Goal: Task Accomplishment & Management: Manage account settings

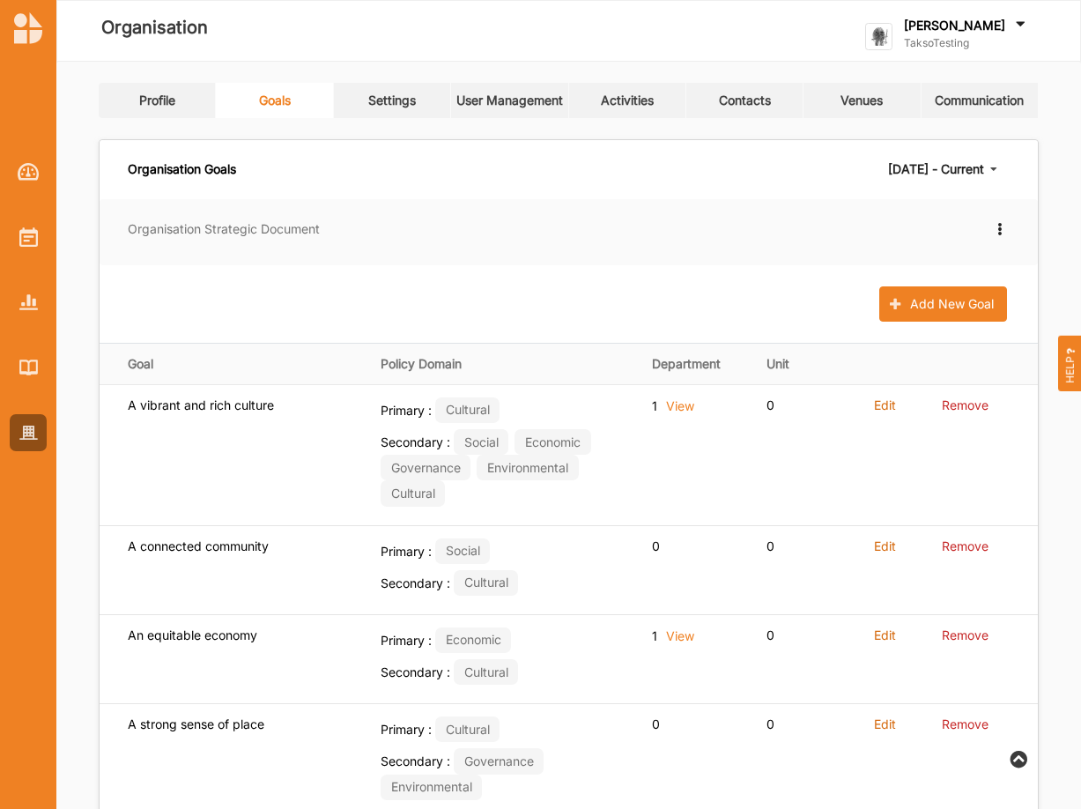
scroll to position [90, 0]
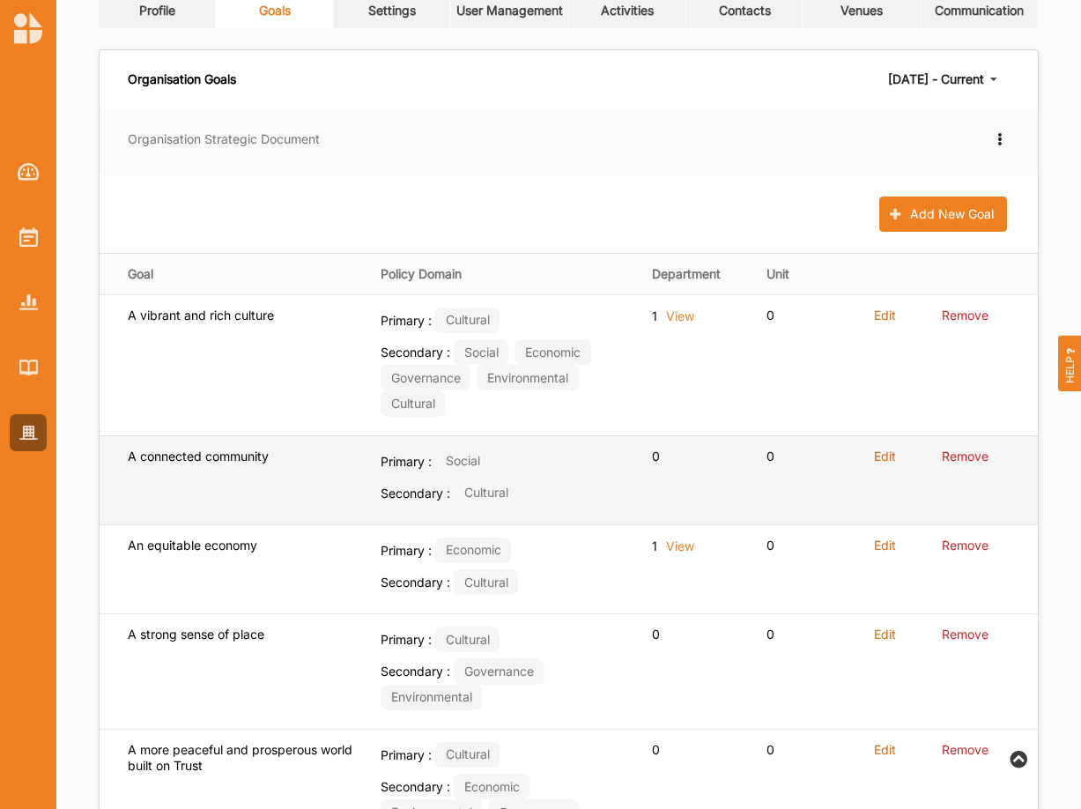
click at [882, 456] on label "Edit" at bounding box center [885, 457] width 22 height 16
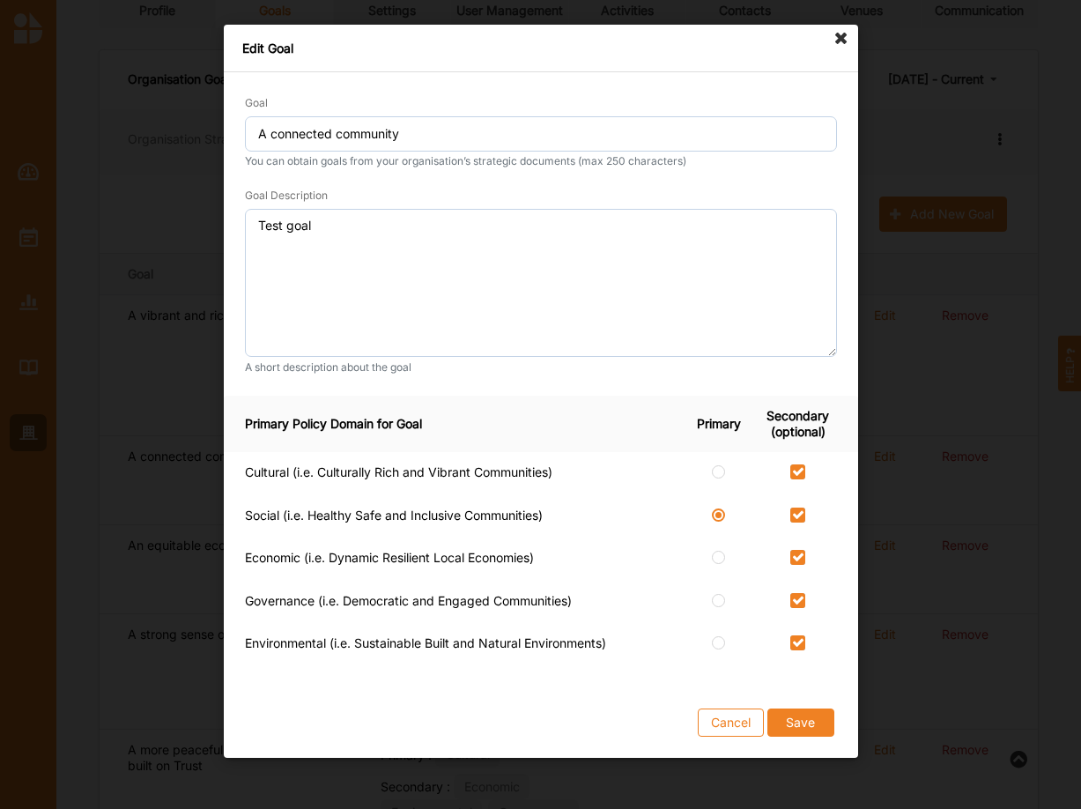
click at [798, 464] on label at bounding box center [797, 464] width 15 height 0
click at [798, 472] on input "checkbox" at bounding box center [797, 471] width 14 height 14
checkbox input "false"
click at [803, 719] on button "Save" at bounding box center [800, 722] width 67 height 28
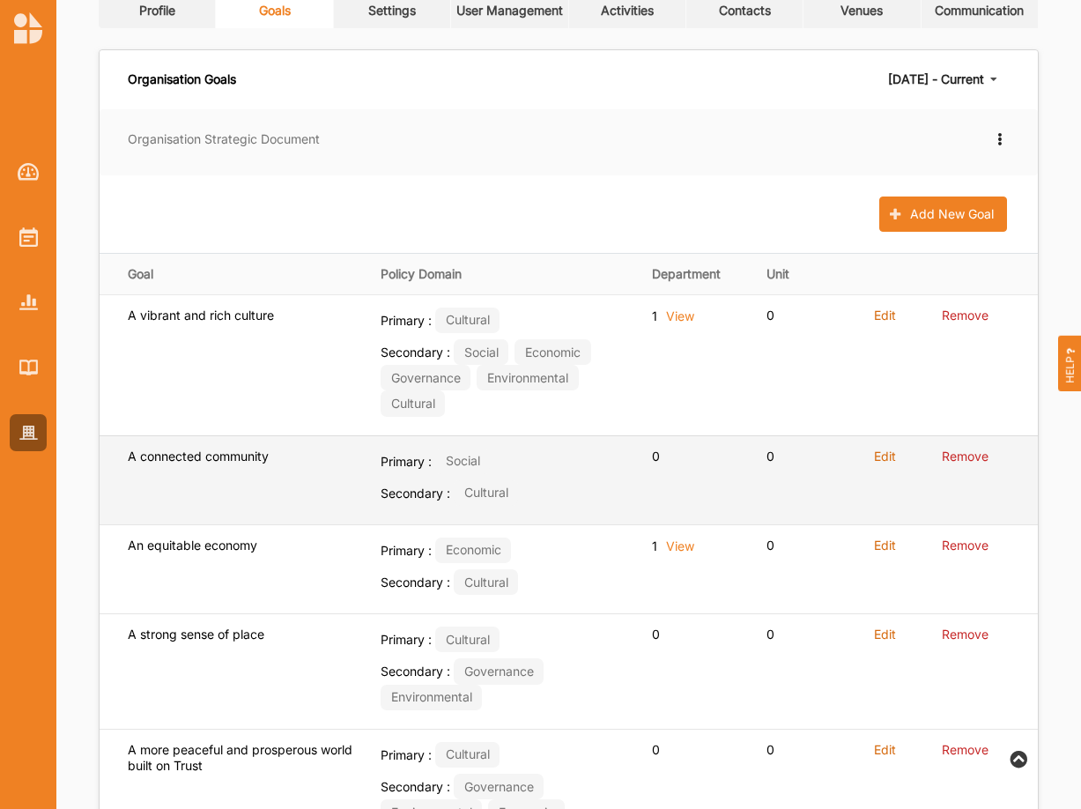
click at [886, 456] on label "Edit" at bounding box center [885, 457] width 22 height 16
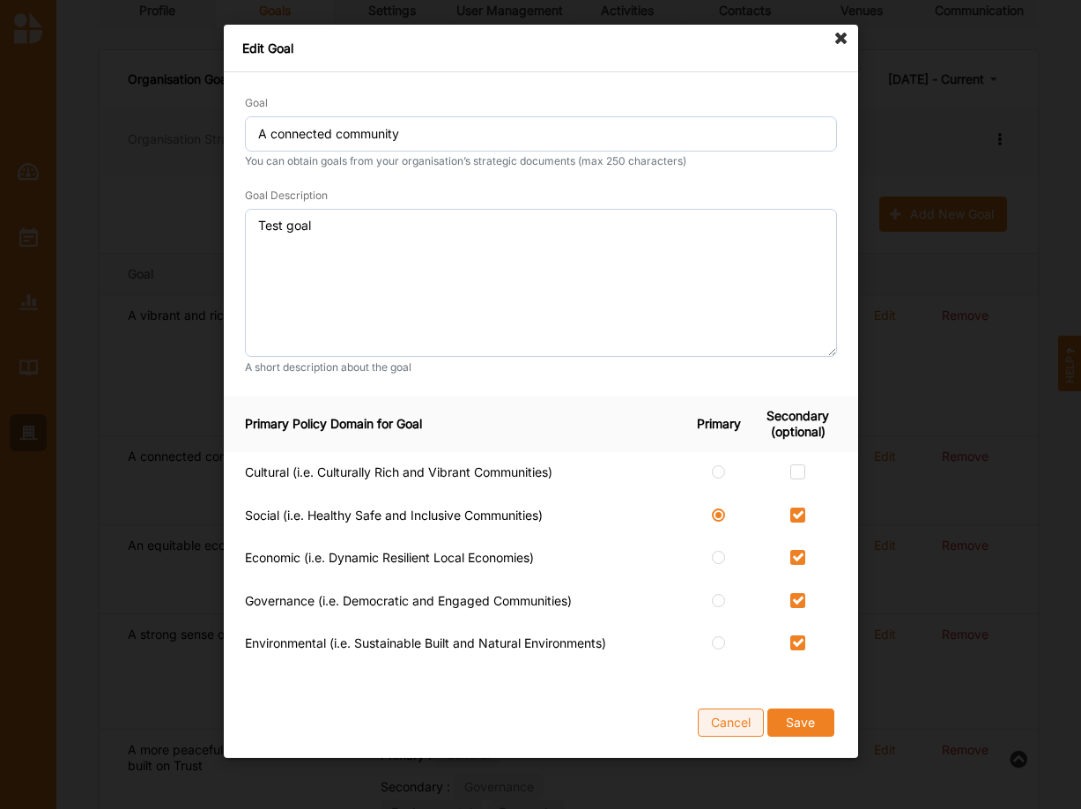
click at [726, 716] on button "Cancel" at bounding box center [731, 722] width 66 height 28
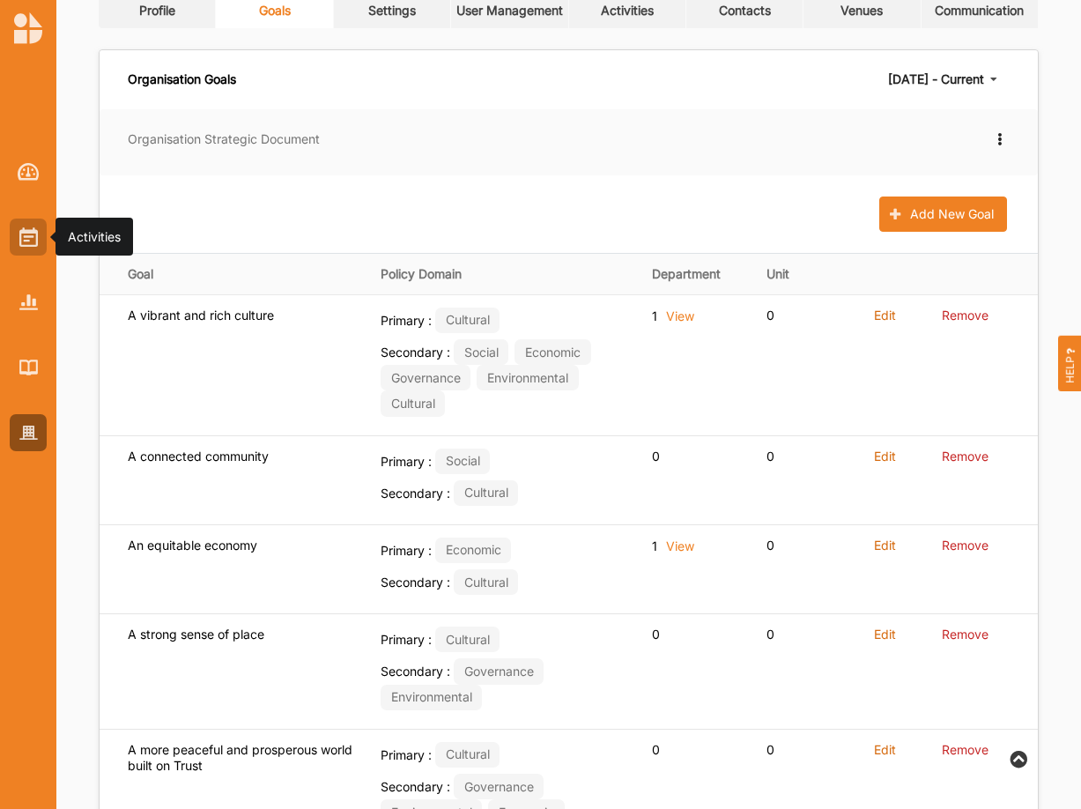
click at [29, 240] on img at bounding box center [28, 236] width 19 height 19
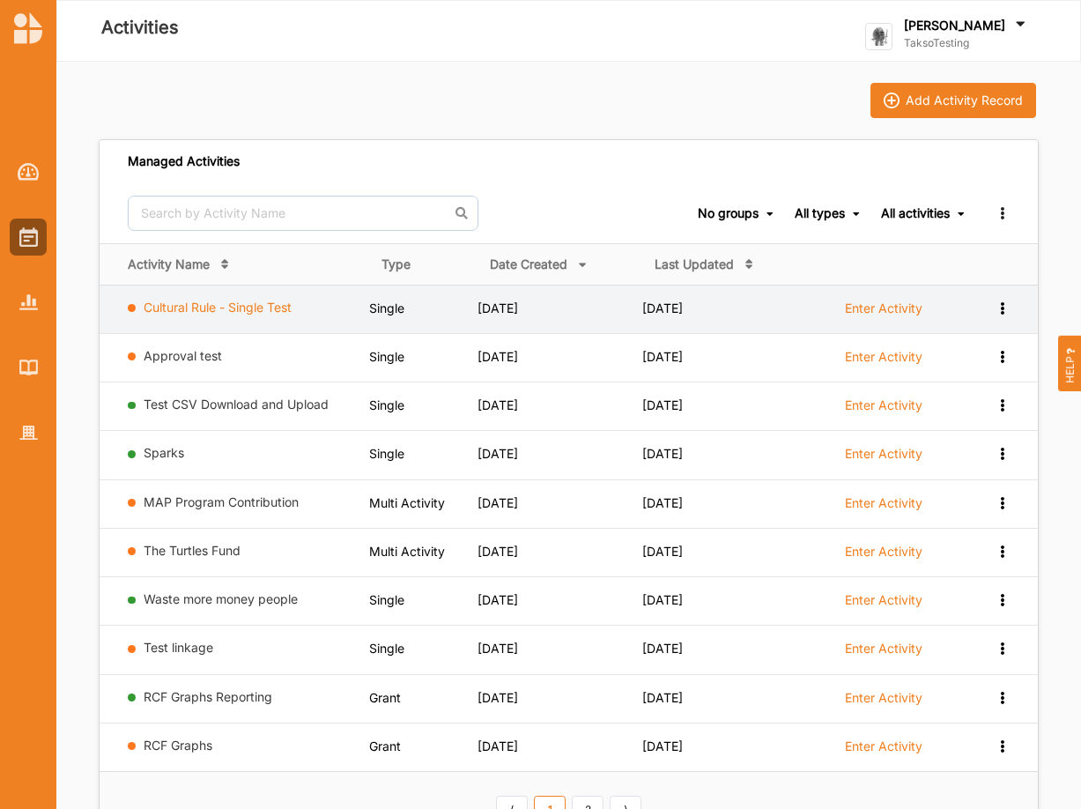
click at [237, 304] on link "Cultural Rule - Single Test" at bounding box center [218, 307] width 148 height 15
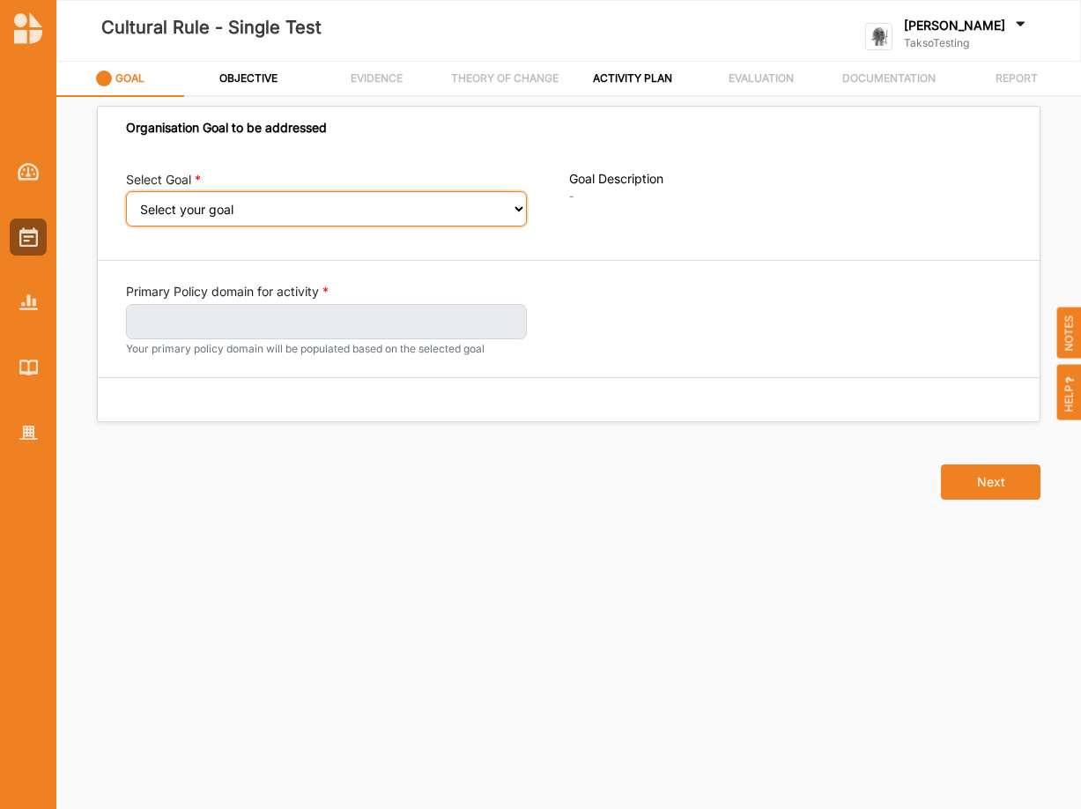
click at [126, 191] on select "Select your goal An equitable economy A vibrant and rich culture Reduced inequa…" at bounding box center [326, 208] width 401 height 35
select select "266"
click option "An equitable economy" at bounding box center [0, 0] width 0 height 0
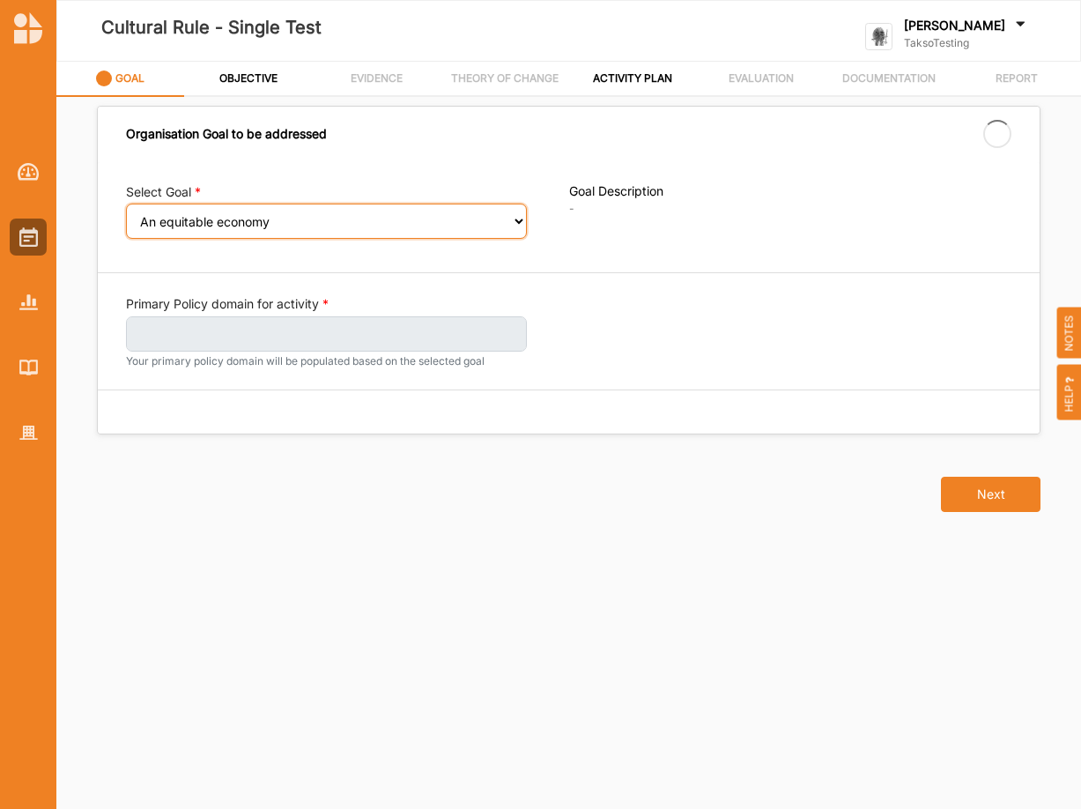
select select "266"
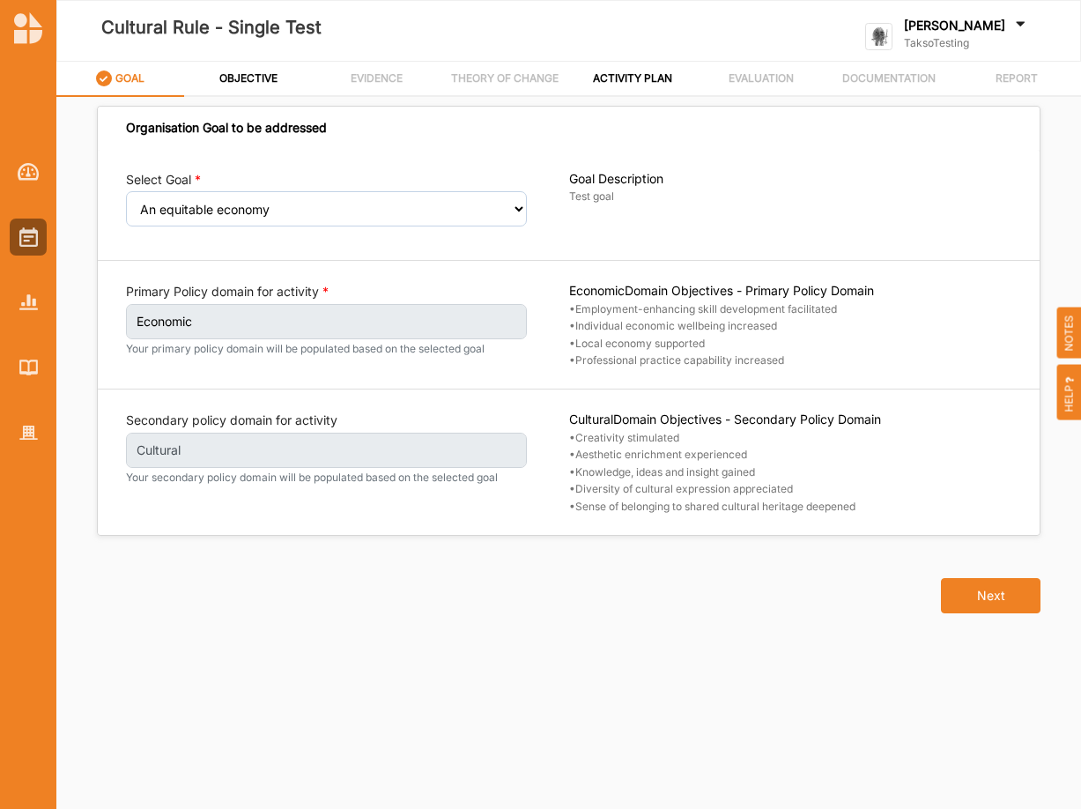
click at [493, 452] on label "Cultural" at bounding box center [326, 450] width 401 height 35
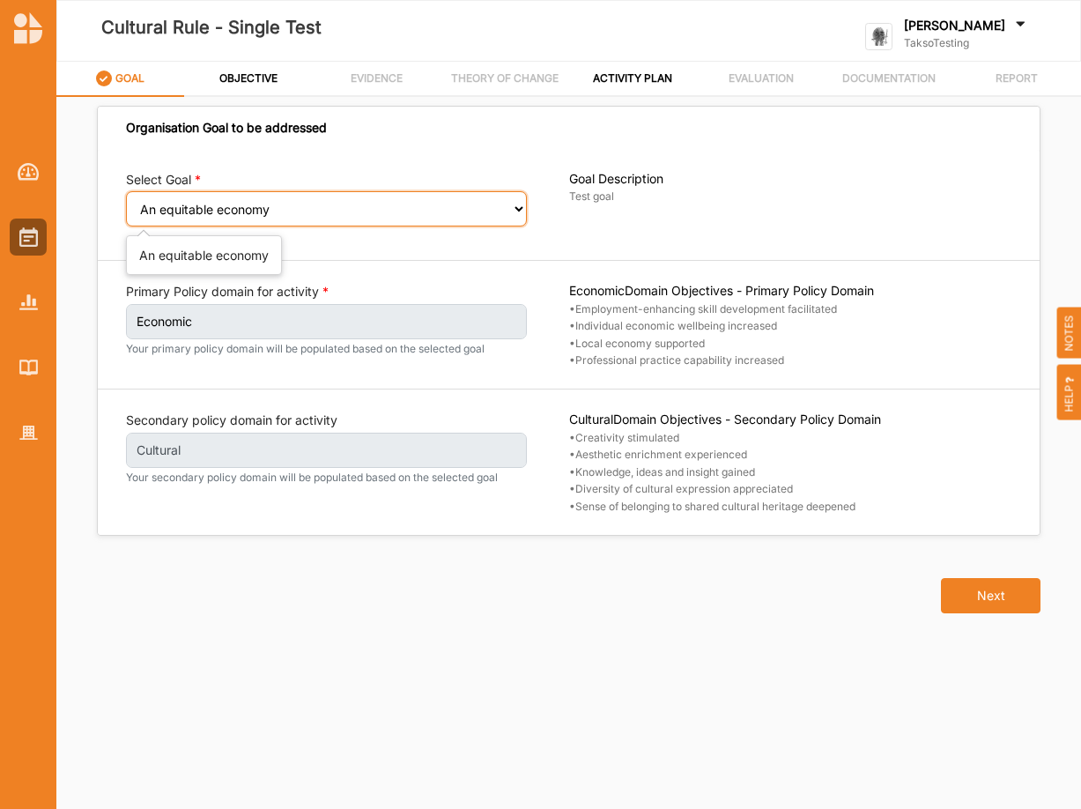
click at [126, 191] on select "Select your goal An equitable economy A vibrant and rich culture Reduced inequa…" at bounding box center [326, 208] width 401 height 35
click at [521, 208] on select "Select your goal An equitable economy A vibrant and rich culture Reduced inequa…" at bounding box center [326, 208] width 401 height 35
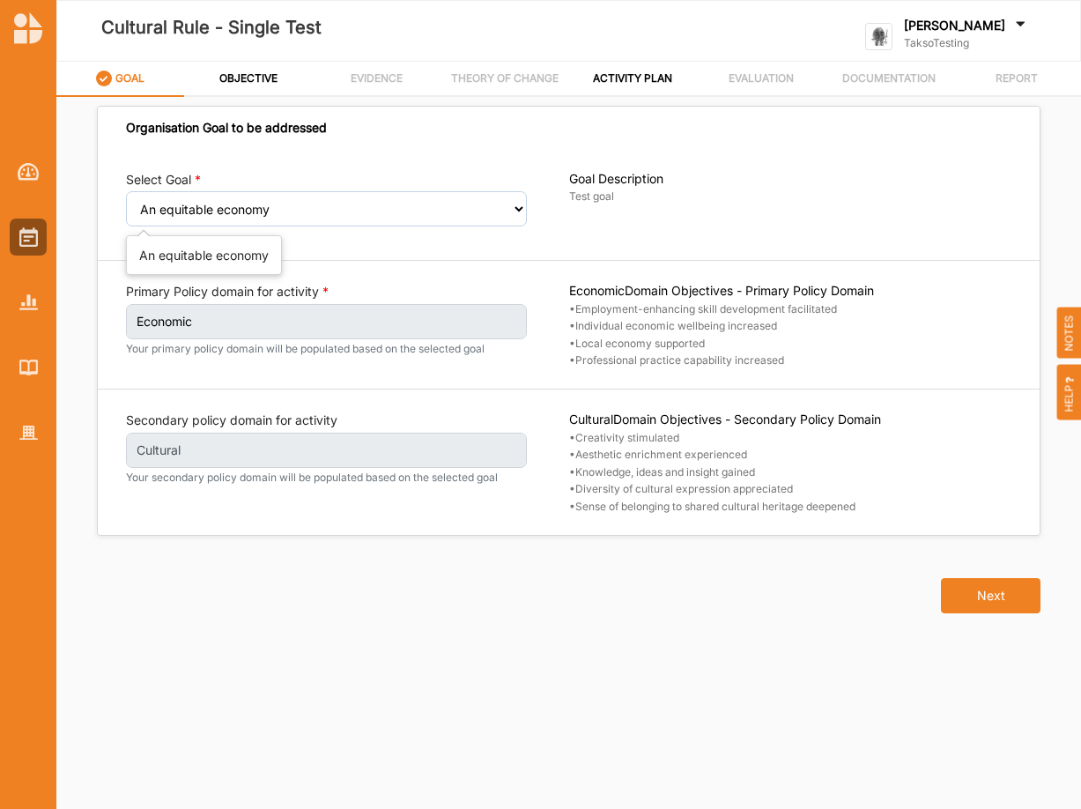
click at [530, 204] on div "Select Goal Select your goal An equitable economy A vibrant and rich culture Re…" at bounding box center [347, 205] width 443 height 68
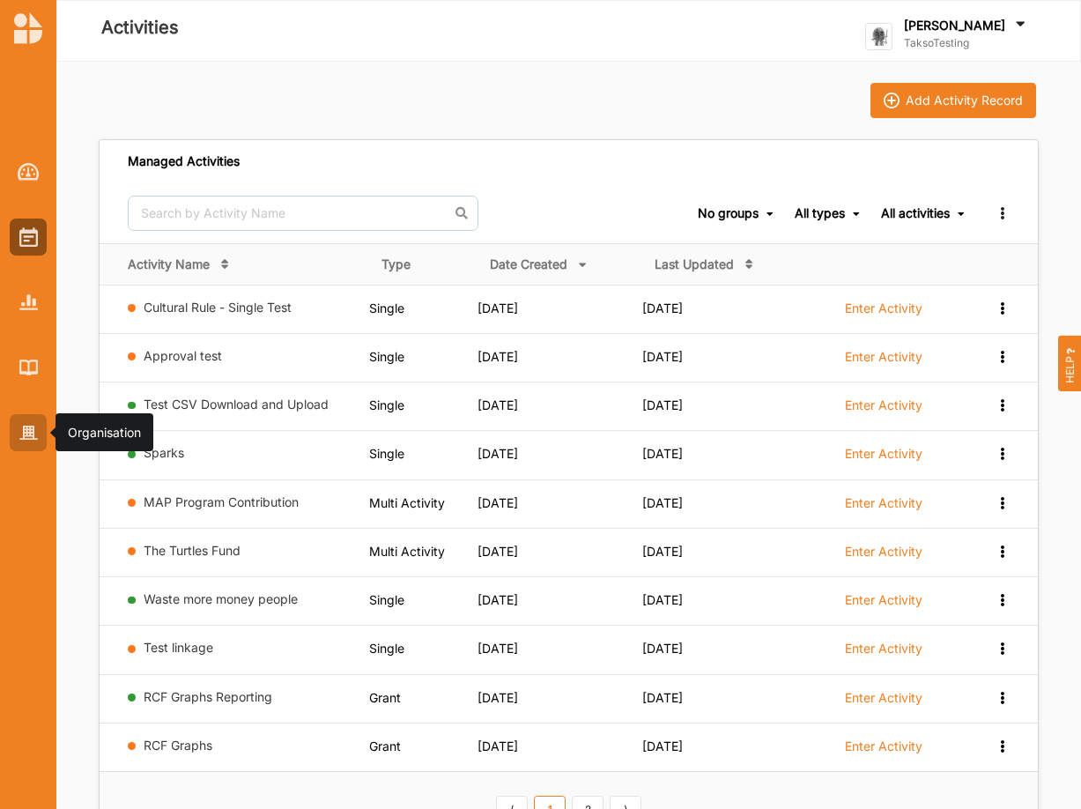
click at [19, 438] on div at bounding box center [28, 432] width 37 height 37
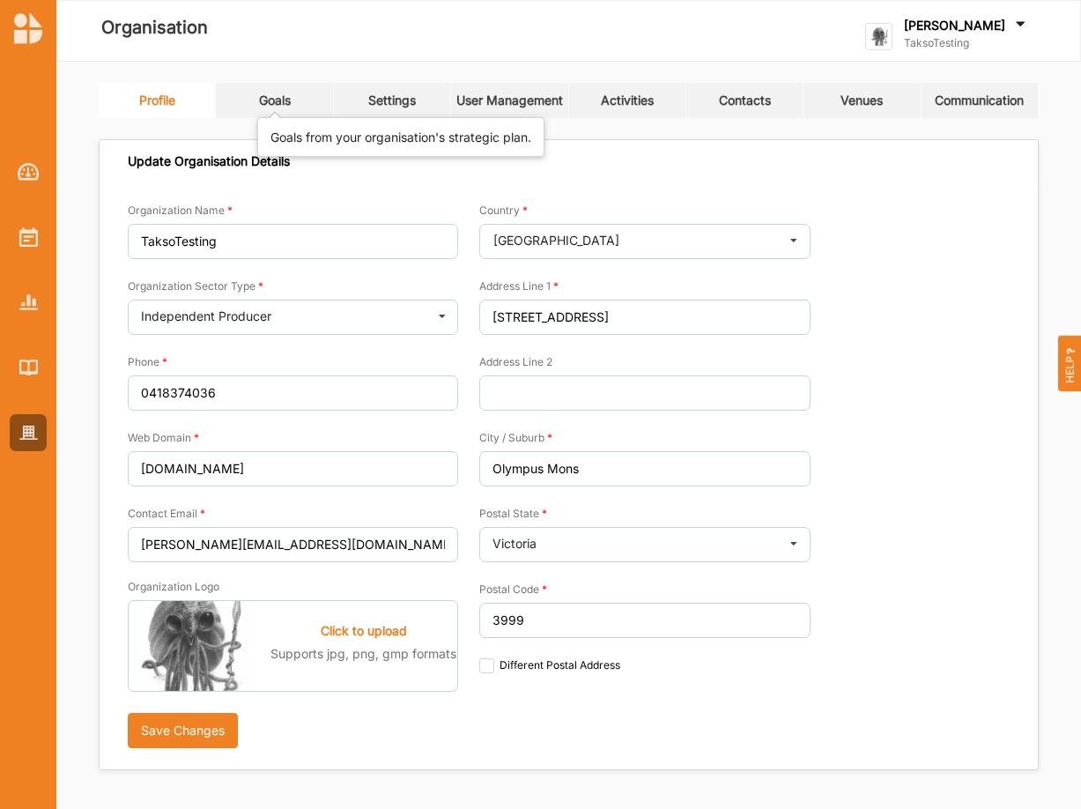
click at [278, 95] on div "Goals" at bounding box center [275, 101] width 32 height 16
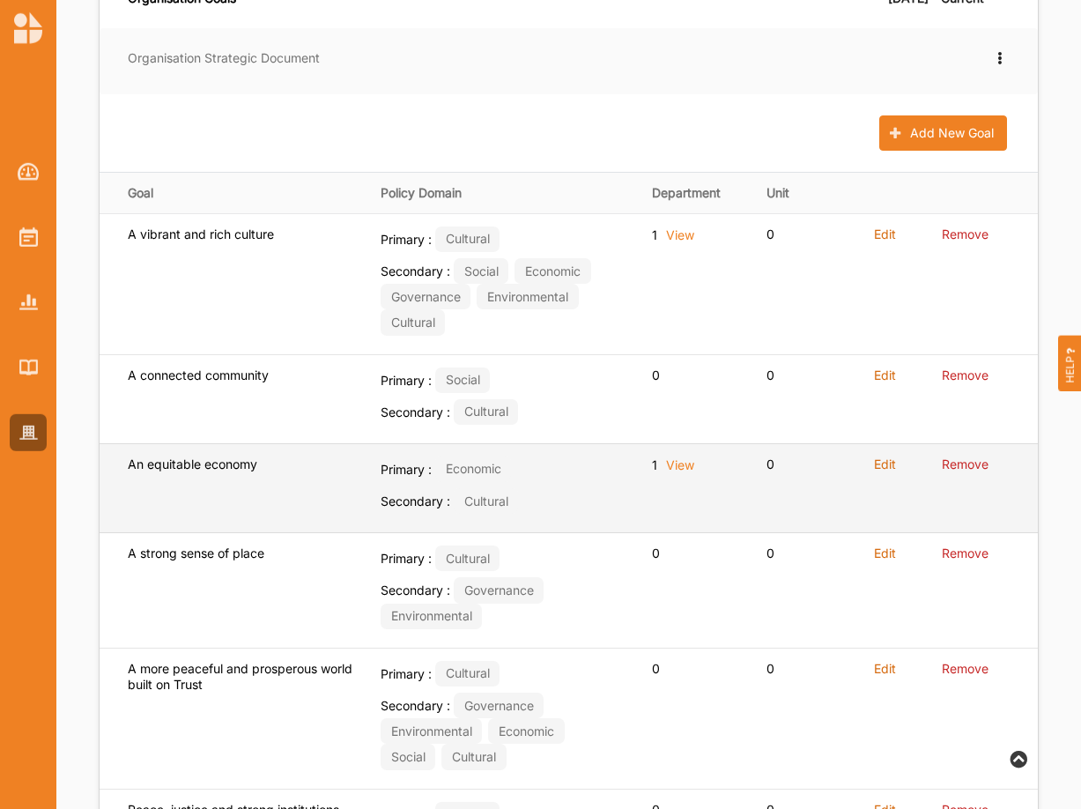
scroll to position [180, 0]
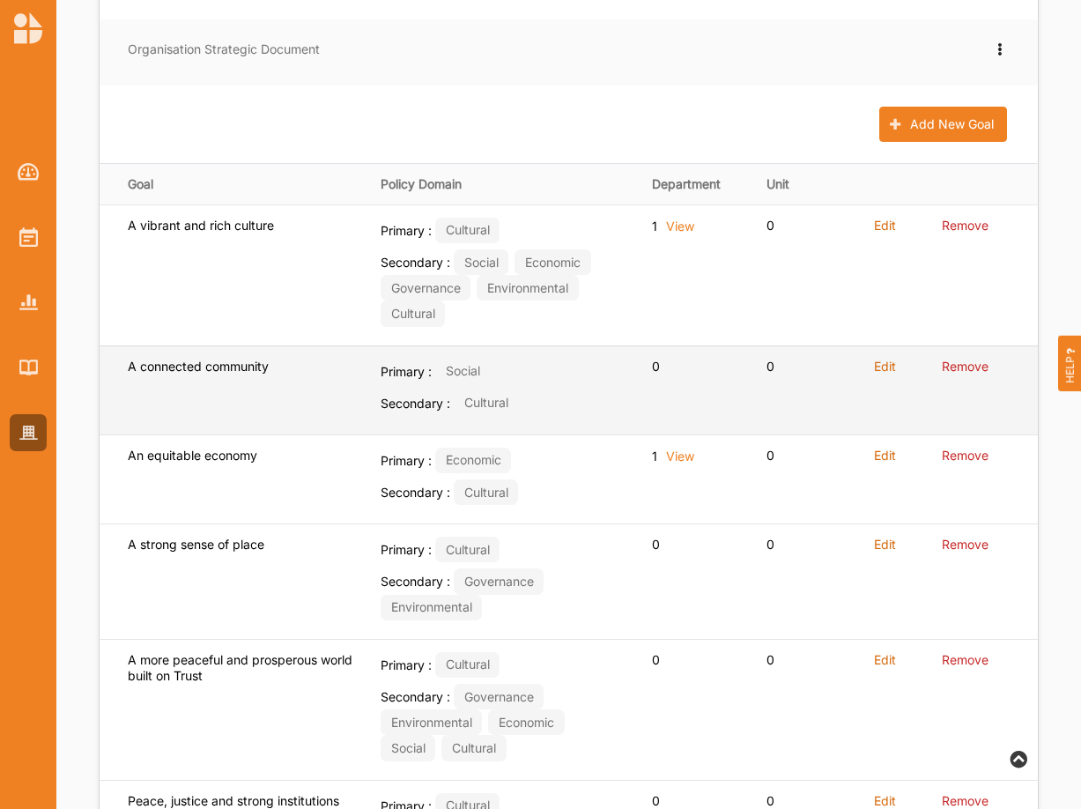
click at [892, 372] on label "Edit" at bounding box center [885, 367] width 22 height 16
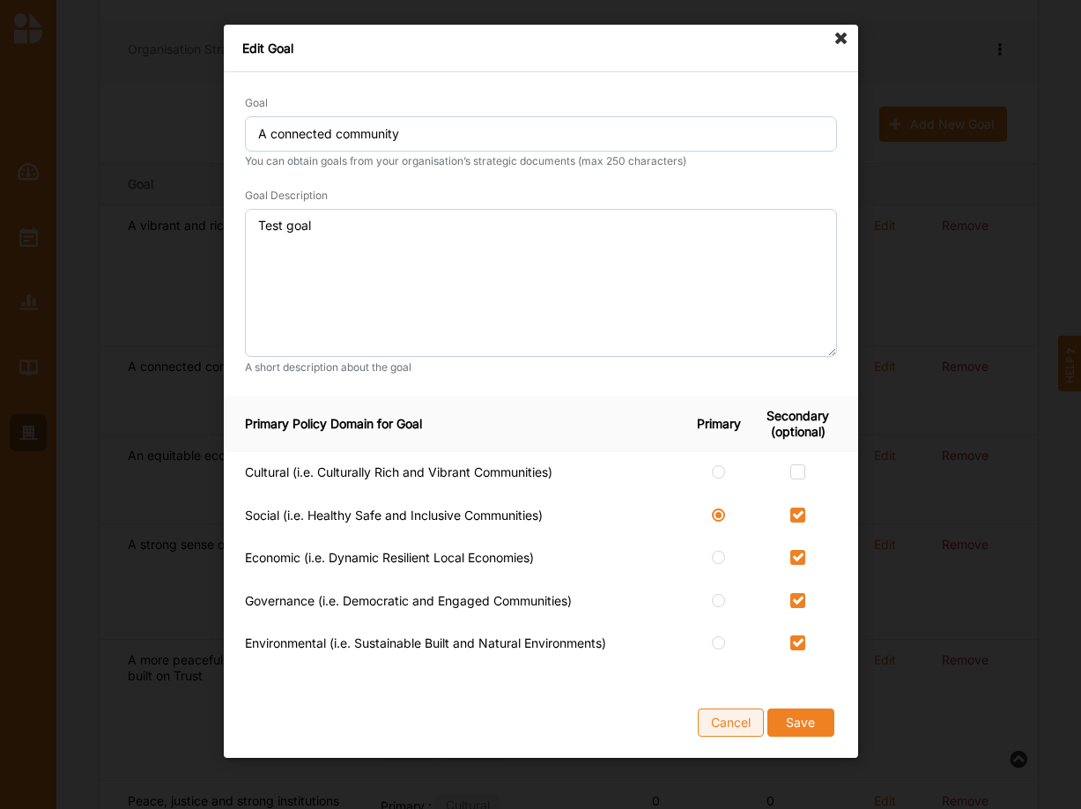
click at [739, 717] on button "Cancel" at bounding box center [731, 722] width 66 height 28
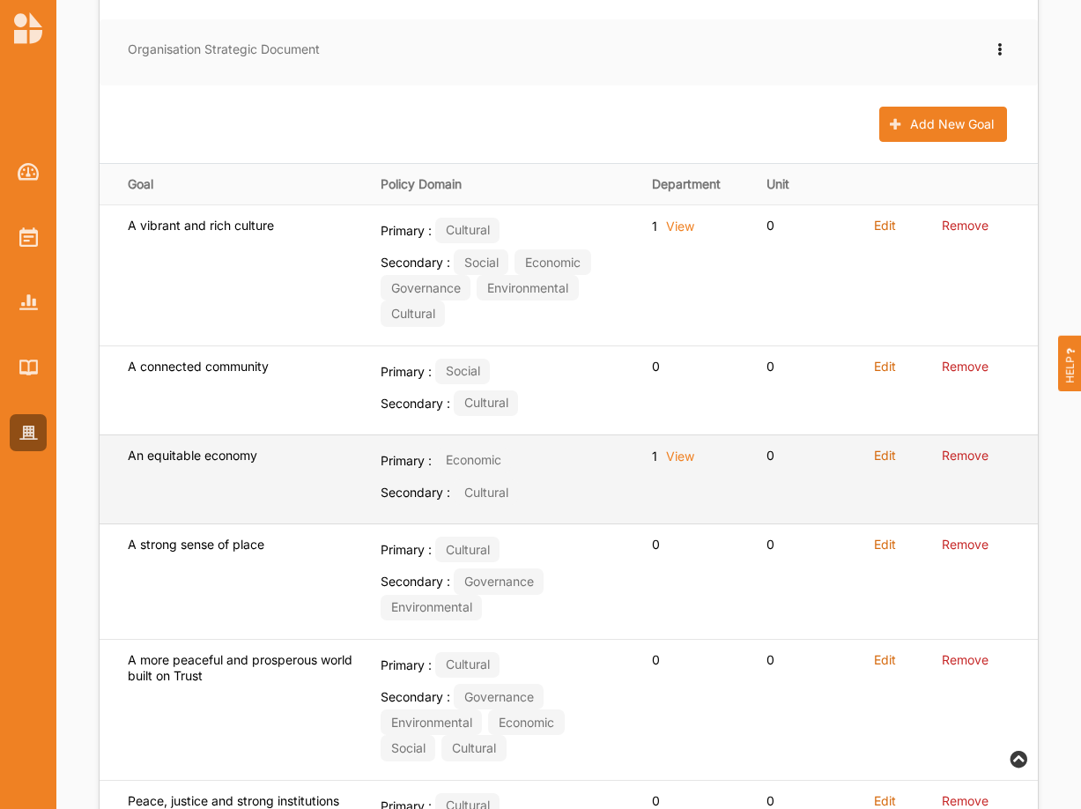
click at [886, 458] on label "Edit" at bounding box center [885, 456] width 22 height 16
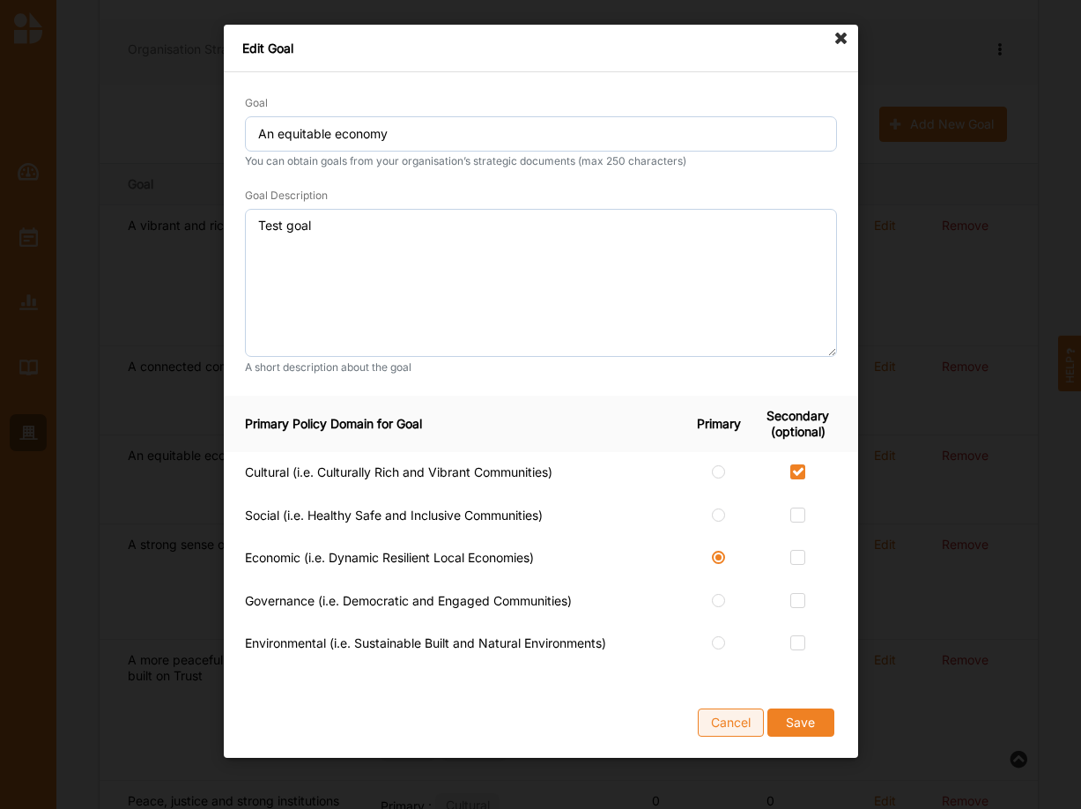
click at [744, 724] on button "Cancel" at bounding box center [731, 722] width 66 height 28
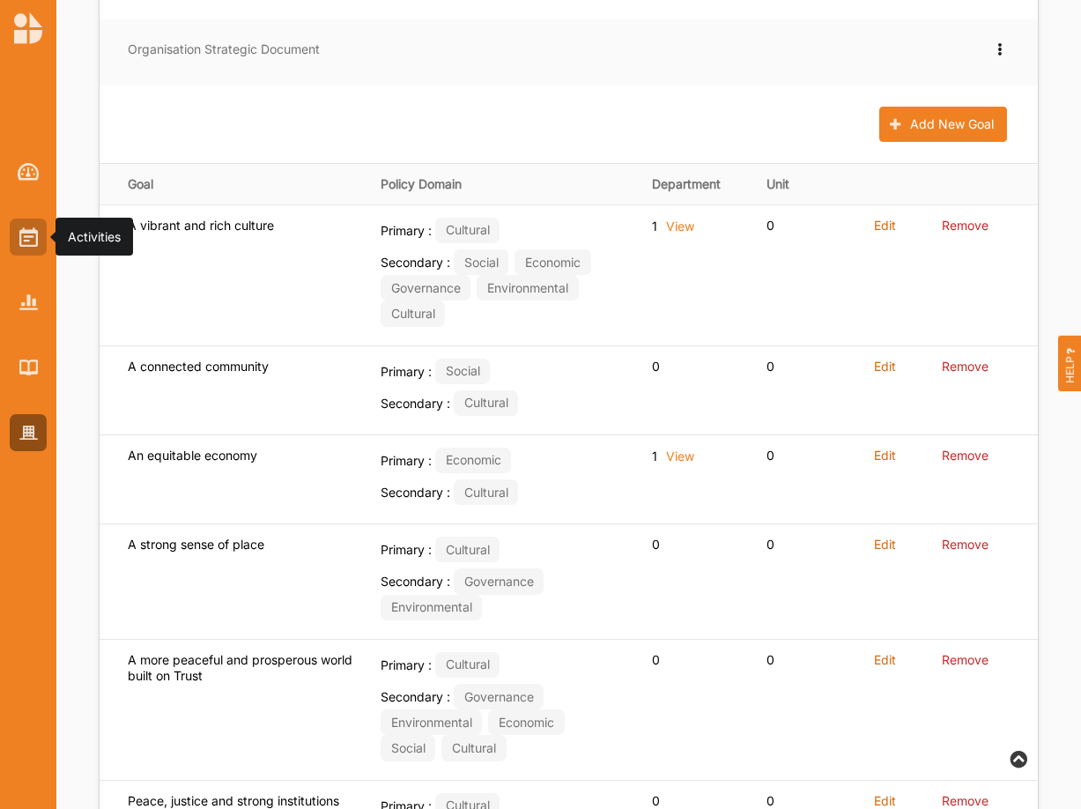
click at [22, 234] on img at bounding box center [28, 236] width 19 height 19
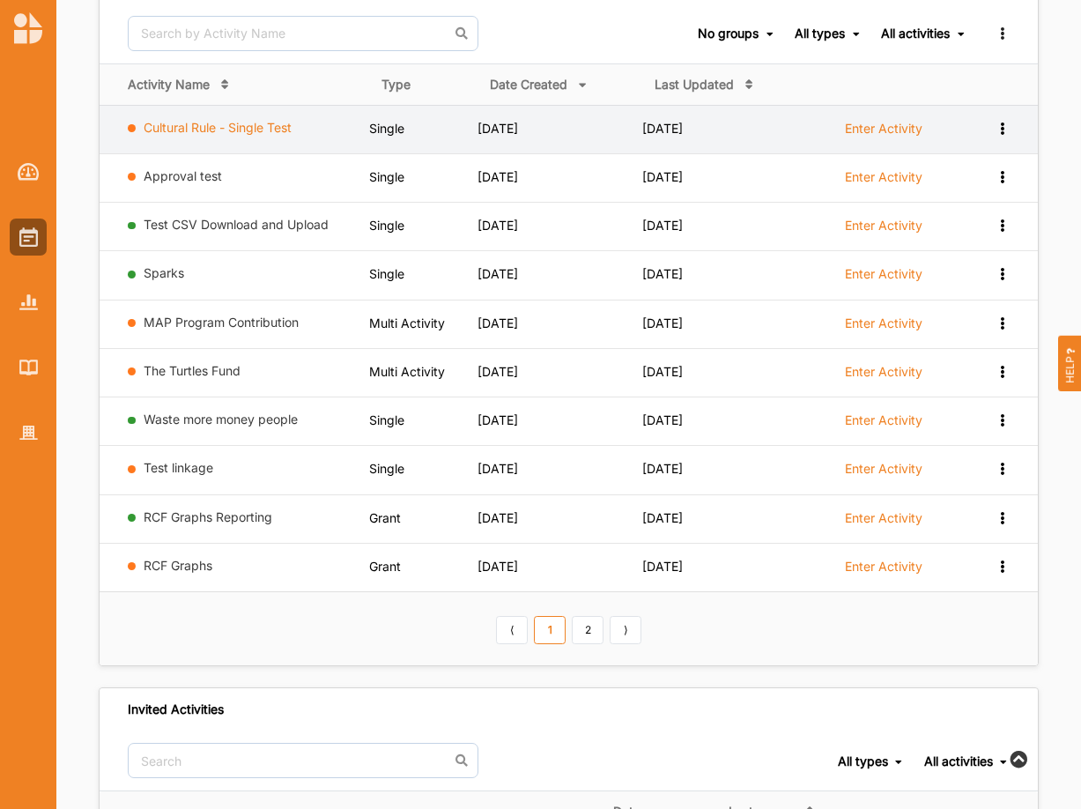
click at [211, 122] on link "Cultural Rule - Single Test" at bounding box center [218, 127] width 148 height 15
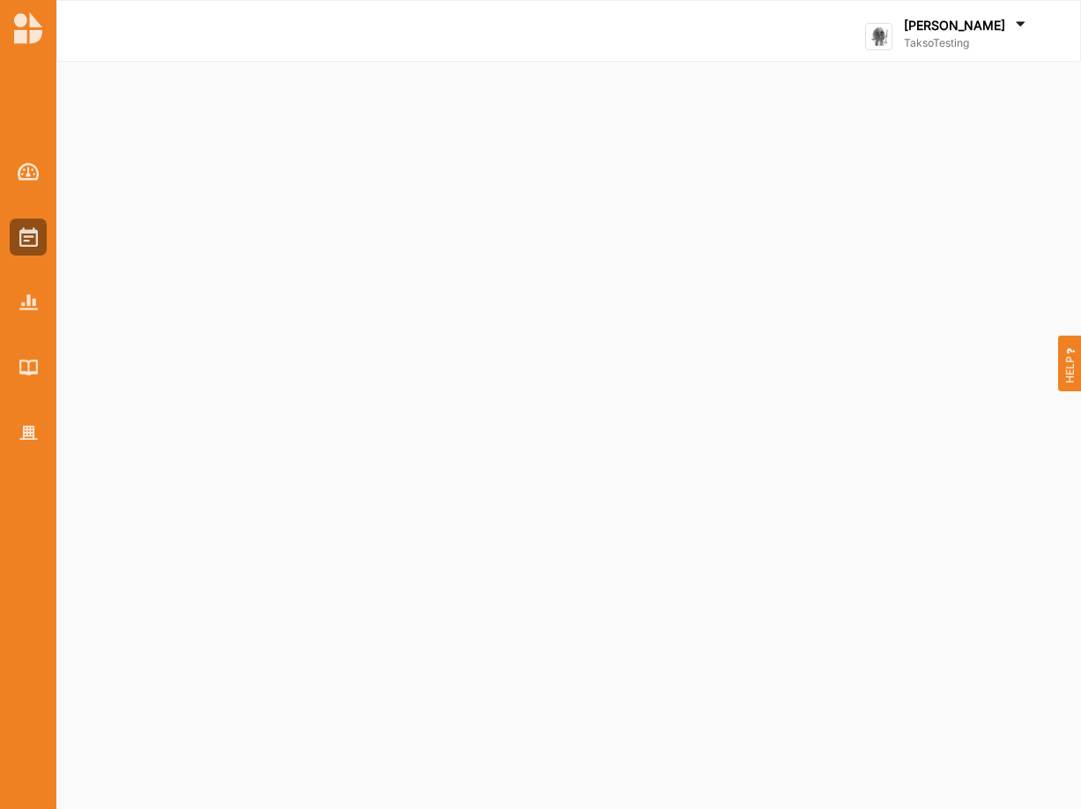
select select "266"
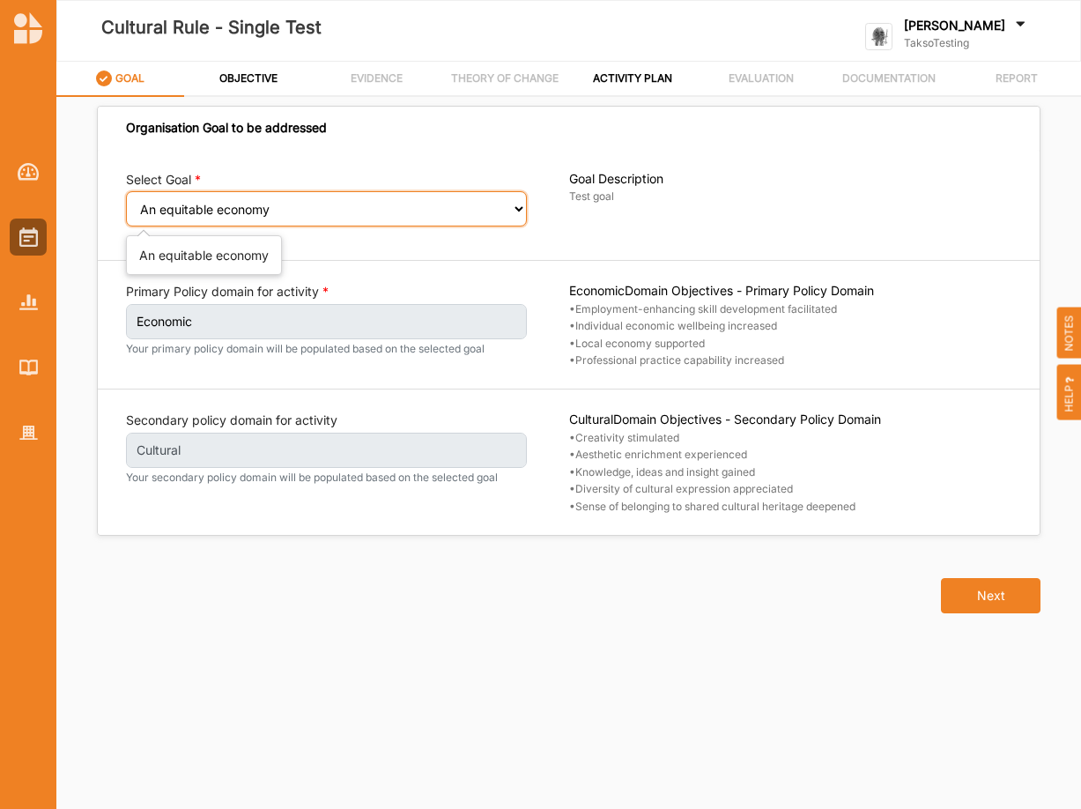
click at [126, 191] on select "Select your goal An equitable economy A vibrant and rich culture Reduced inequa…" at bounding box center [326, 208] width 401 height 35
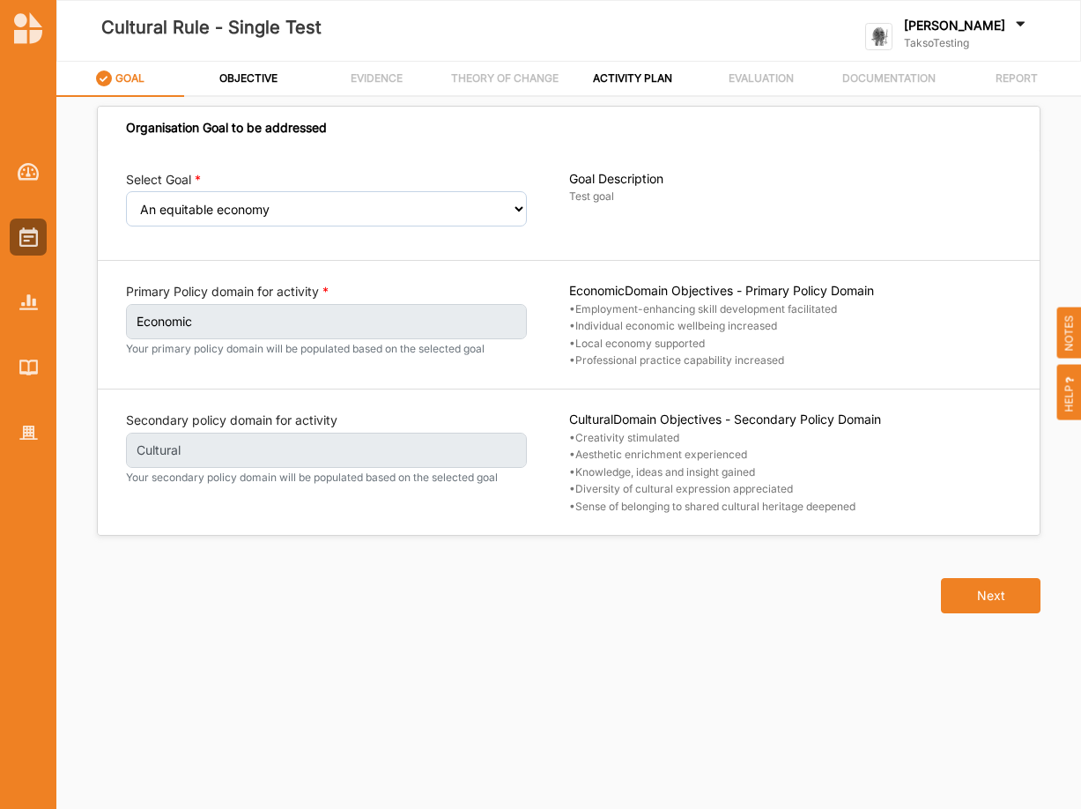
click at [26, 234] on img at bounding box center [28, 236] width 19 height 19
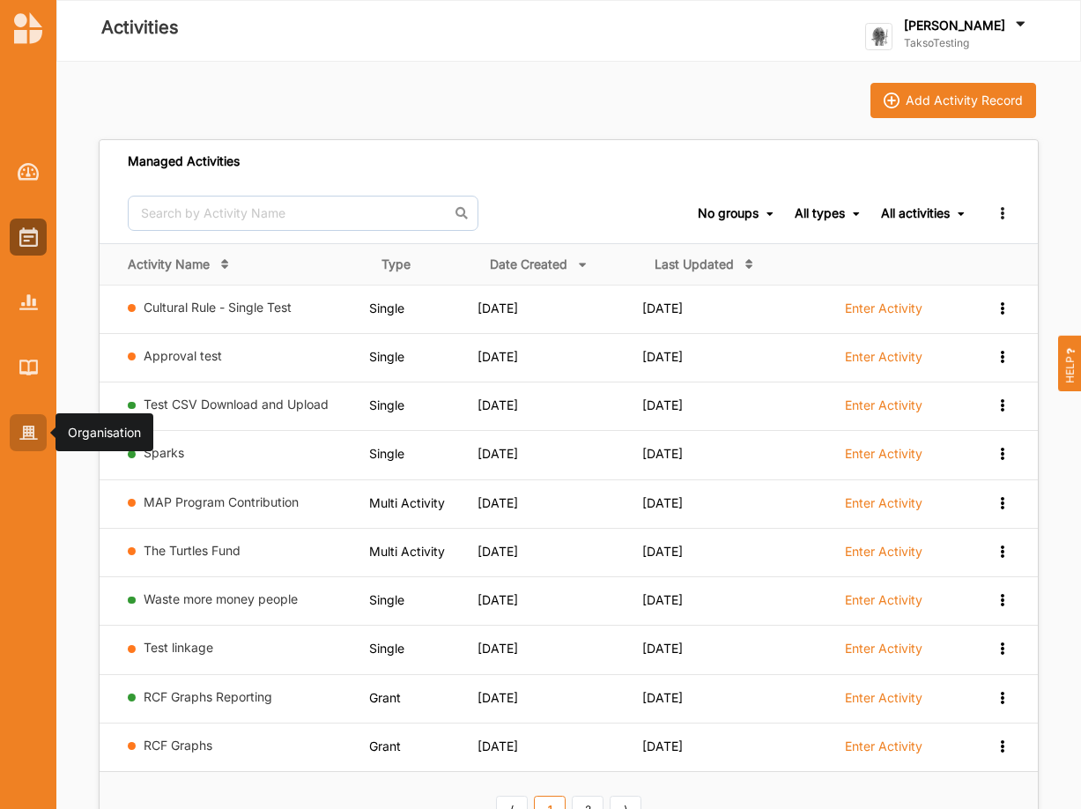
click at [18, 421] on div at bounding box center [28, 432] width 37 height 37
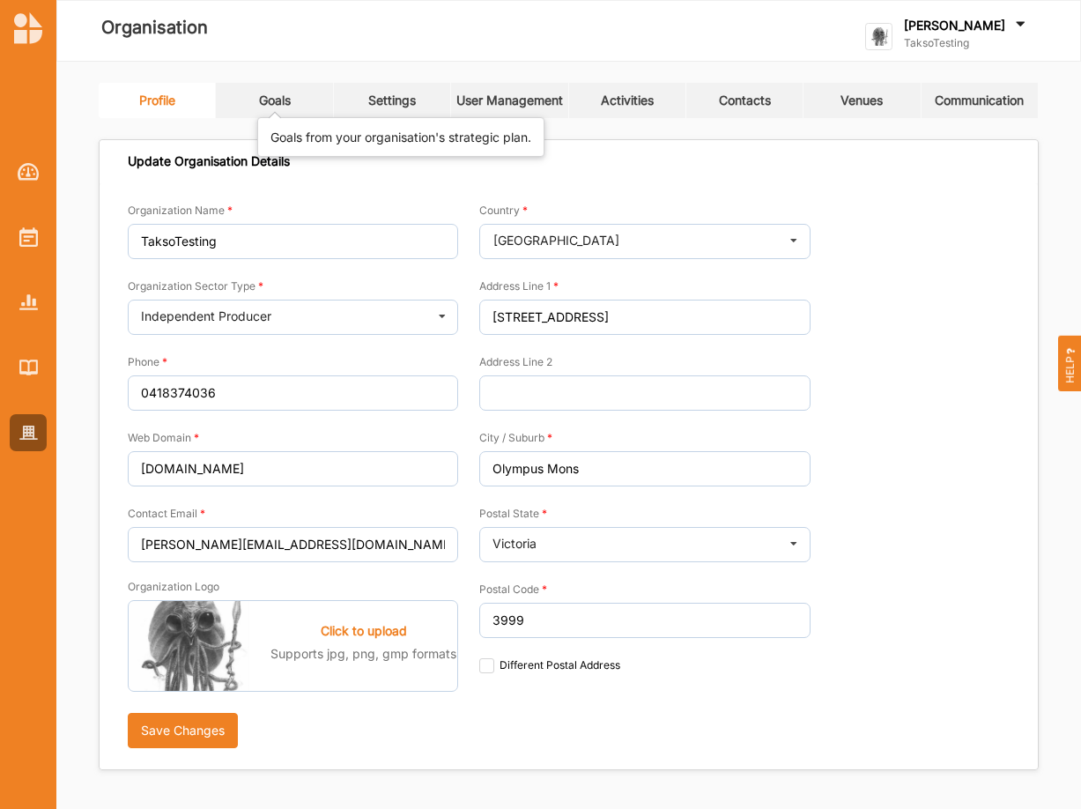
click at [273, 96] on div "Goals" at bounding box center [275, 101] width 32 height 16
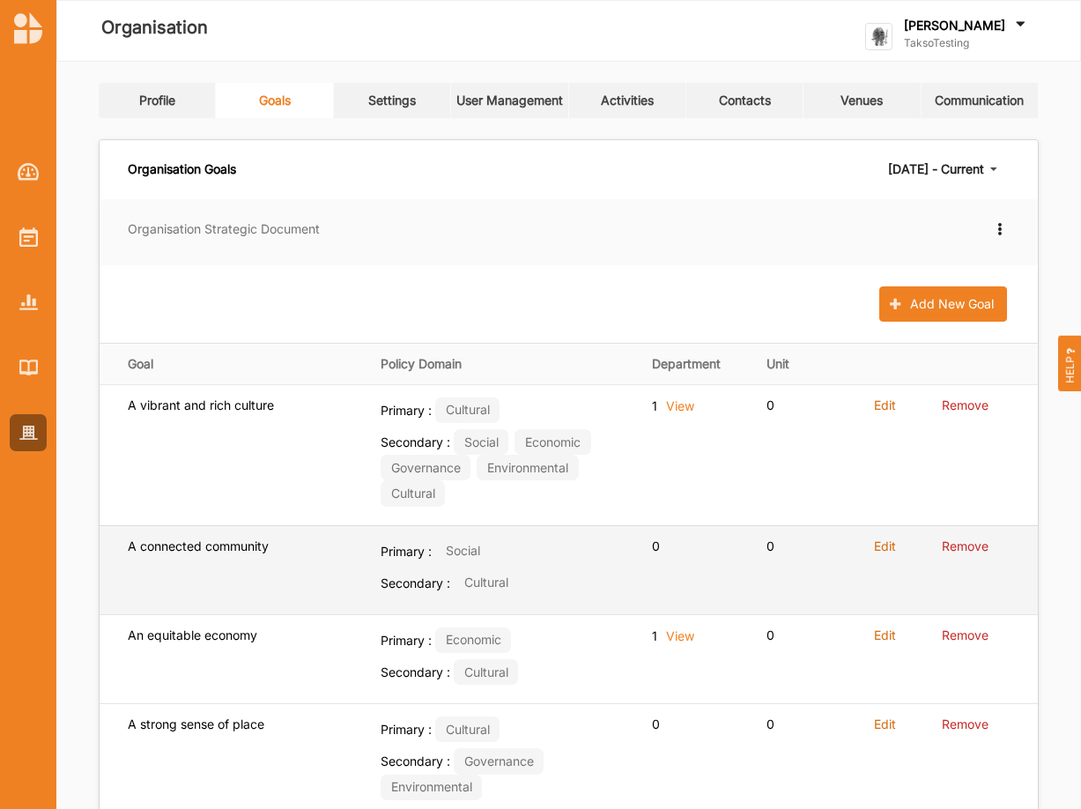
click at [888, 545] on label "Edit" at bounding box center [885, 546] width 22 height 16
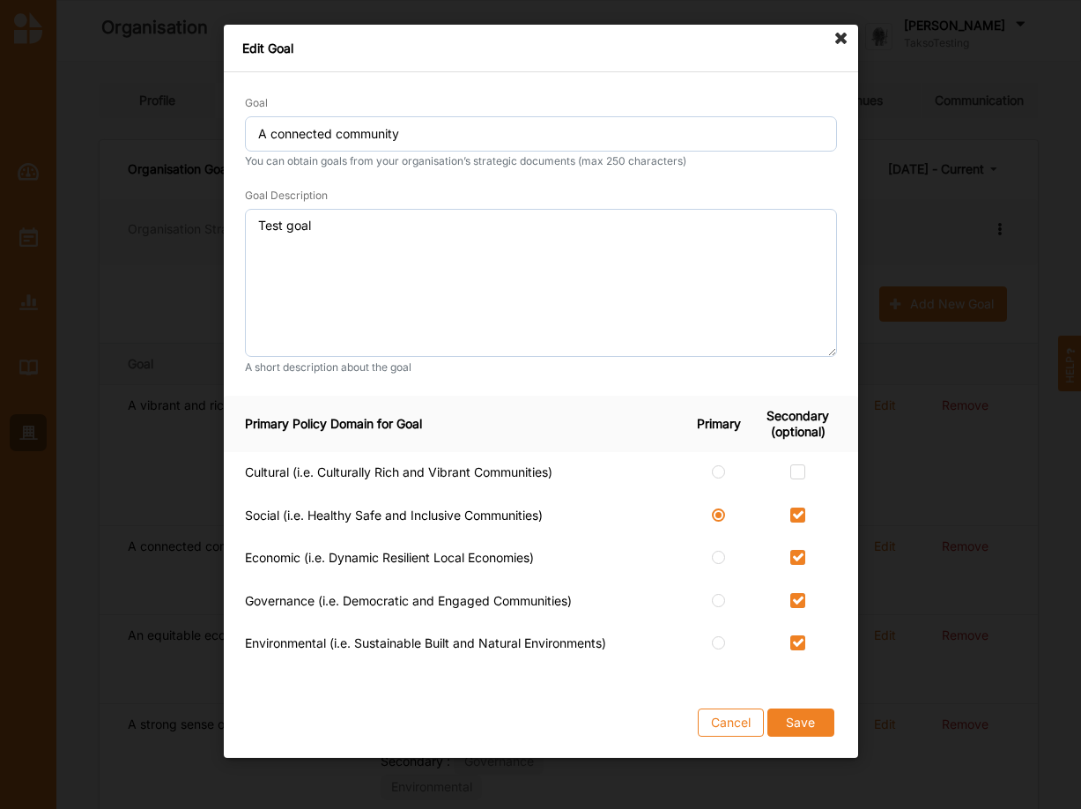
click at [789, 466] on div at bounding box center [798, 473] width 78 height 19
click at [793, 464] on label at bounding box center [797, 464] width 15 height 0
click at [793, 467] on input "checkbox" at bounding box center [797, 471] width 14 height 14
checkbox input "true"
click at [798, 708] on button "Save" at bounding box center [800, 722] width 67 height 28
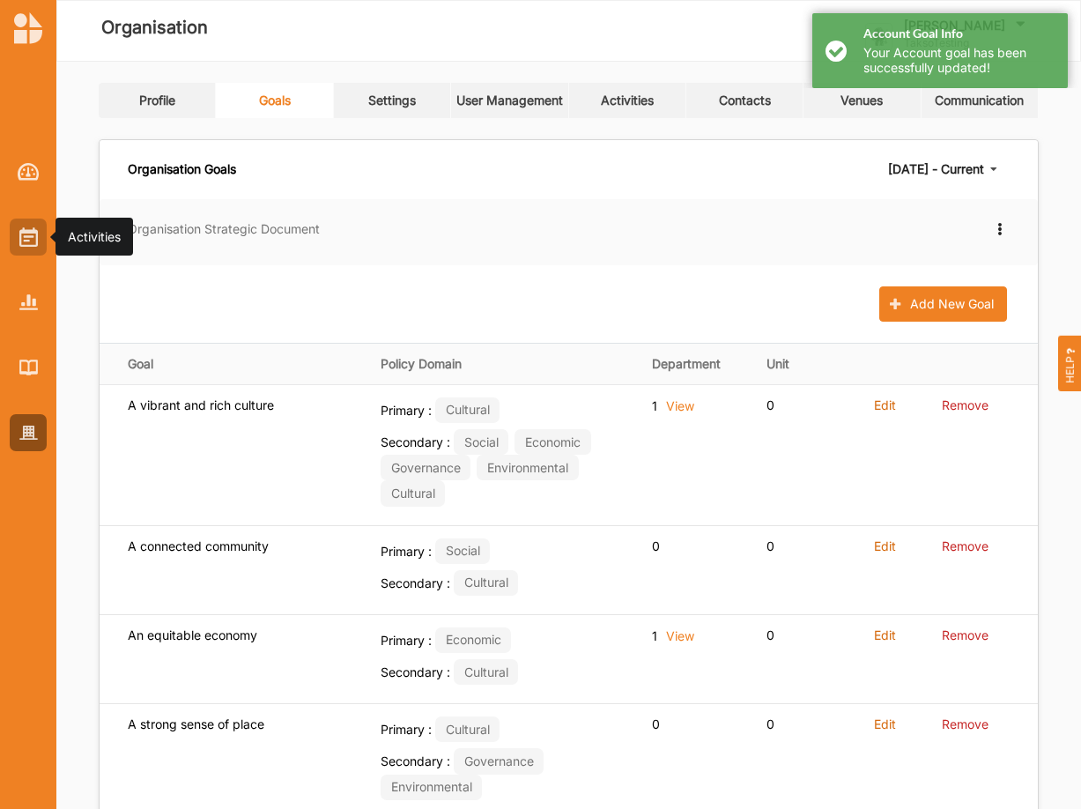
click at [19, 237] on img at bounding box center [28, 236] width 19 height 19
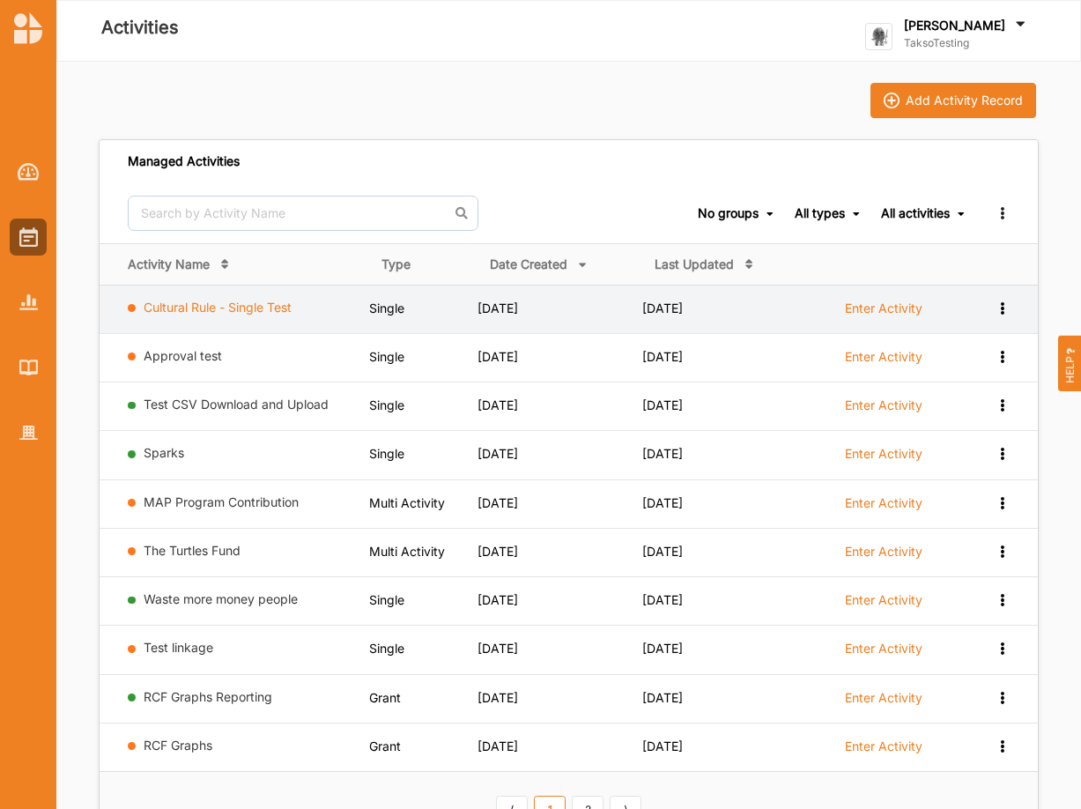
click at [211, 307] on link "Cultural Rule - Single Test" at bounding box center [218, 307] width 148 height 15
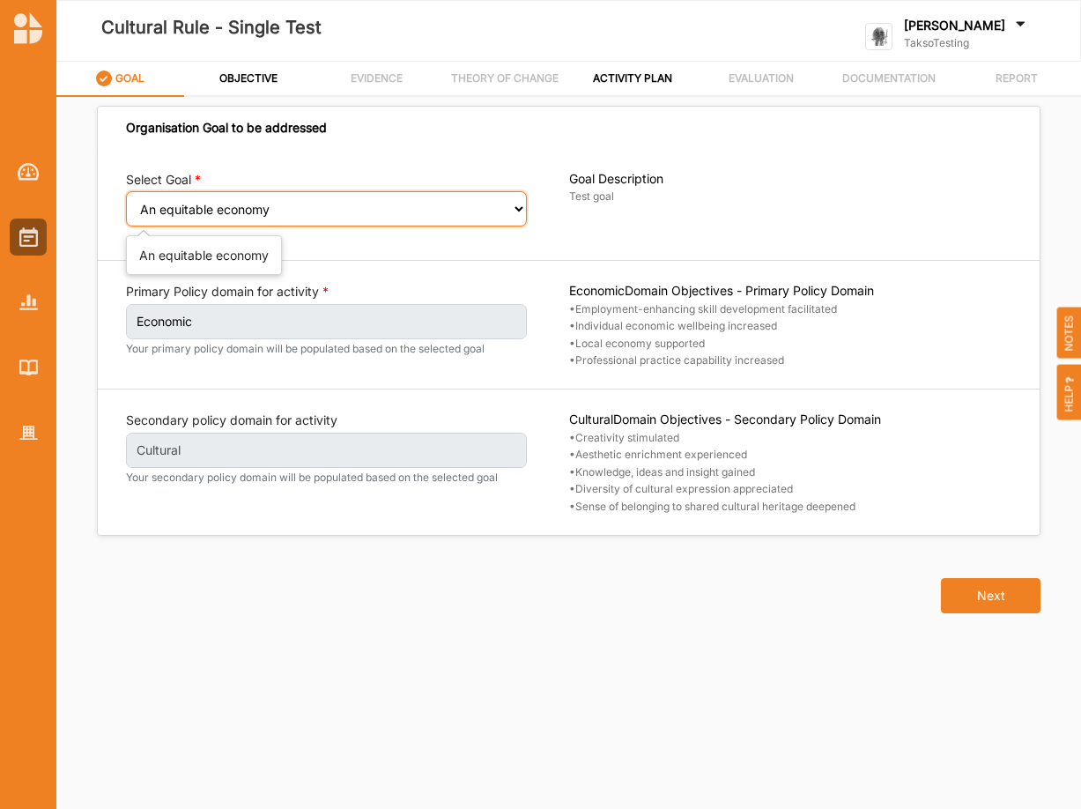
click at [126, 191] on select "Select your goal An equitable economy A vibrant and rich culture Reduced inequa…" at bounding box center [326, 208] width 401 height 35
select select "331"
click option "Reduced inequalities" at bounding box center [0, 0] width 0 height 0
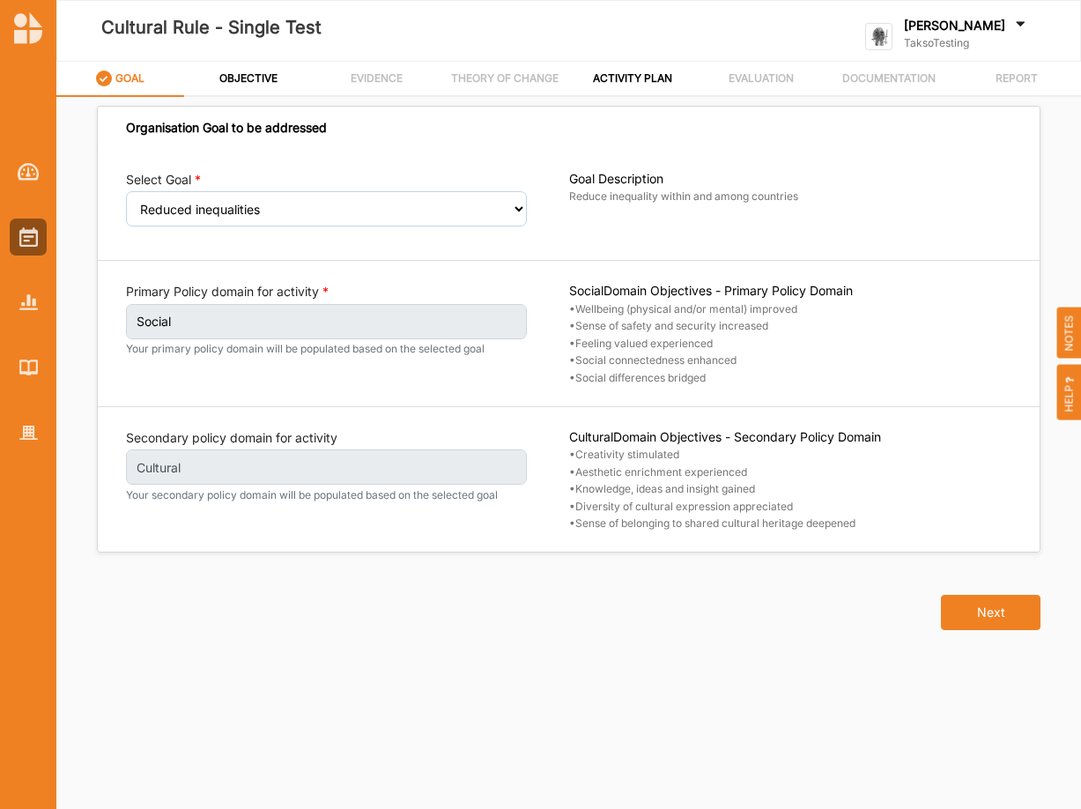
click at [582, 220] on div "Goal Description Reduce inequality within and among countries ... Read More" at bounding box center [790, 205] width 443 height 68
click at [29, 235] on img at bounding box center [28, 236] width 19 height 19
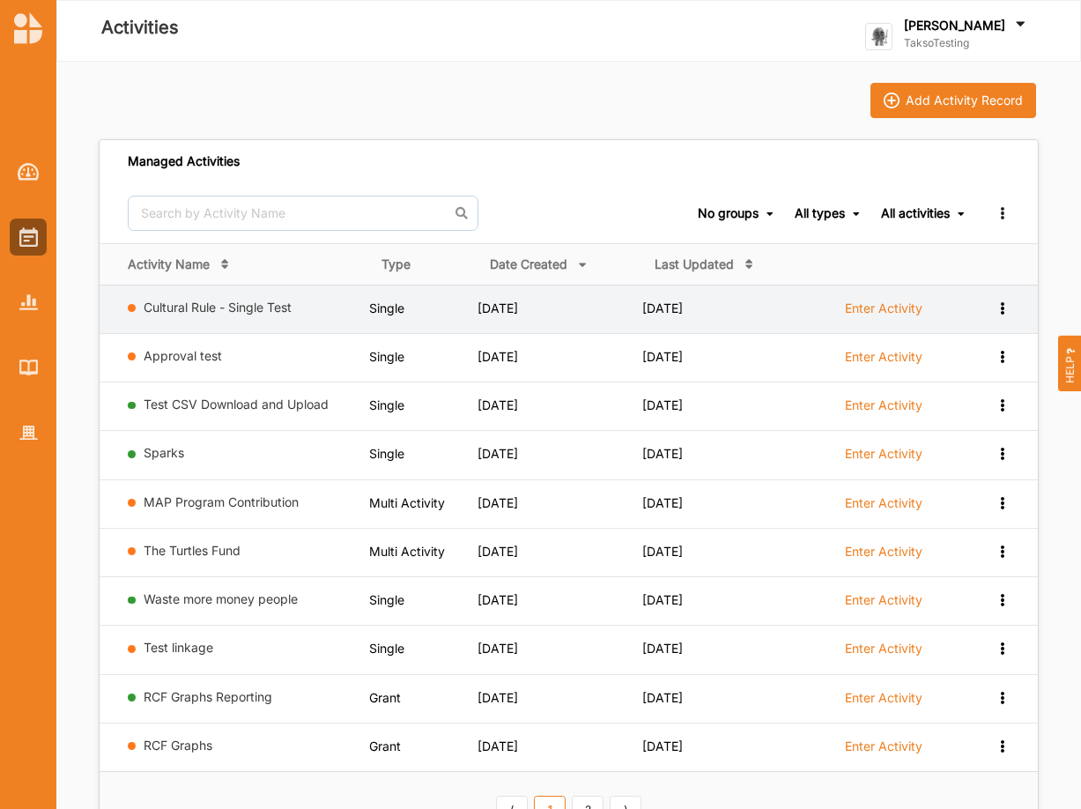
click at [1001, 306] on icon at bounding box center [1002, 306] width 15 height 12
click at [937, 437] on div "Remove" at bounding box center [957, 433] width 78 height 12
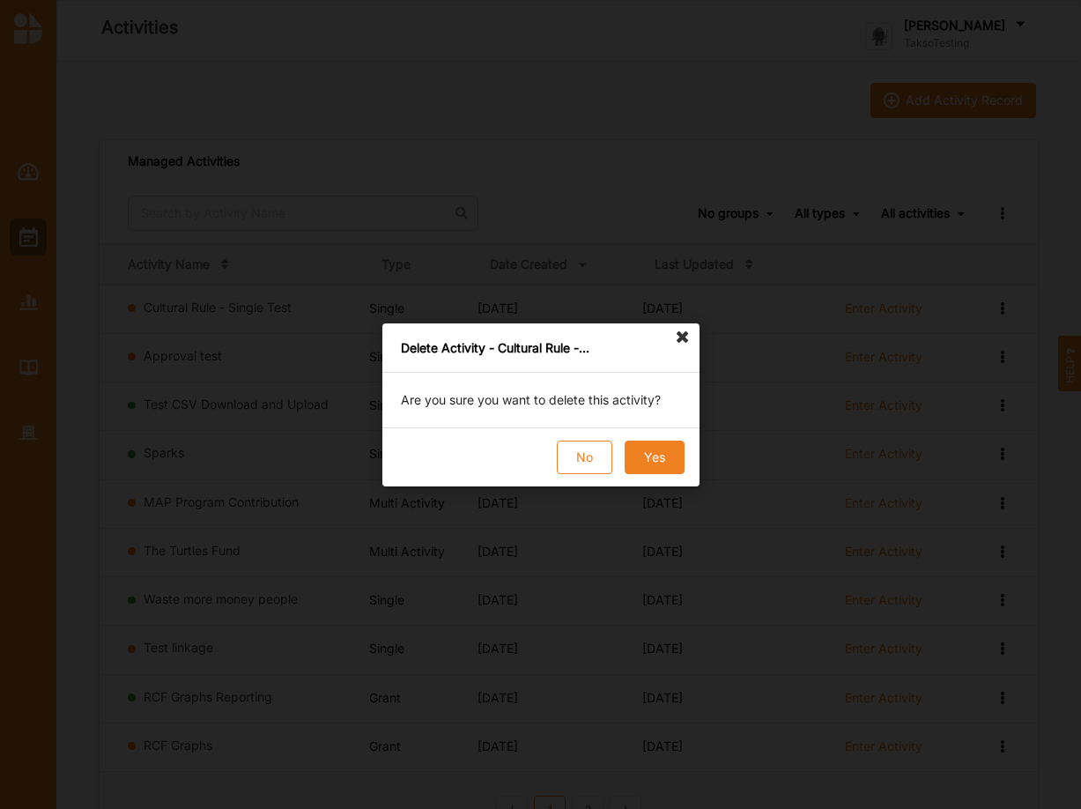
click at [657, 457] on button "Yes" at bounding box center [654, 457] width 60 height 33
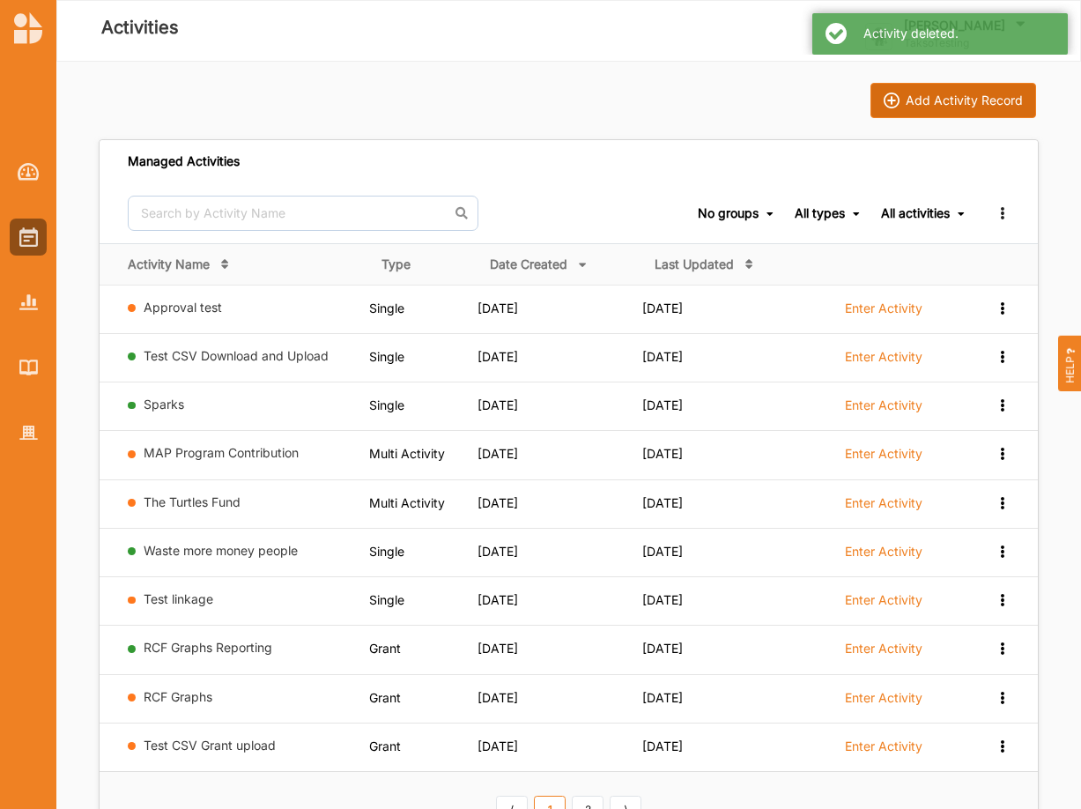
click at [964, 96] on div "Add Activity Record" at bounding box center [964, 101] width 117 height 16
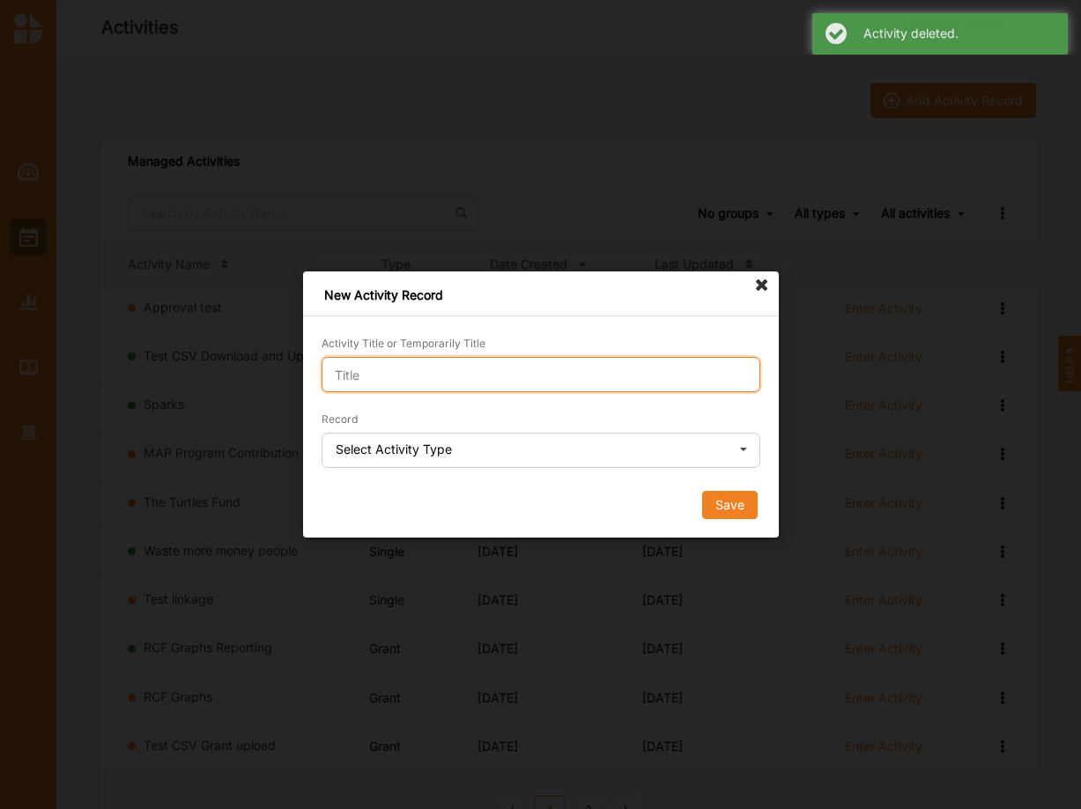
click at [464, 370] on input "Activity Title or Temporarily Title" at bounding box center [541, 374] width 439 height 35
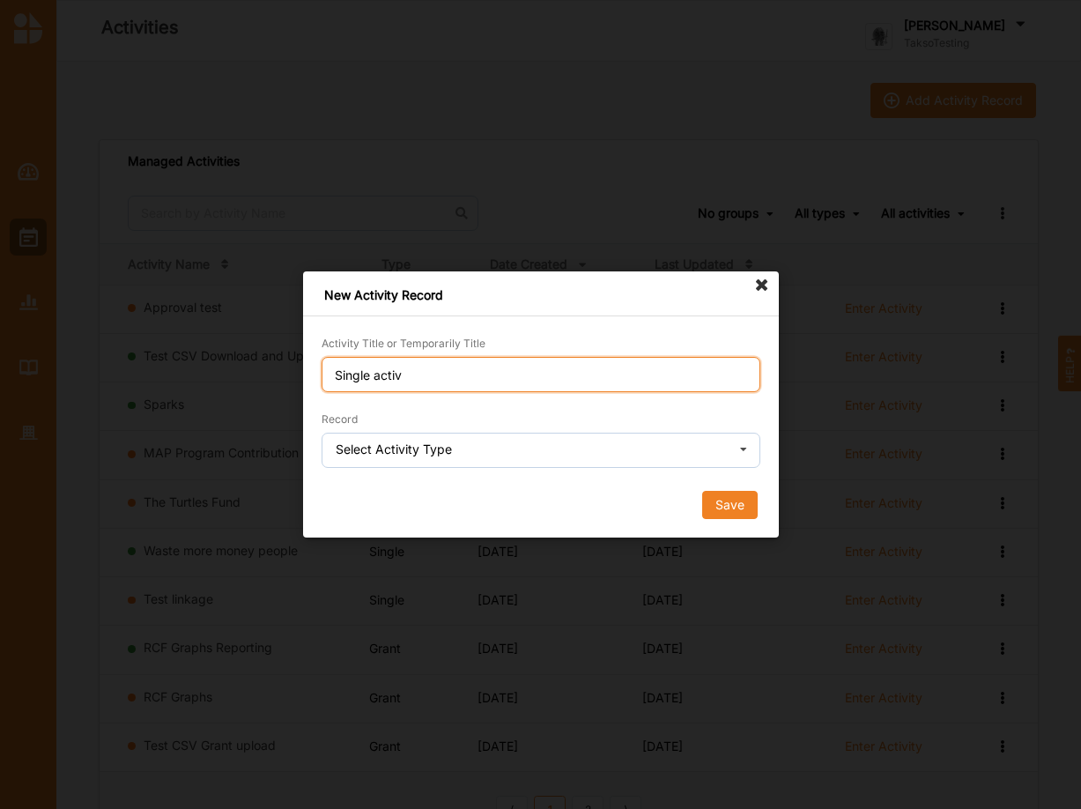
click at [338, 376] on input "Single activ" at bounding box center [541, 374] width 439 height 35
click at [532, 373] on input "SCultiural Rule Test - single activ" at bounding box center [541, 374] width 439 height 35
click at [374, 374] on input "SCultiural Rule Test - single activity" at bounding box center [541, 374] width 439 height 35
click at [342, 372] on input "SCultural Rule Test - single activity" at bounding box center [541, 374] width 439 height 35
type input "Cultural Rule Test - single activity"
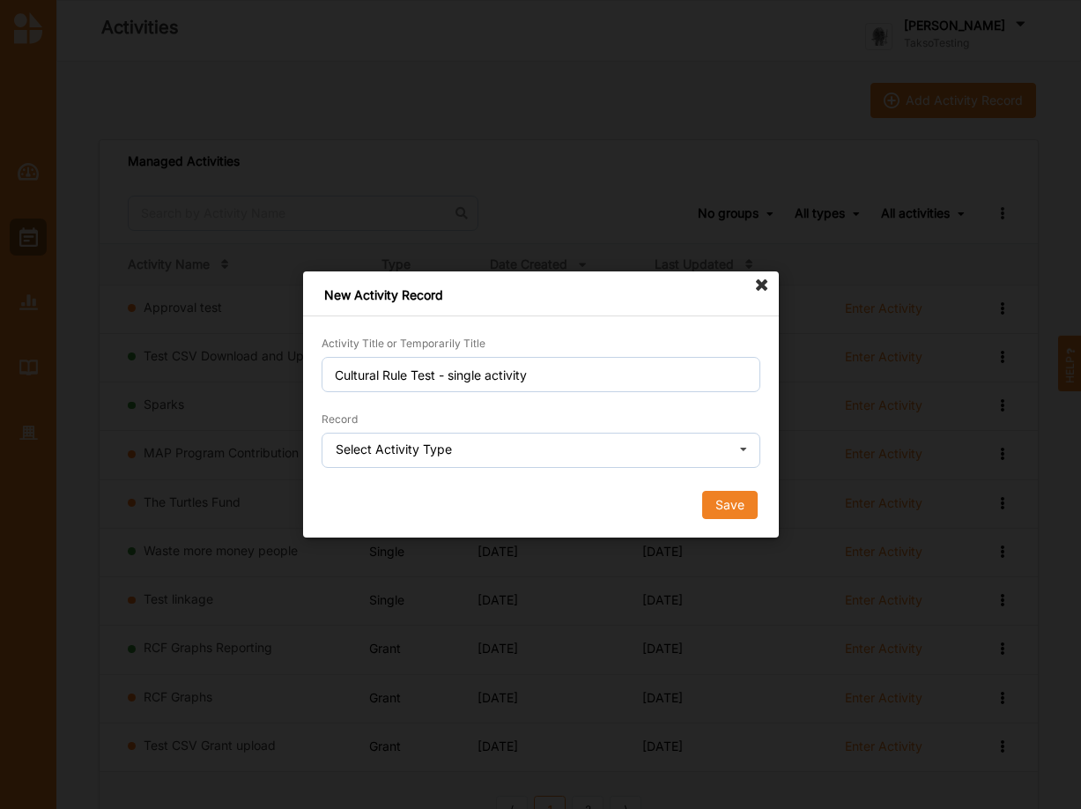
click at [738, 447] on icon at bounding box center [743, 451] width 26 height 35
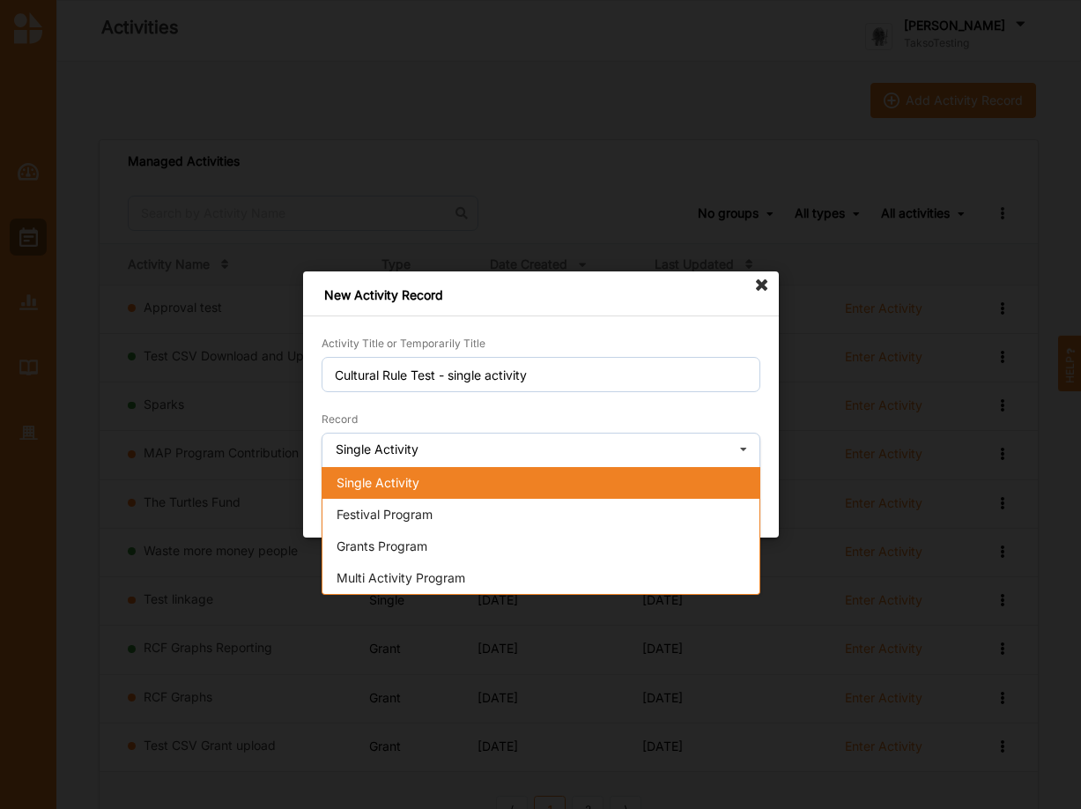
click at [419, 483] on span "Single Activity" at bounding box center [378, 482] width 83 height 15
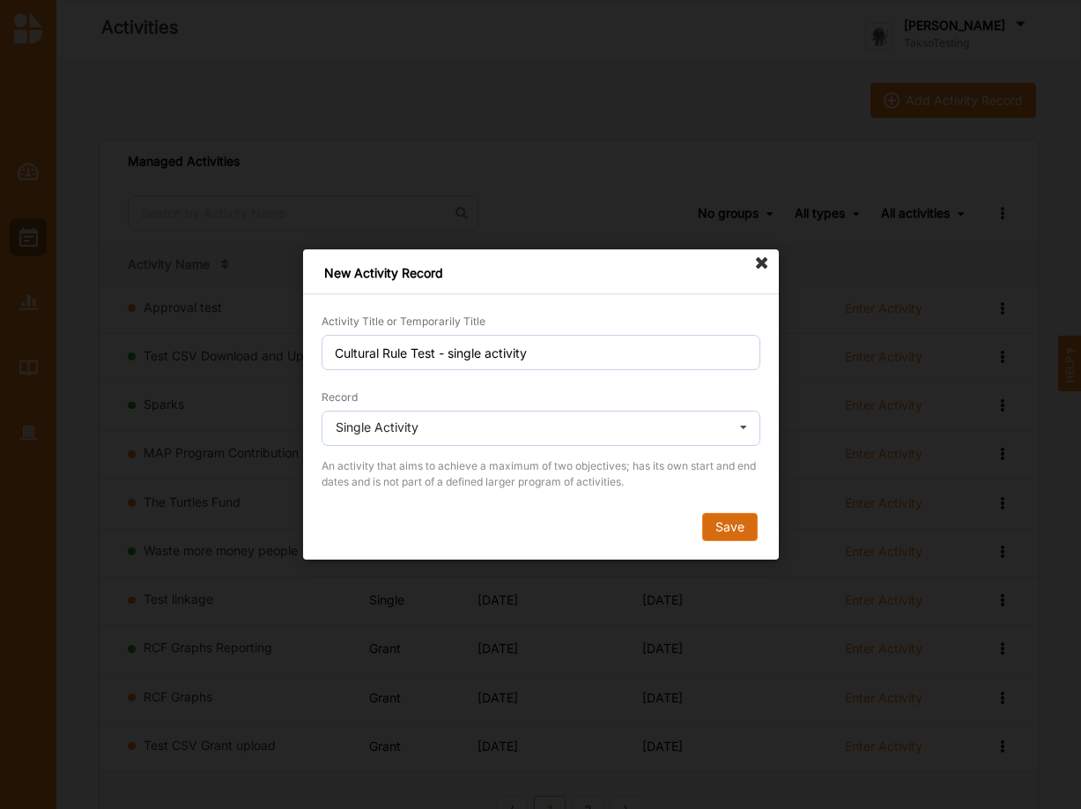
click at [716, 524] on button "Save" at bounding box center [729, 527] width 56 height 28
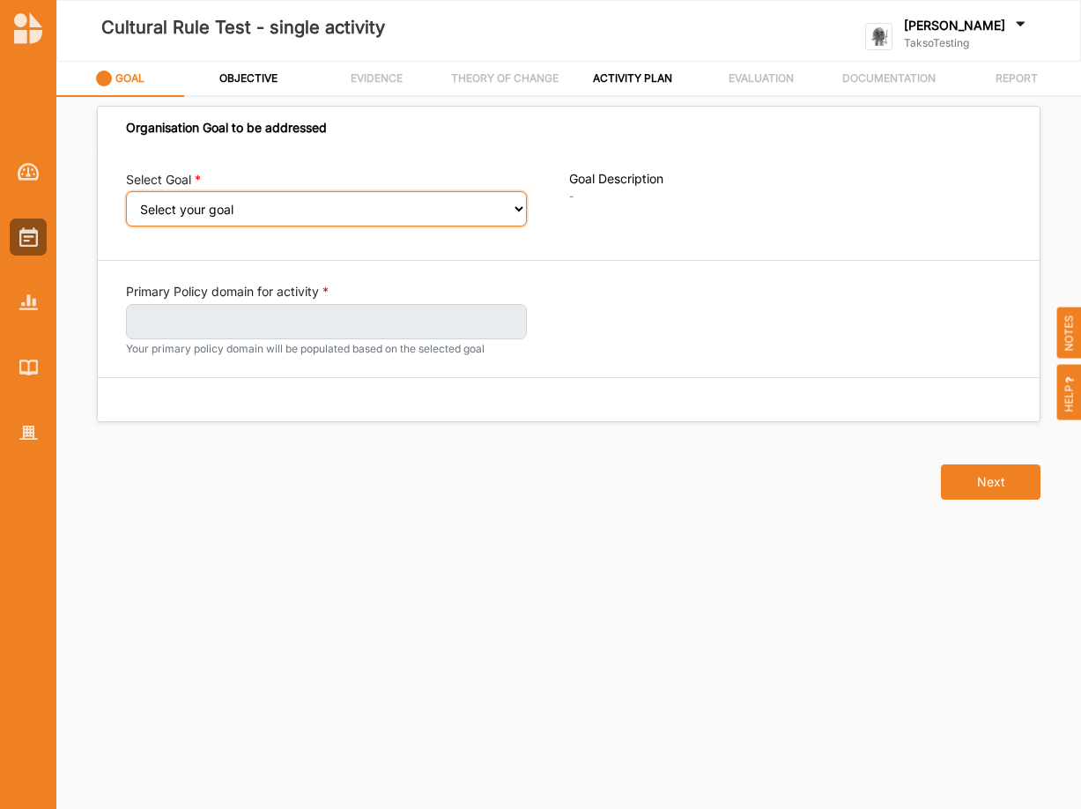
click at [126, 191] on select "Select your goal An equitable economy A vibrant and rich culture Reduced inequa…" at bounding box center [326, 208] width 401 height 35
click at [214, 204] on select "Select your goal An equitable economy A vibrant and rich culture Reduced inequa…" at bounding box center [326, 208] width 401 height 35
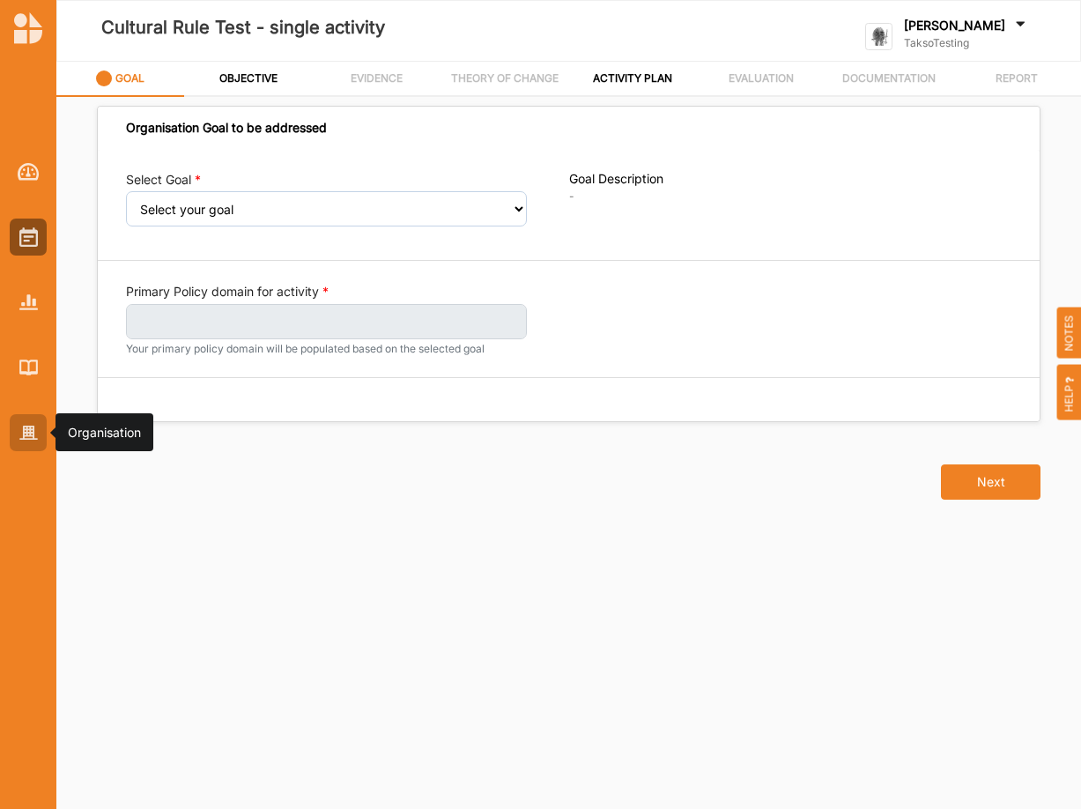
click at [31, 442] on div at bounding box center [28, 432] width 37 height 37
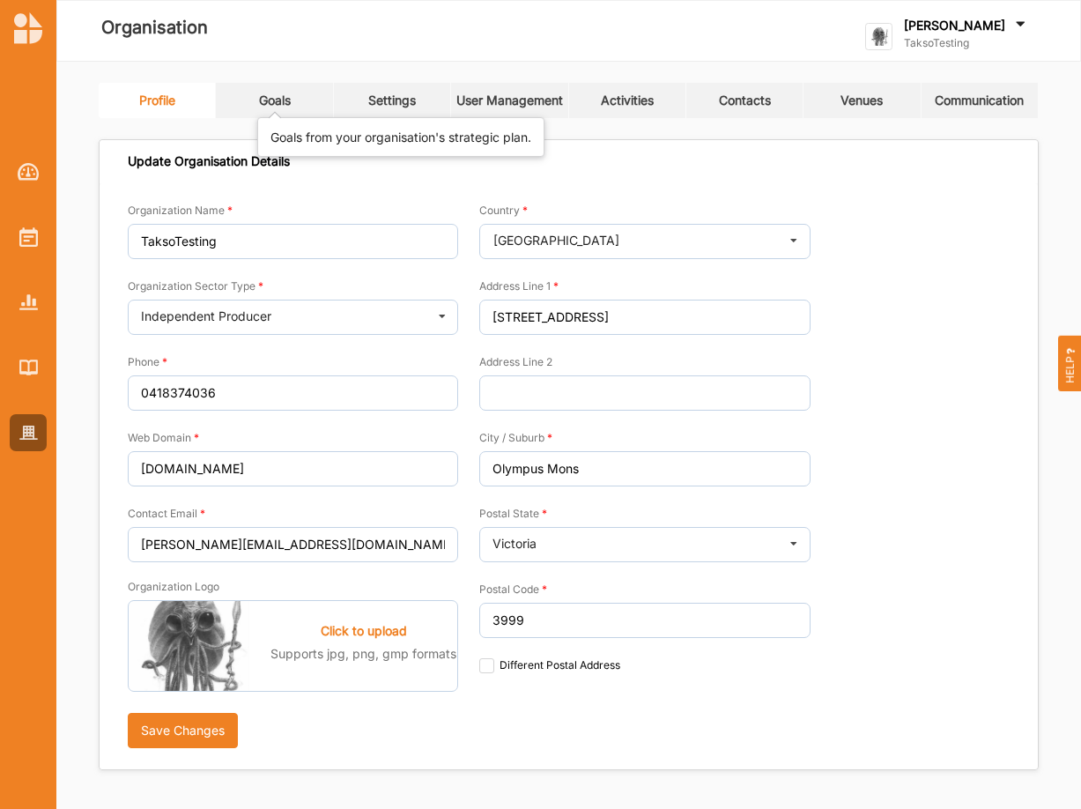
click at [271, 101] on div "Goals" at bounding box center [275, 101] width 32 height 16
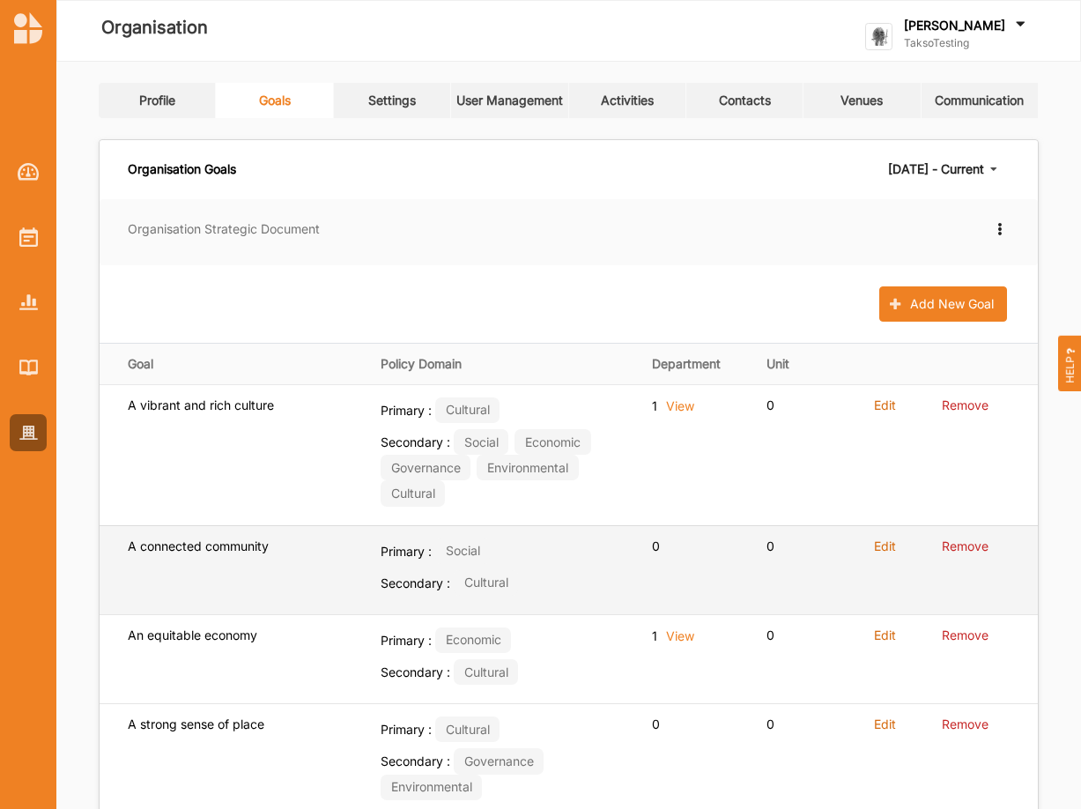
click at [884, 546] on label "Edit" at bounding box center [885, 546] width 22 height 16
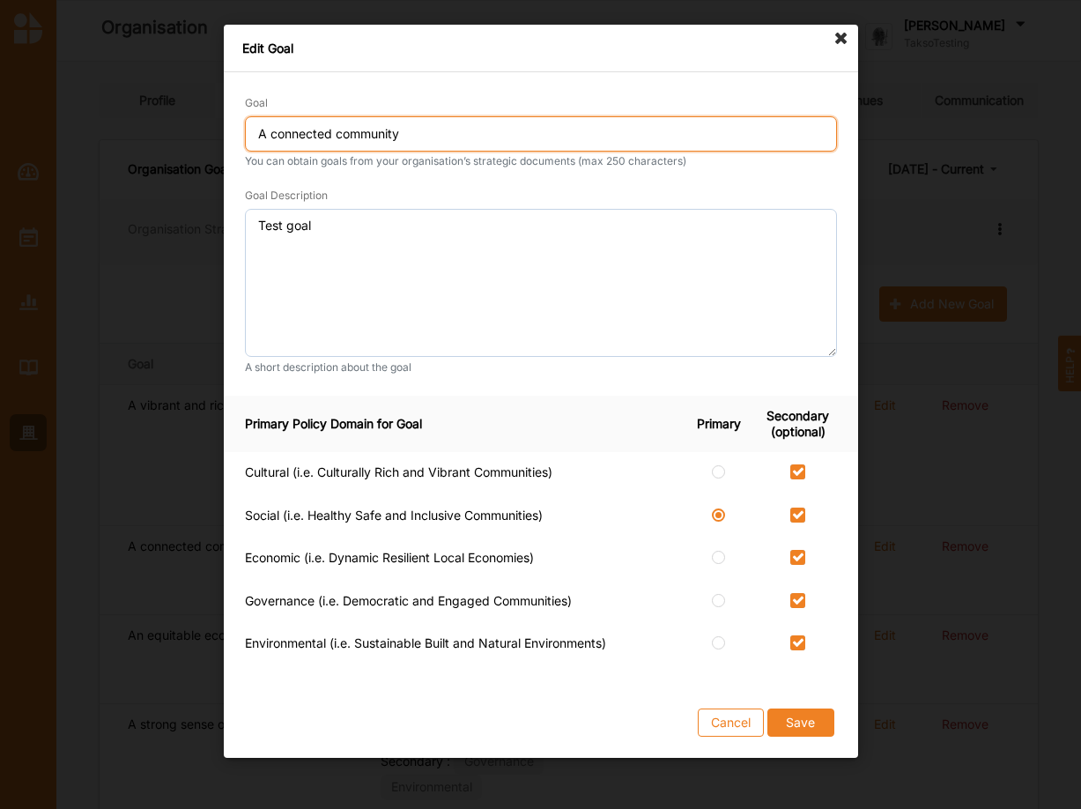
click at [419, 128] on input "A connected community" at bounding box center [541, 133] width 592 height 35
type input "A connected community - testing"
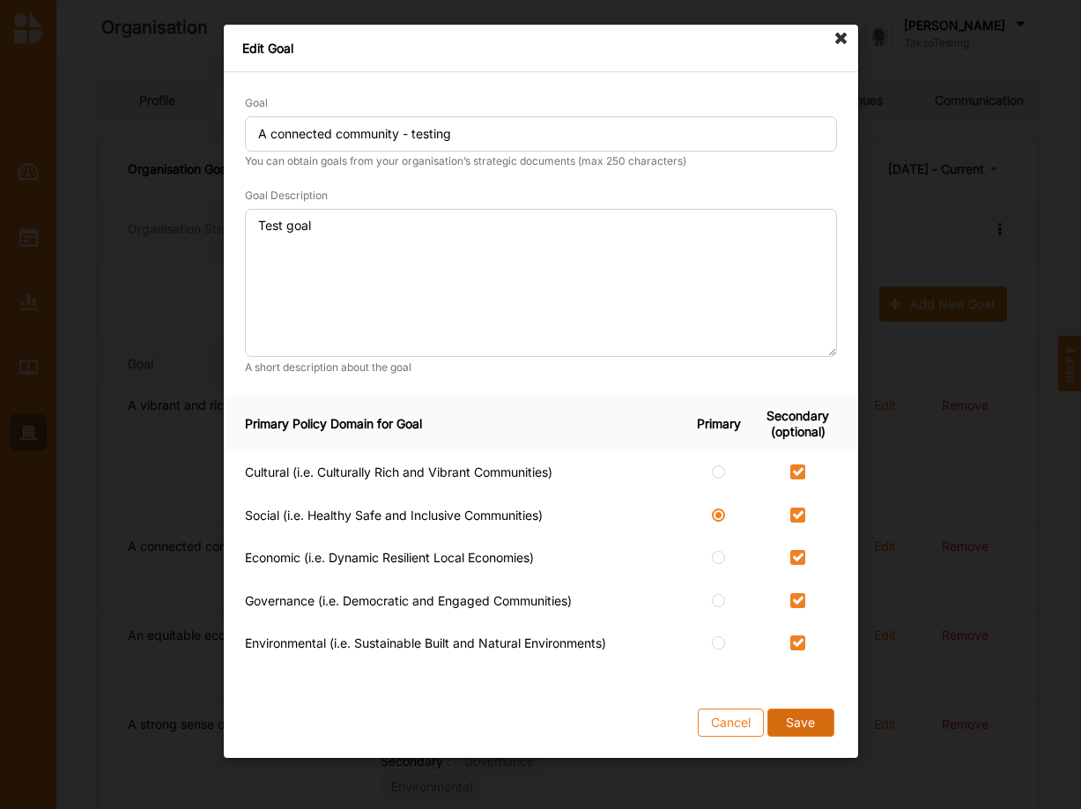
click at [799, 724] on button "Save" at bounding box center [800, 722] width 67 height 28
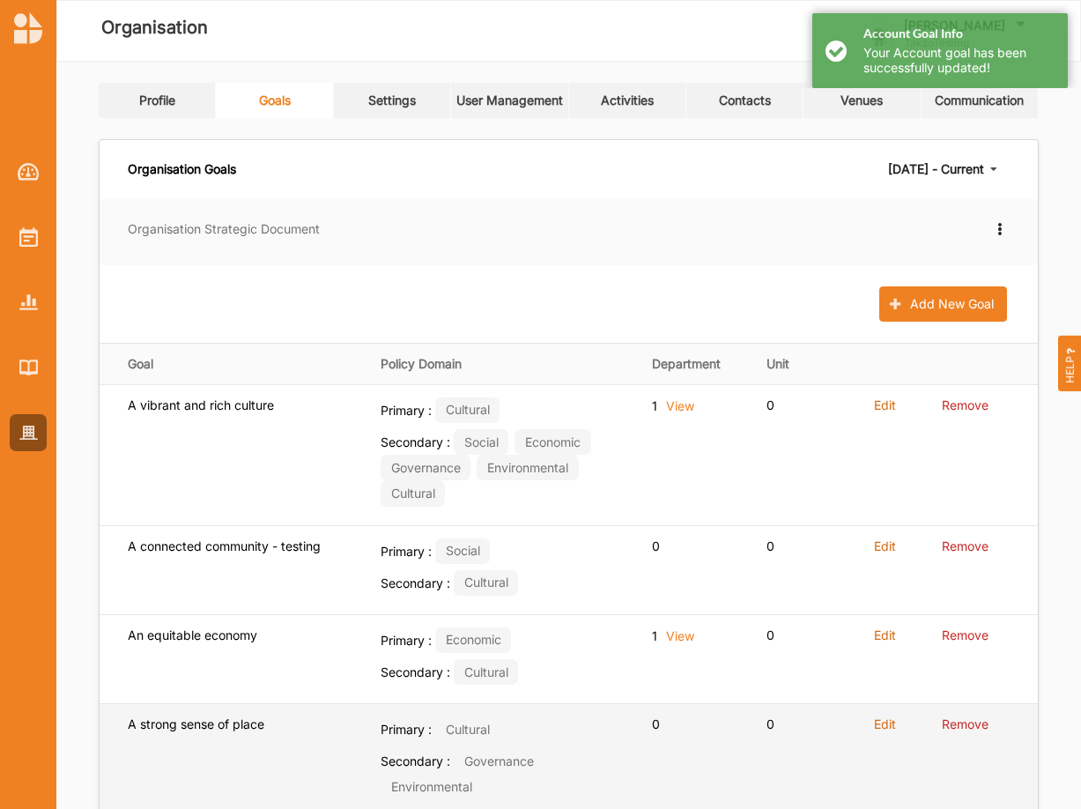
click at [804, 715] on td "0" at bounding box center [807, 761] width 107 height 115
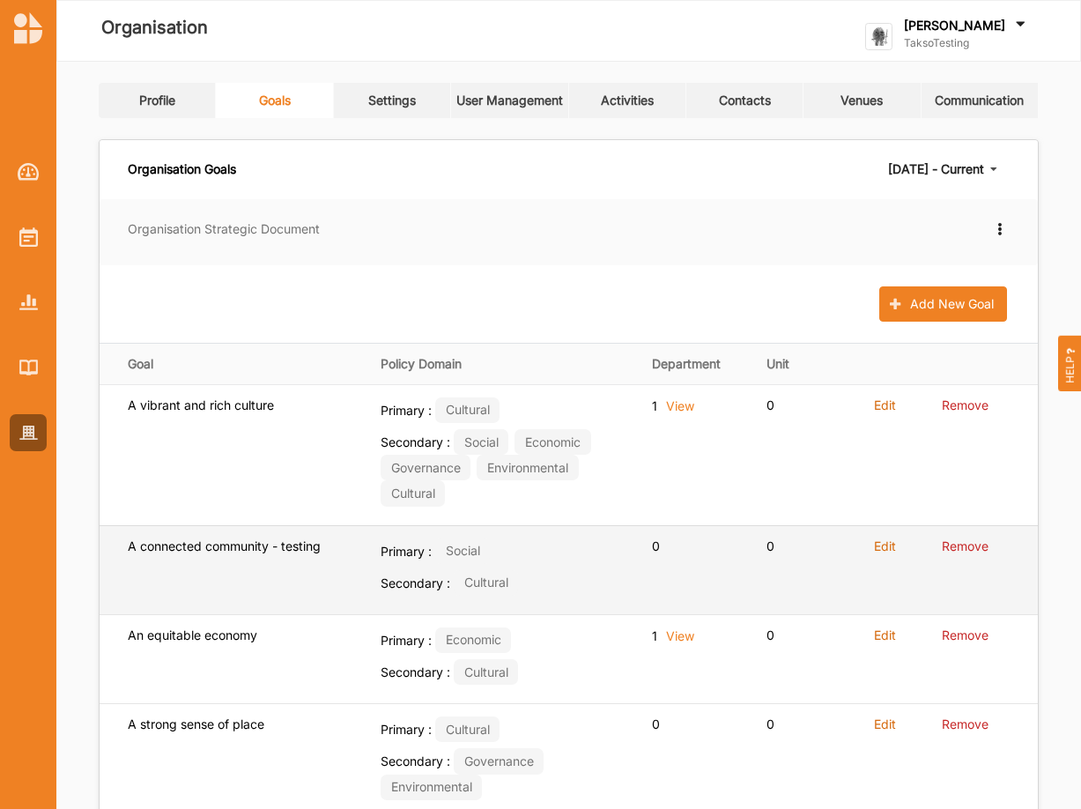
click at [885, 545] on label "Edit" at bounding box center [885, 546] width 22 height 16
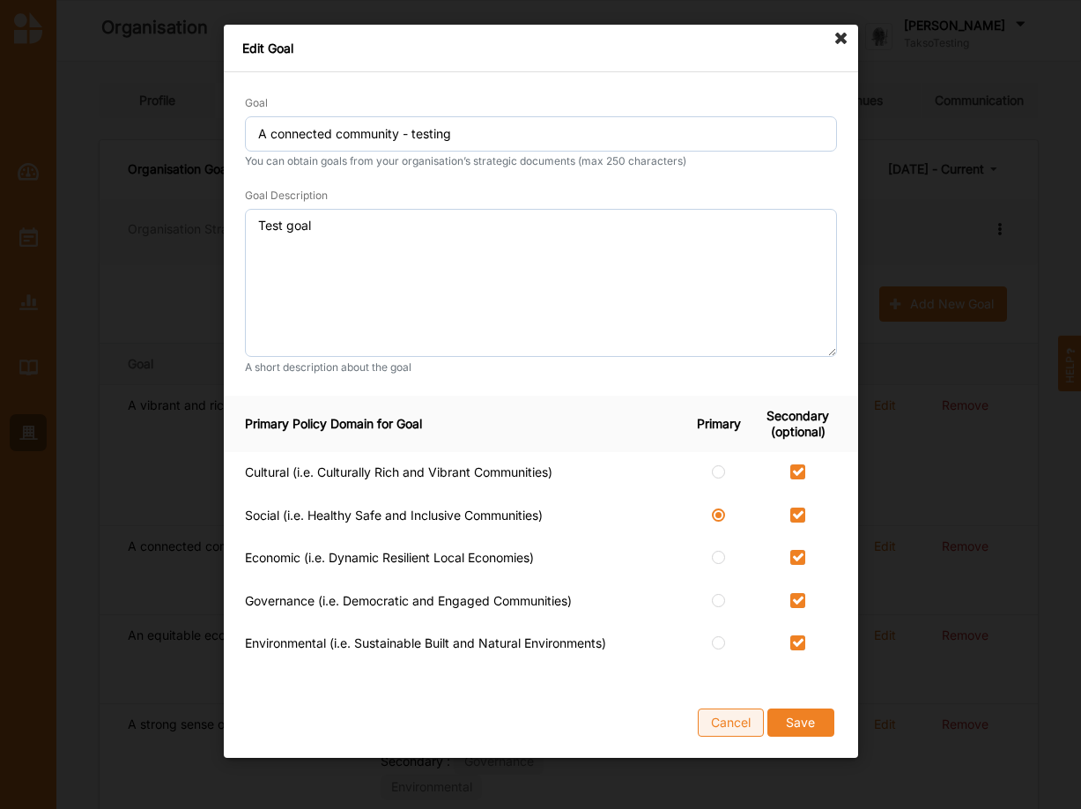
click at [730, 724] on button "Cancel" at bounding box center [731, 722] width 66 height 28
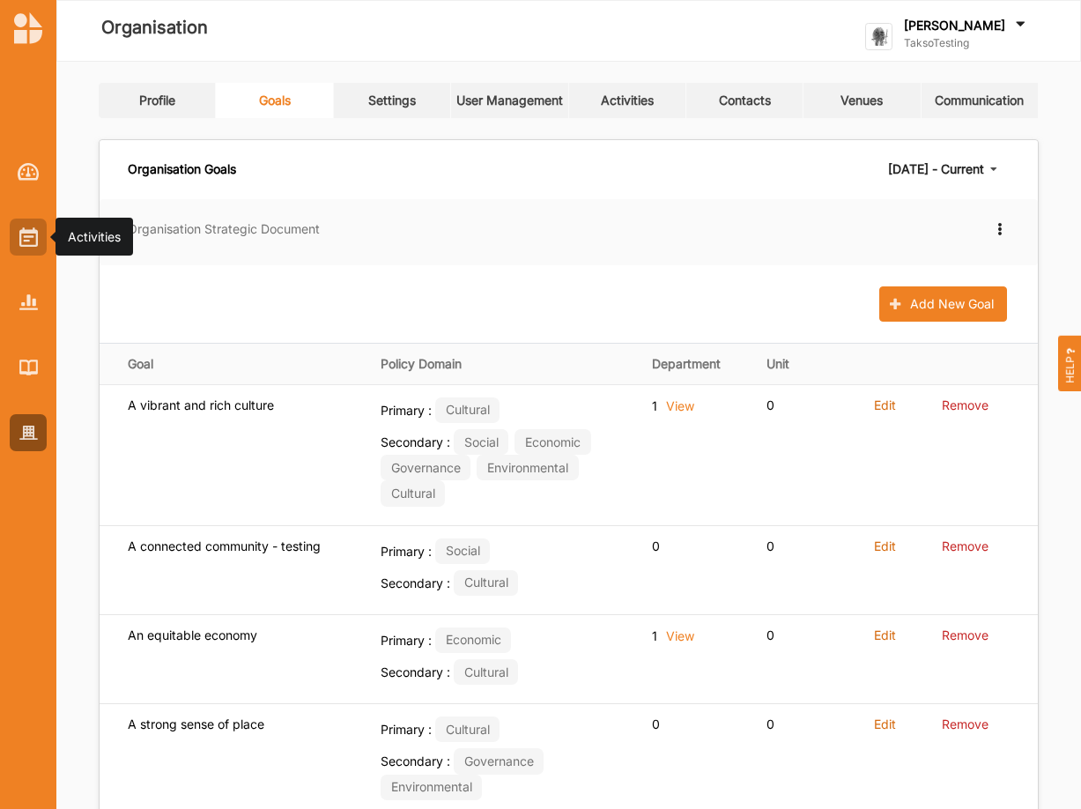
click at [24, 243] on img at bounding box center [28, 236] width 19 height 19
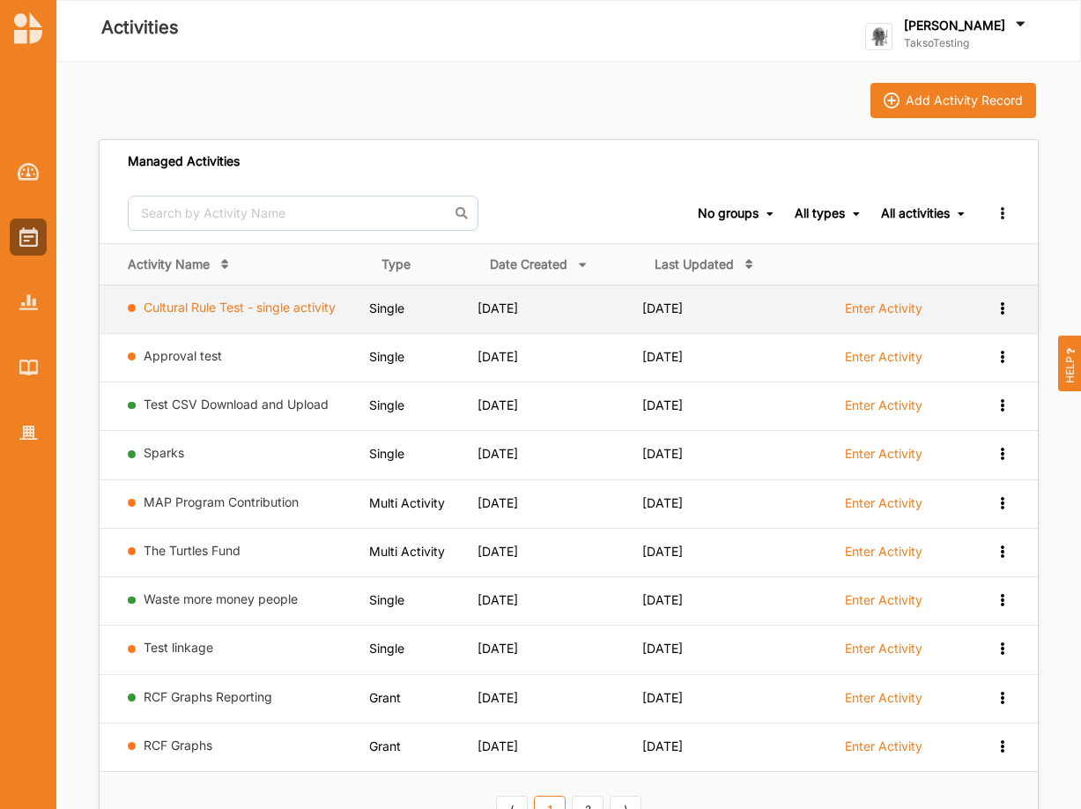
click at [226, 301] on link "Cultural Rule Test - single activity" at bounding box center [240, 307] width 192 height 15
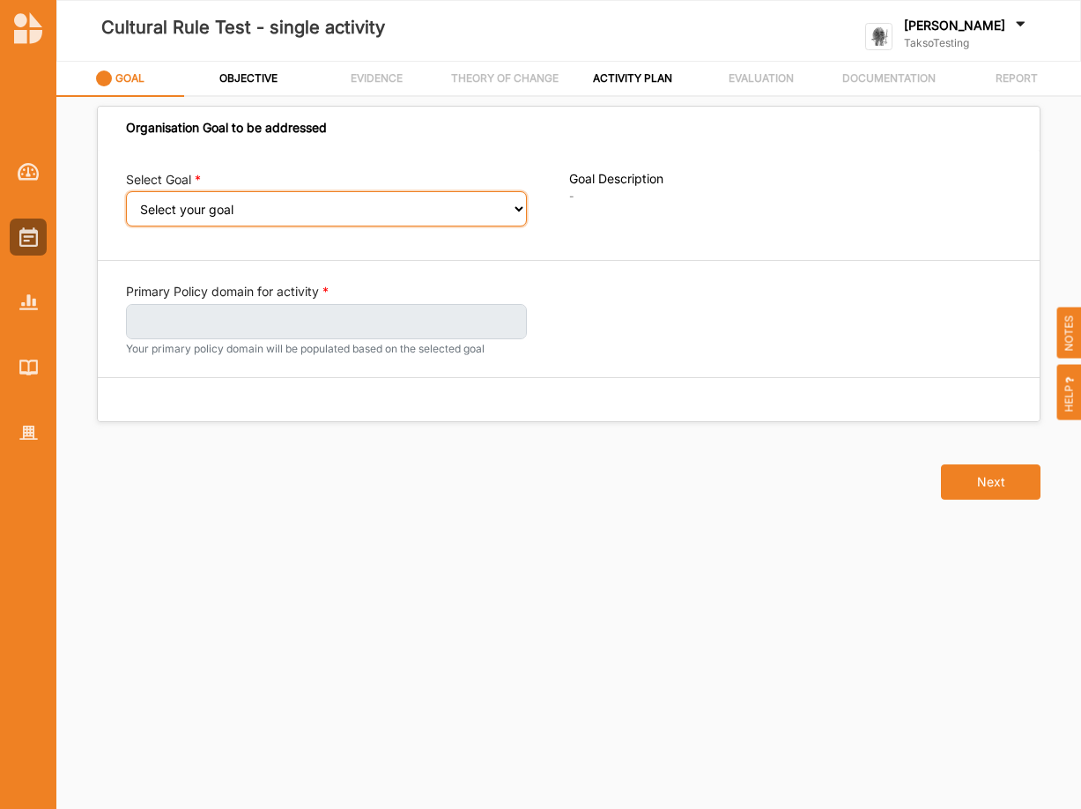
click at [126, 191] on select "Select your goal An equitable economy A vibrant and rich culture Reduced inequa…" at bounding box center [326, 208] width 401 height 35
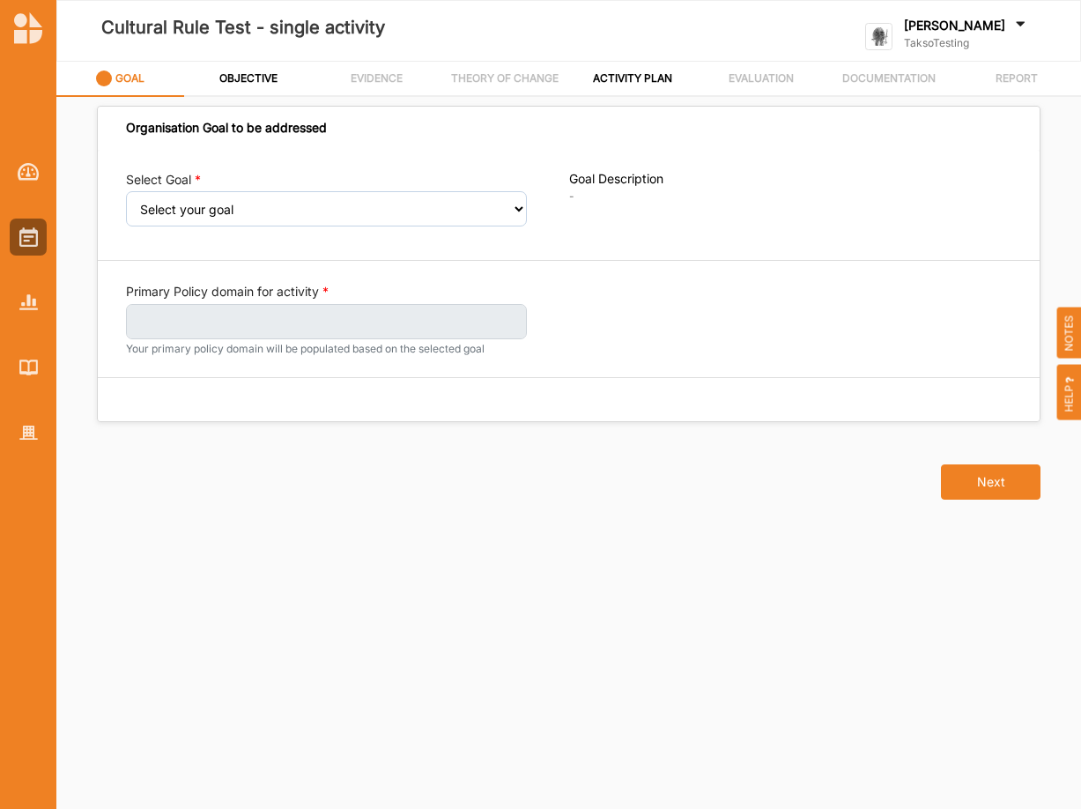
click at [27, 442] on div at bounding box center [28, 432] width 37 height 37
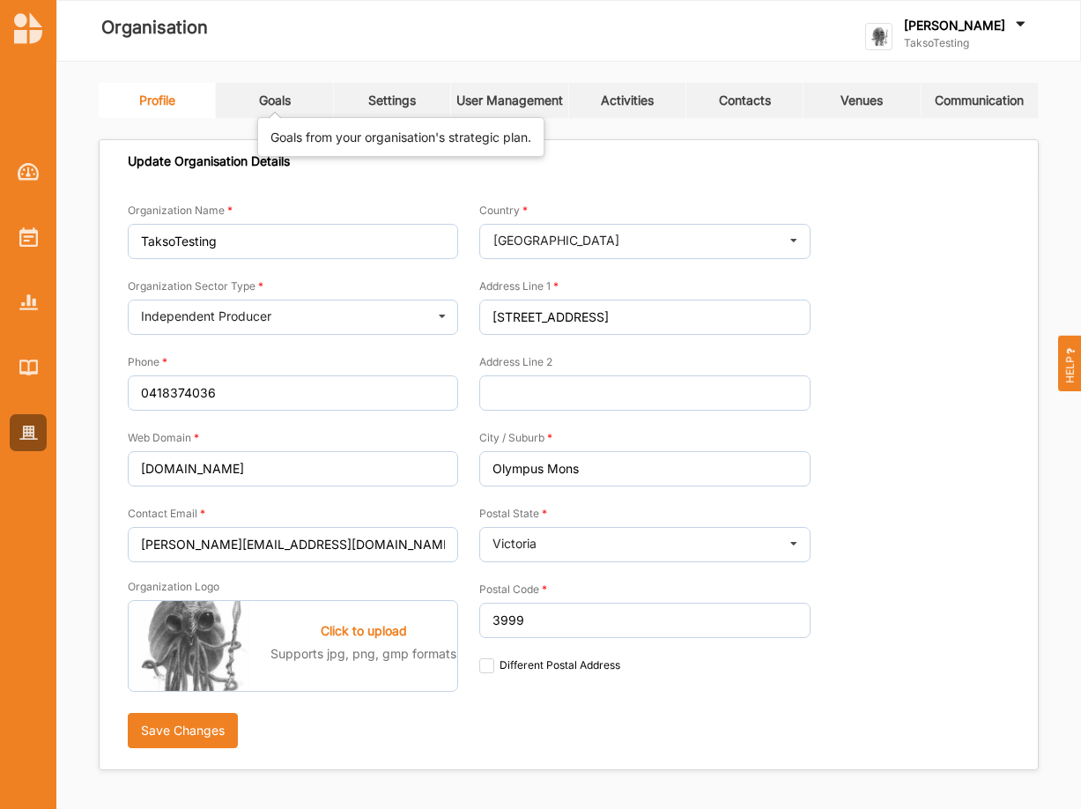
click at [269, 94] on div "Goals" at bounding box center [275, 101] width 32 height 16
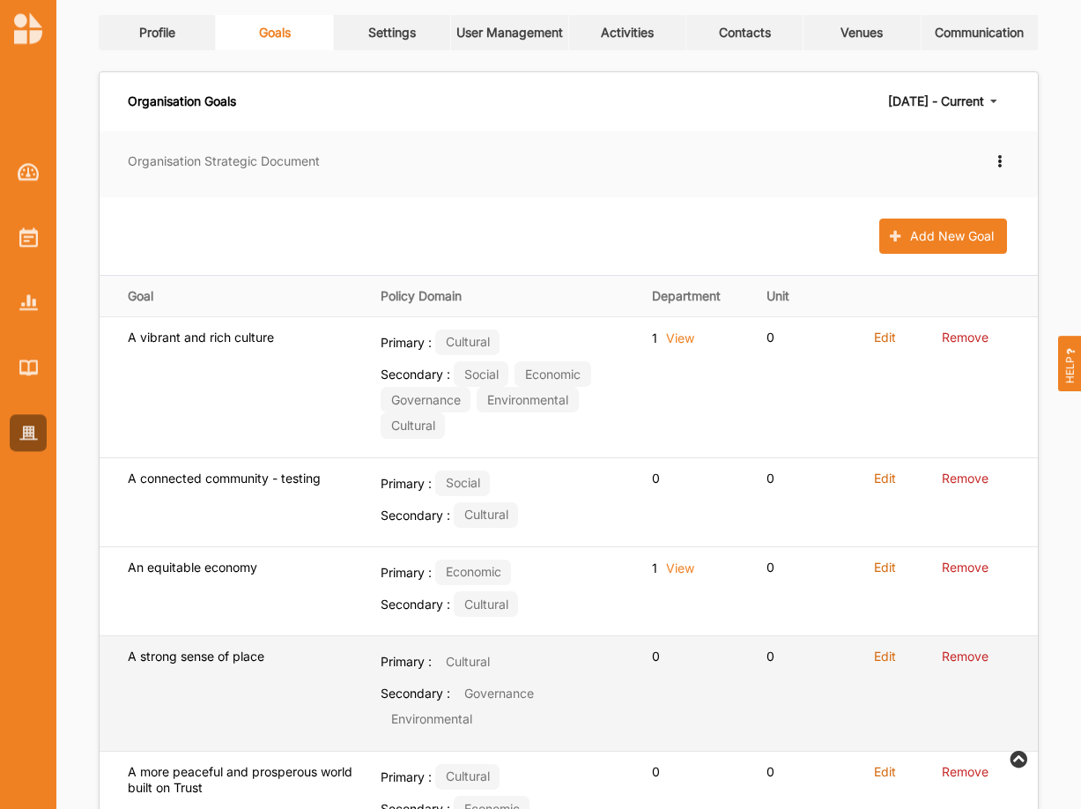
scroll to position [90, 0]
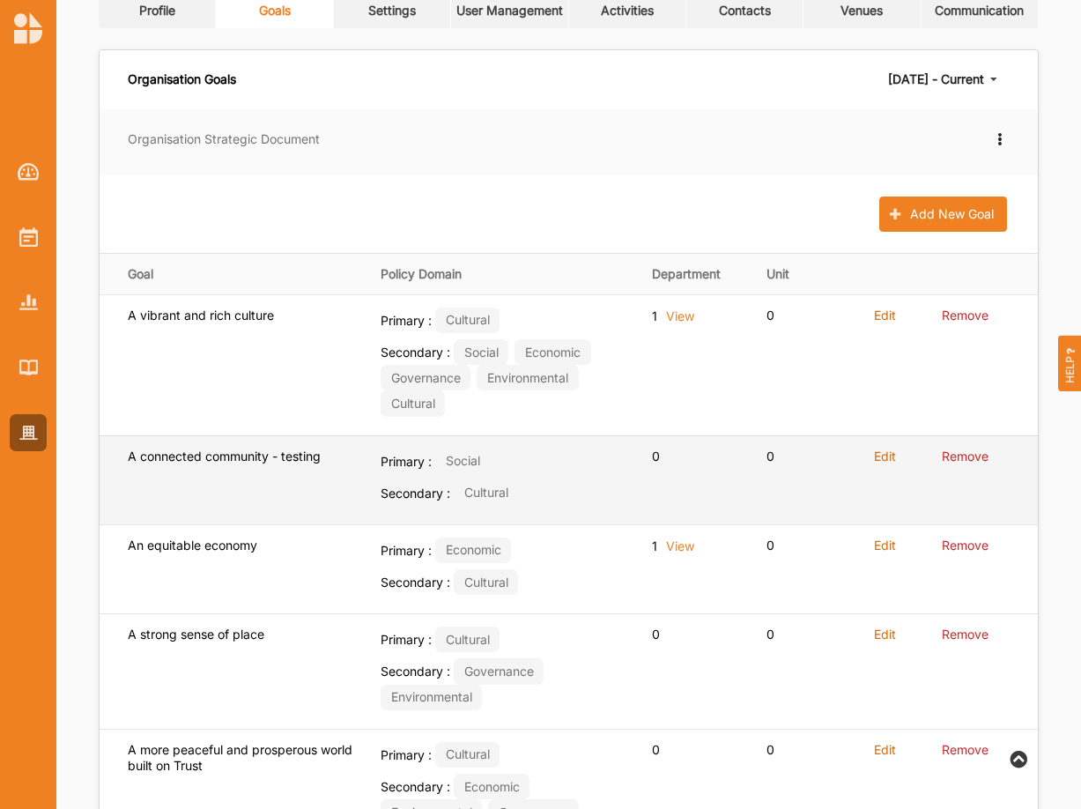
click at [881, 455] on label "Edit" at bounding box center [885, 457] width 22 height 16
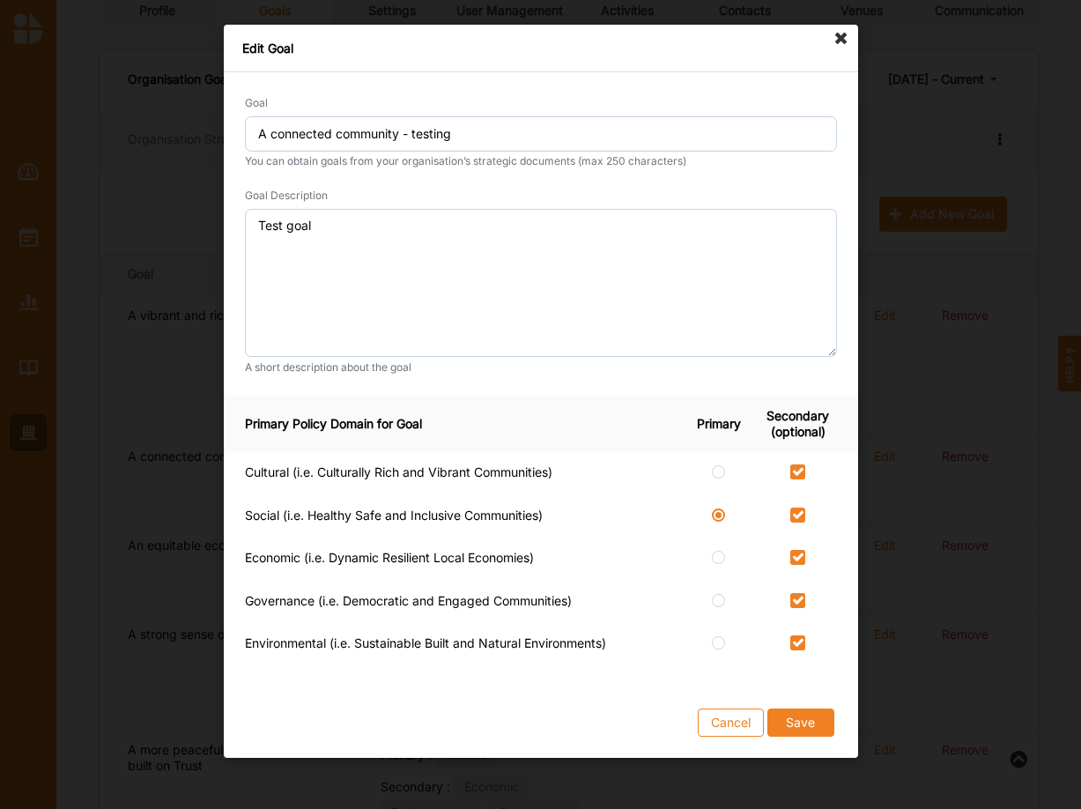
click at [797, 508] on label at bounding box center [797, 508] width 15 height 0
click at [797, 515] on input "checkbox" at bounding box center [797, 515] width 14 height 14
checkbox input "false"
click at [799, 550] on label at bounding box center [797, 550] width 15 height 0
click at [799, 560] on input "checkbox" at bounding box center [797, 557] width 14 height 14
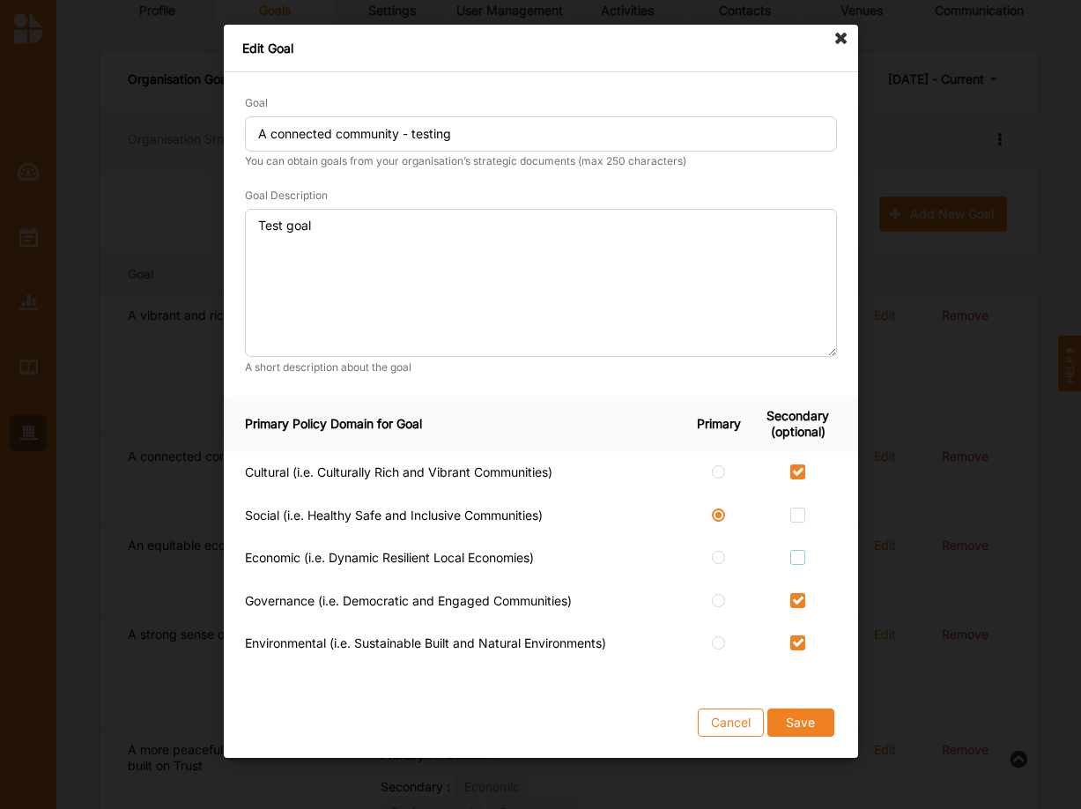
checkbox input "false"
click at [792, 593] on label at bounding box center [797, 593] width 15 height 0
click at [792, 598] on input "checkbox" at bounding box center [797, 600] width 14 height 14
checkbox input "false"
click at [801, 635] on label at bounding box center [797, 635] width 15 height 0
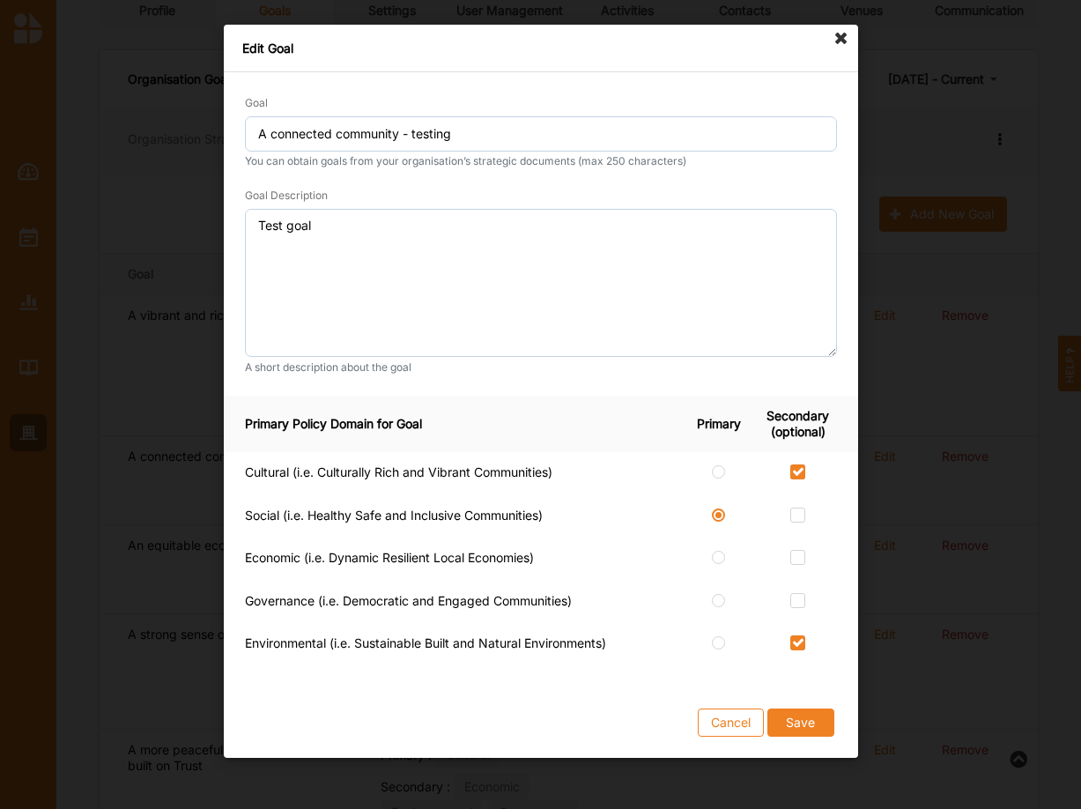
click at [801, 636] on input "checkbox" at bounding box center [797, 642] width 14 height 14
checkbox input "false"
click at [797, 719] on button "Save" at bounding box center [800, 722] width 67 height 28
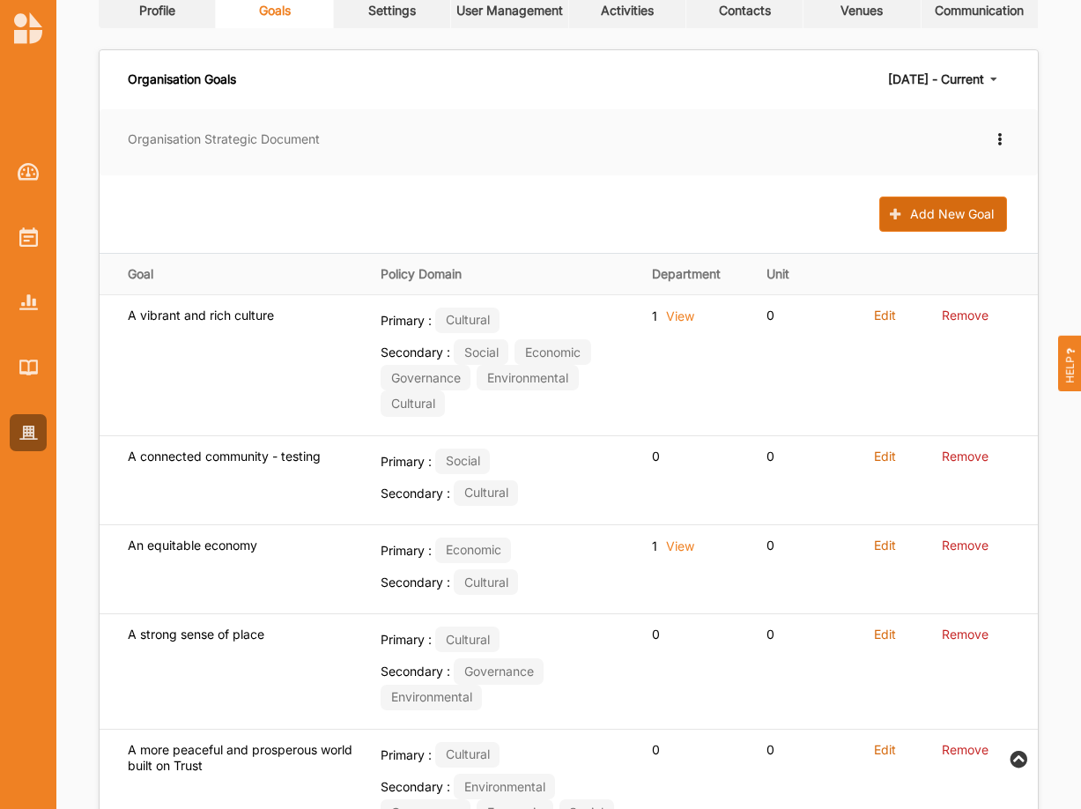
click at [930, 204] on button "Add New Goal" at bounding box center [943, 213] width 128 height 35
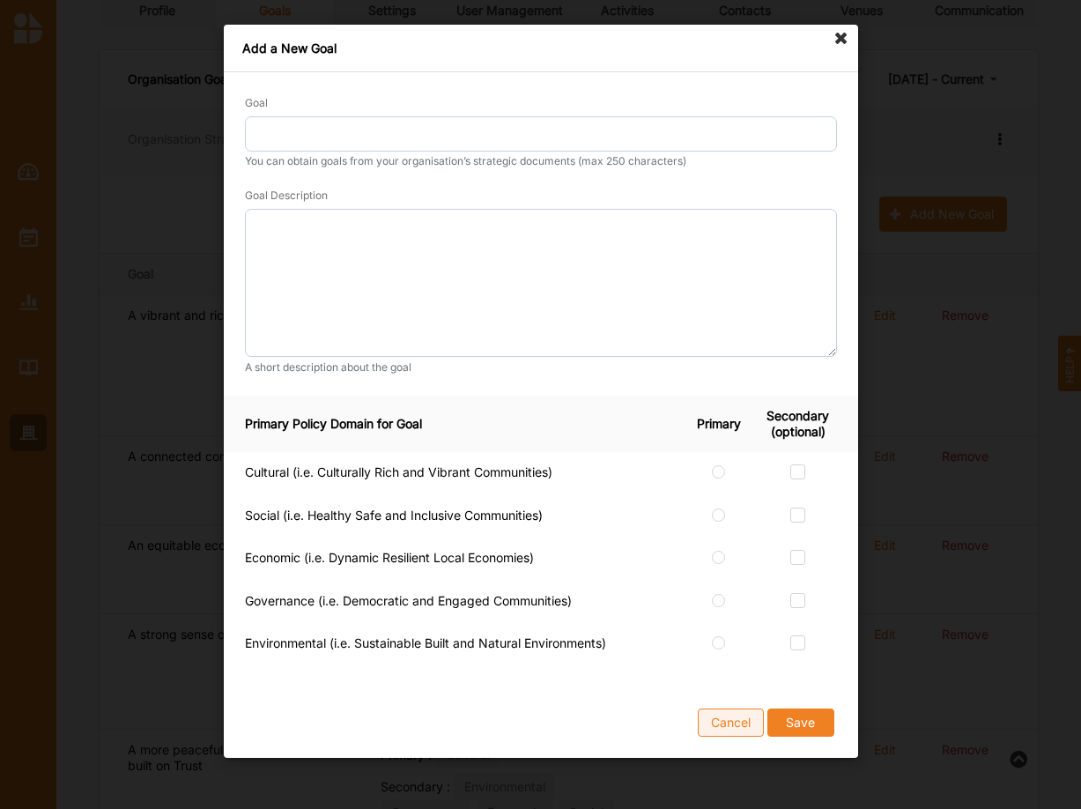
click at [730, 719] on button "Cancel" at bounding box center [731, 722] width 66 height 28
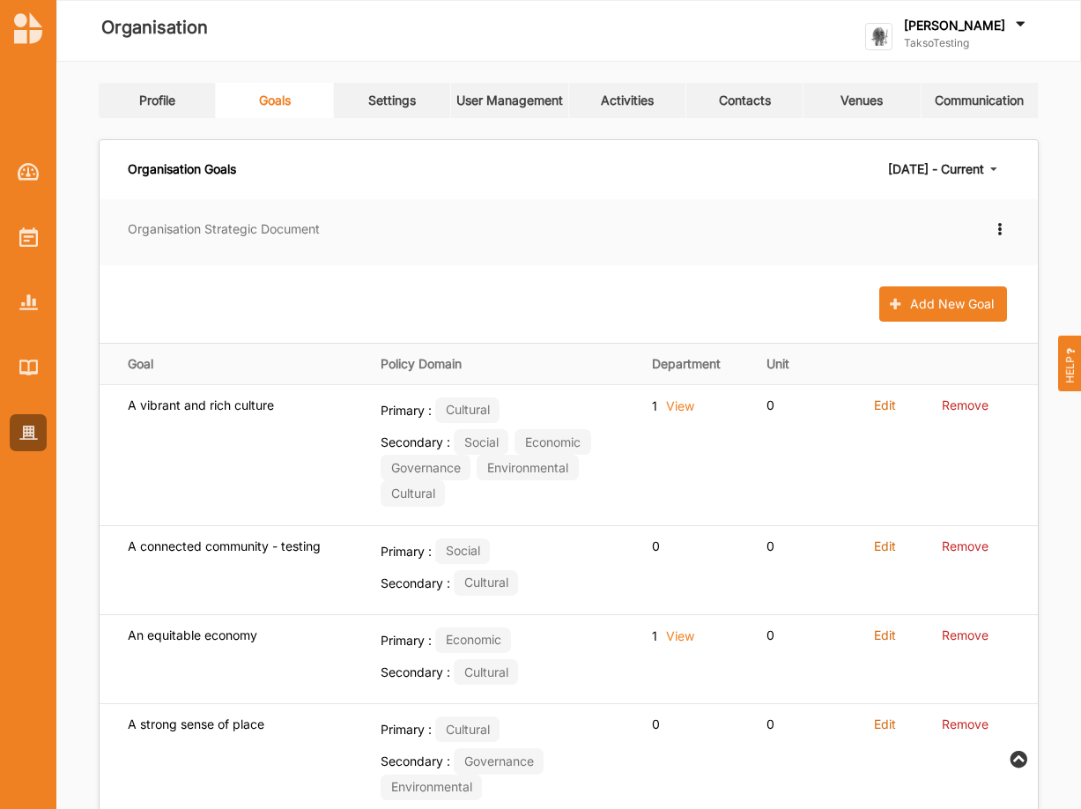
scroll to position [90, 0]
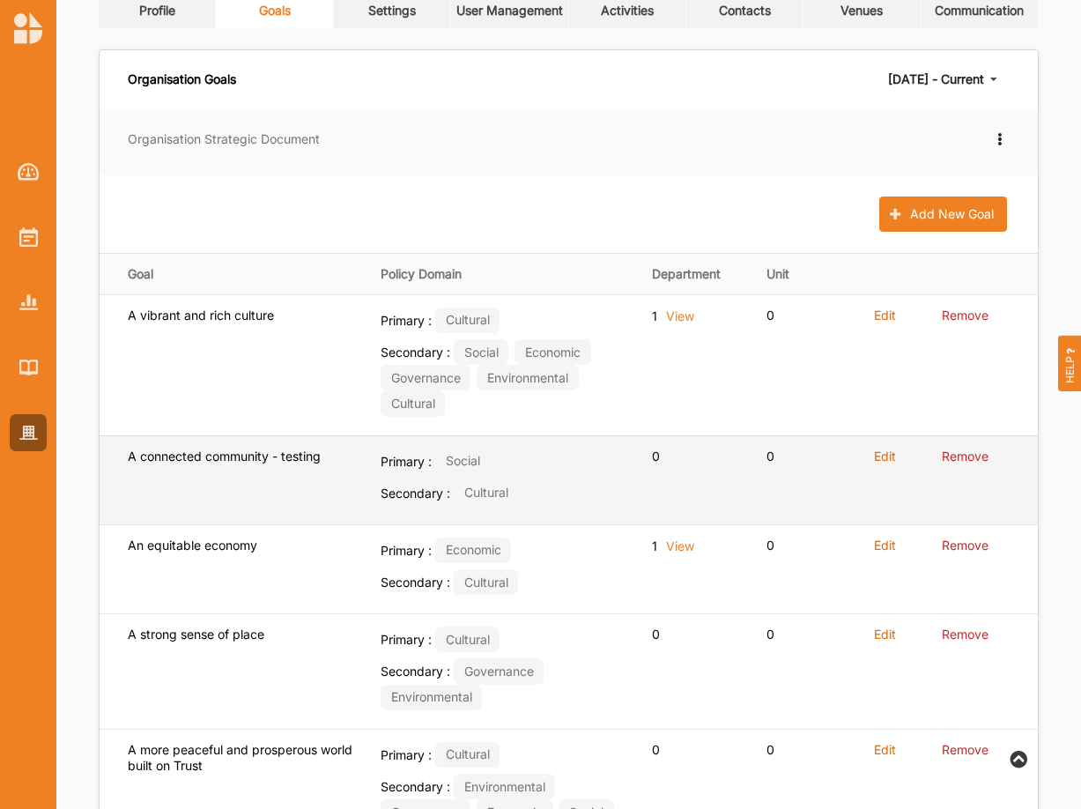
click at [890, 456] on label "Edit" at bounding box center [885, 457] width 22 height 16
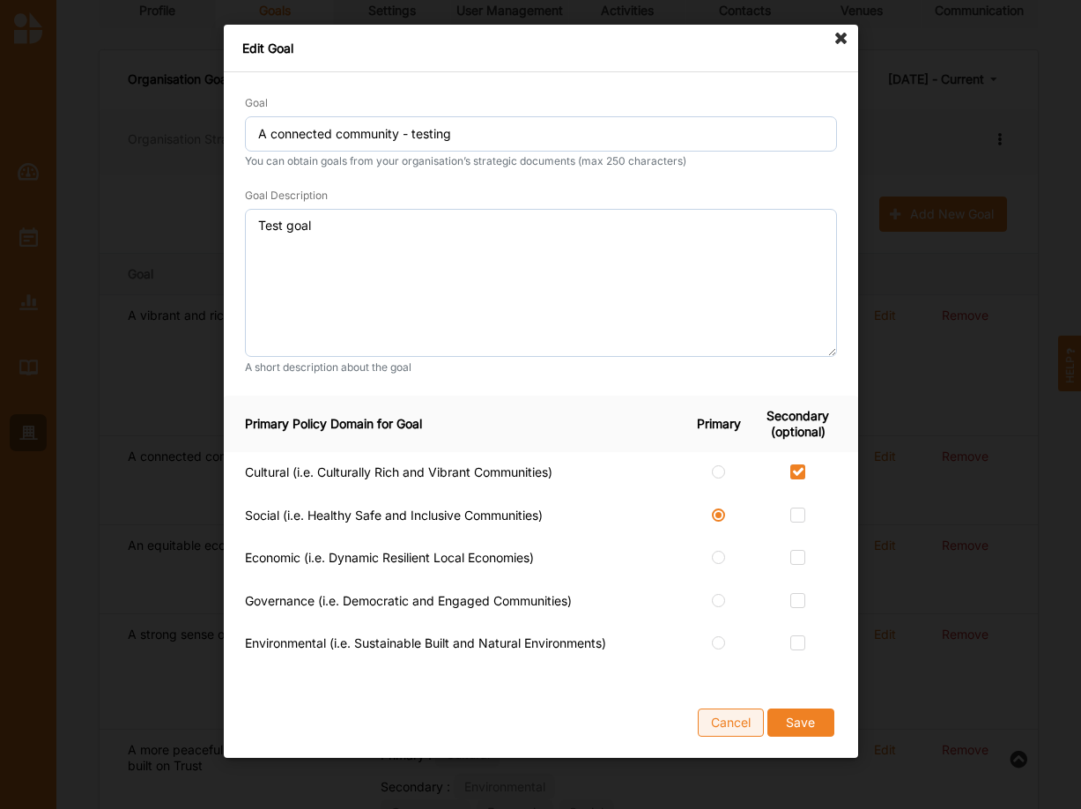
click at [738, 714] on button "Cancel" at bounding box center [731, 722] width 66 height 28
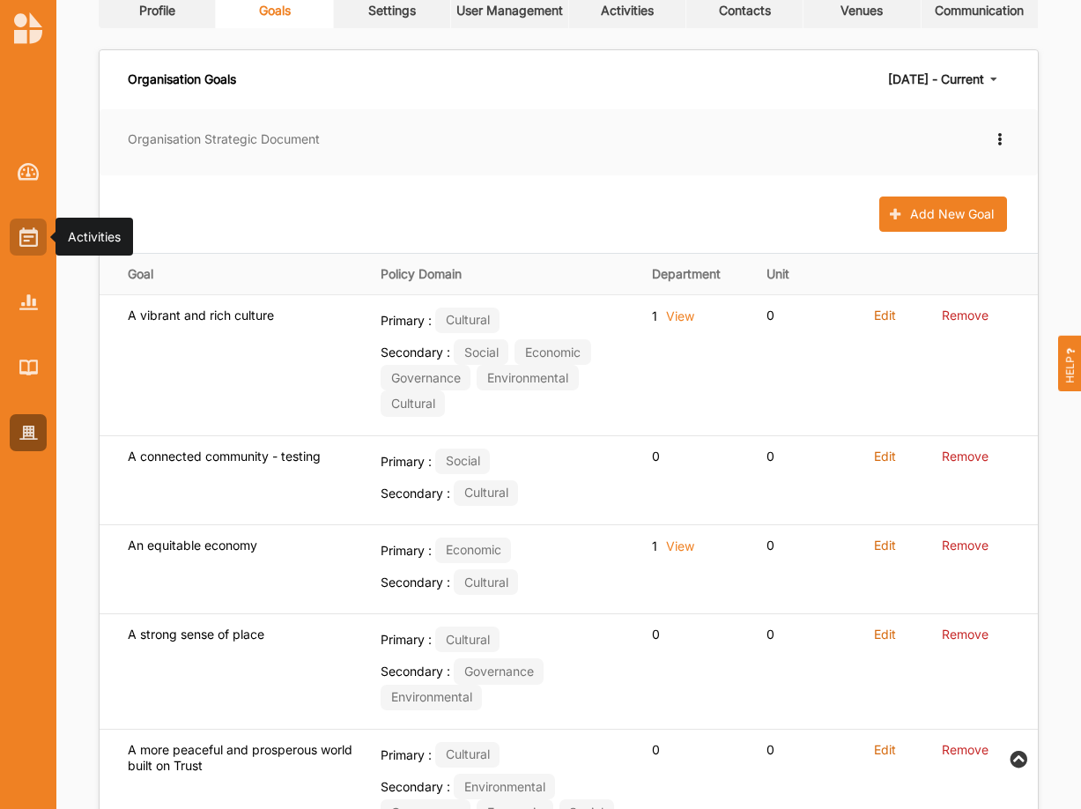
click at [17, 236] on div at bounding box center [28, 237] width 37 height 37
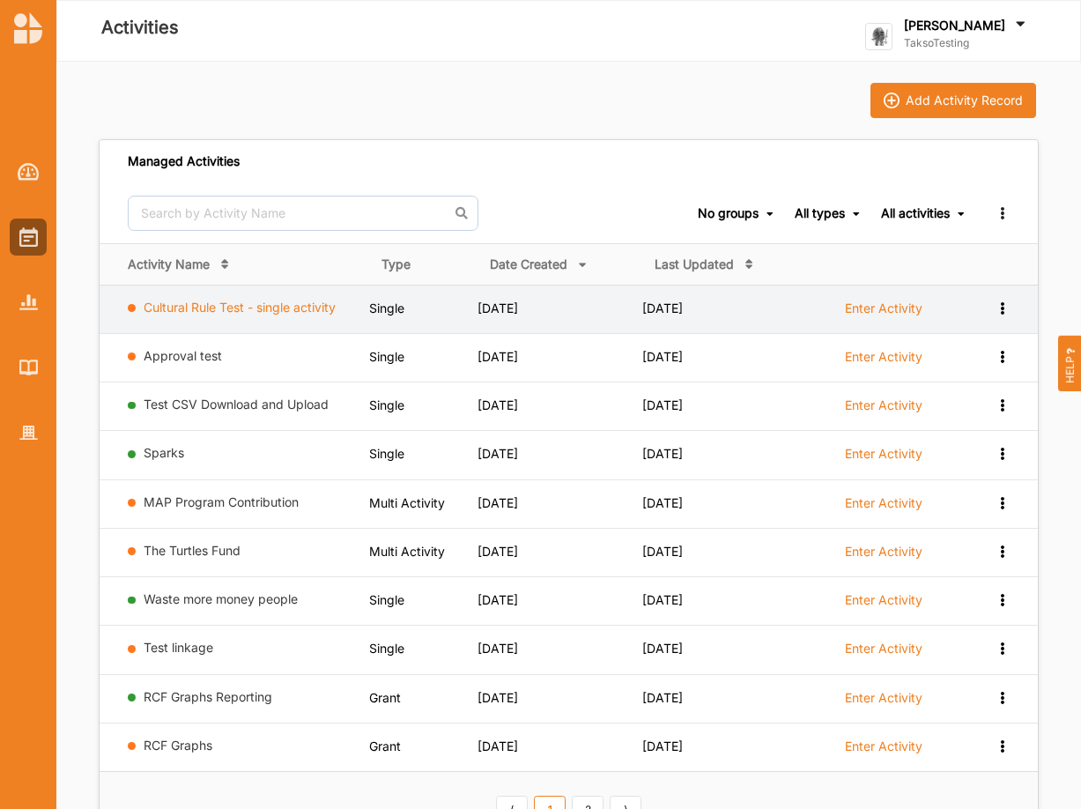
click at [191, 304] on link "Cultural Rule Test - single activity" at bounding box center [240, 307] width 192 height 15
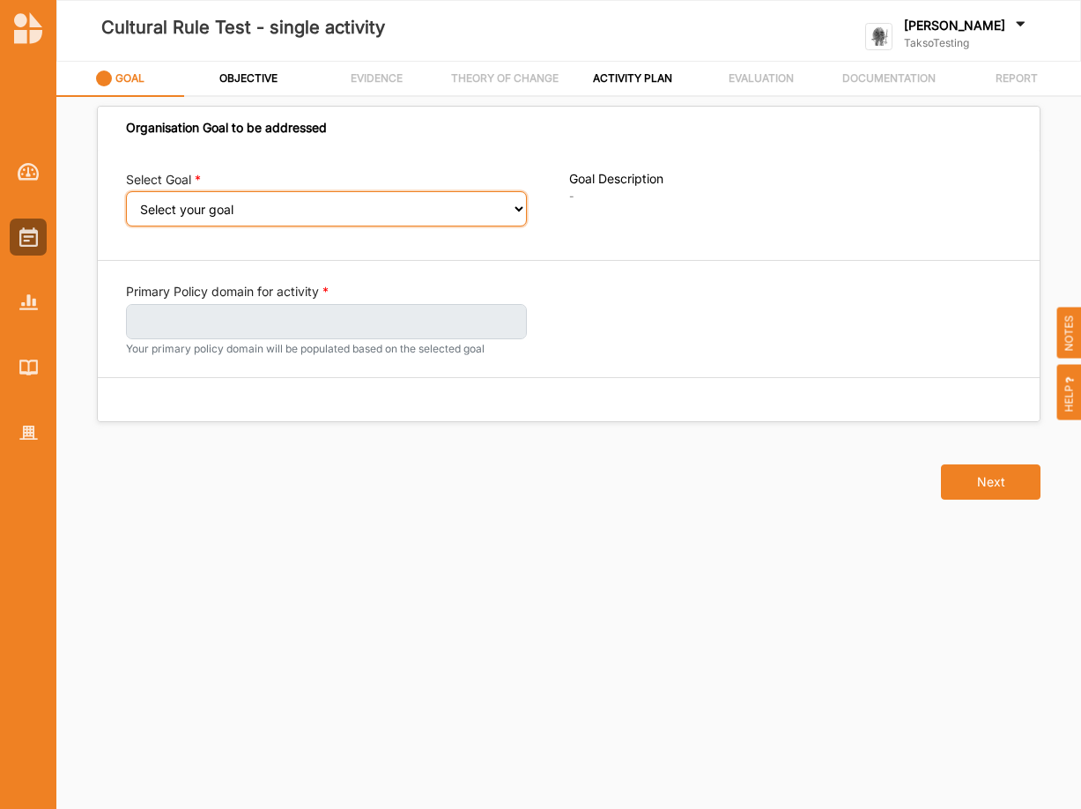
click at [126, 191] on select "Select your goal An equitable economy A vibrant and rich culture Reduced inequa…" at bounding box center [326, 208] width 401 height 35
click at [519, 202] on select "Select your goal An equitable economy A vibrant and rich culture Reduced inequa…" at bounding box center [326, 208] width 401 height 35
click at [126, 191] on select "Select your goal An equitable economy A vibrant and rich culture Reduced inequa…" at bounding box center [326, 208] width 401 height 35
click at [308, 210] on select "Select your goal An equitable economy A vibrant and rich culture Reduced inequa…" at bounding box center [326, 208] width 401 height 35
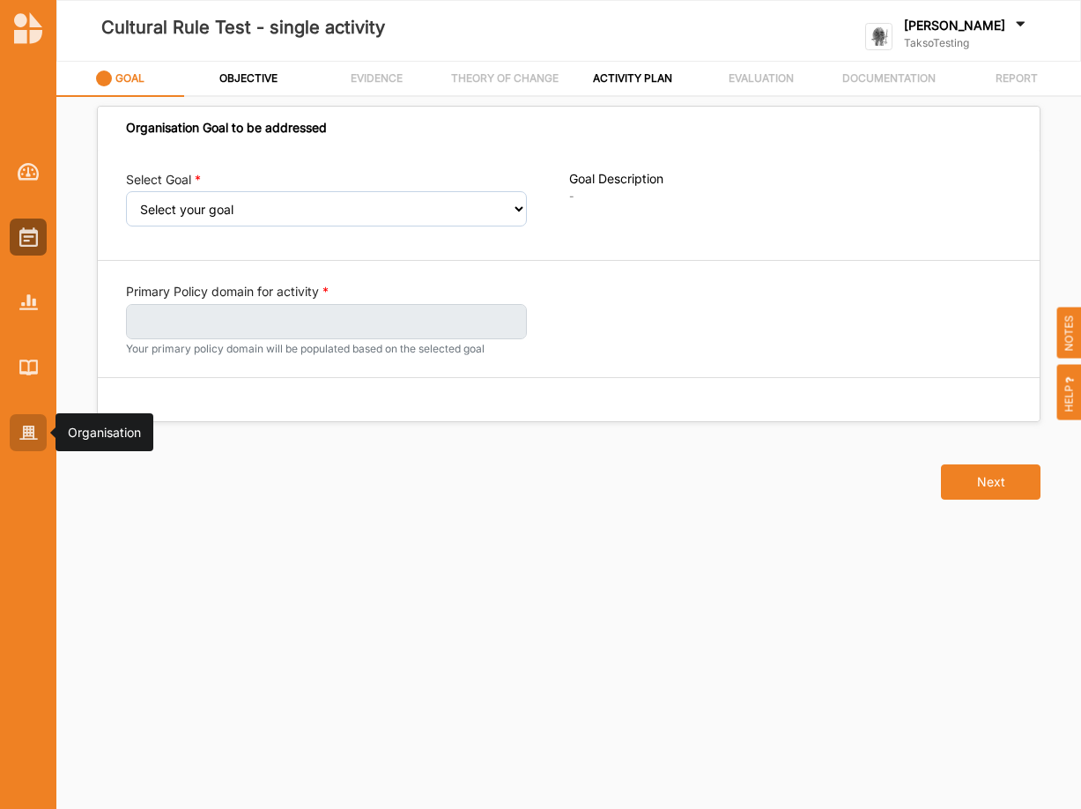
click at [28, 434] on img at bounding box center [28, 433] width 19 height 15
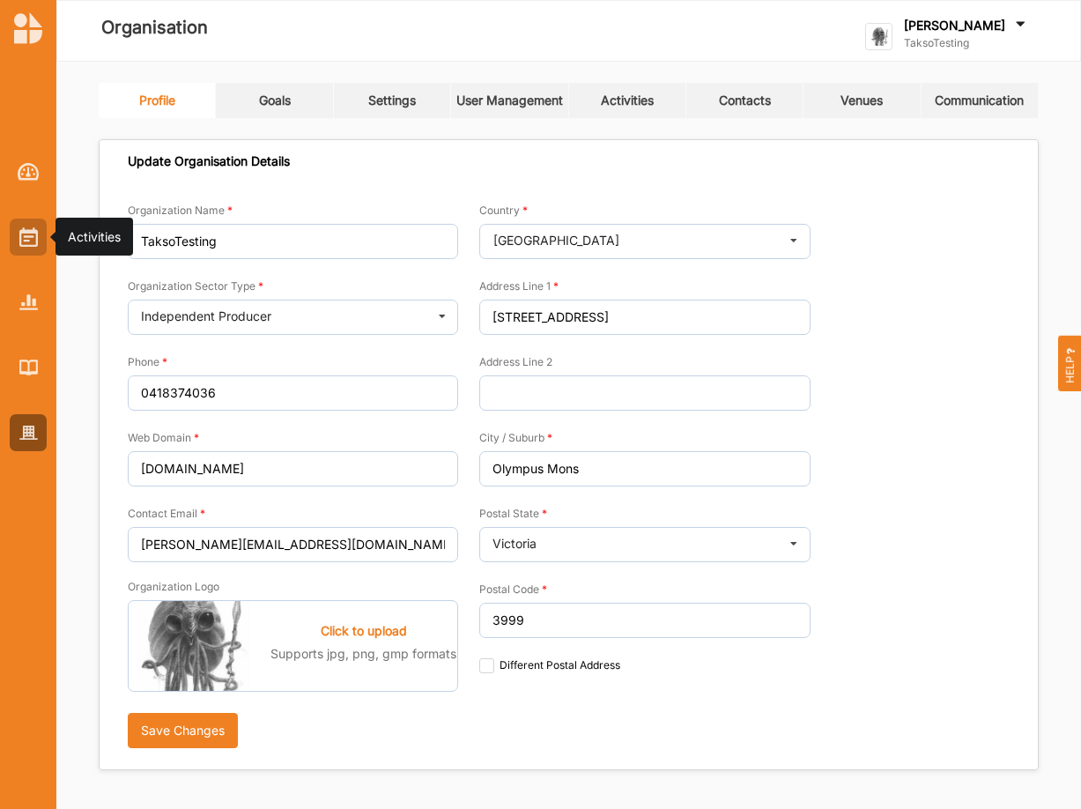
click at [24, 241] on img at bounding box center [28, 236] width 19 height 19
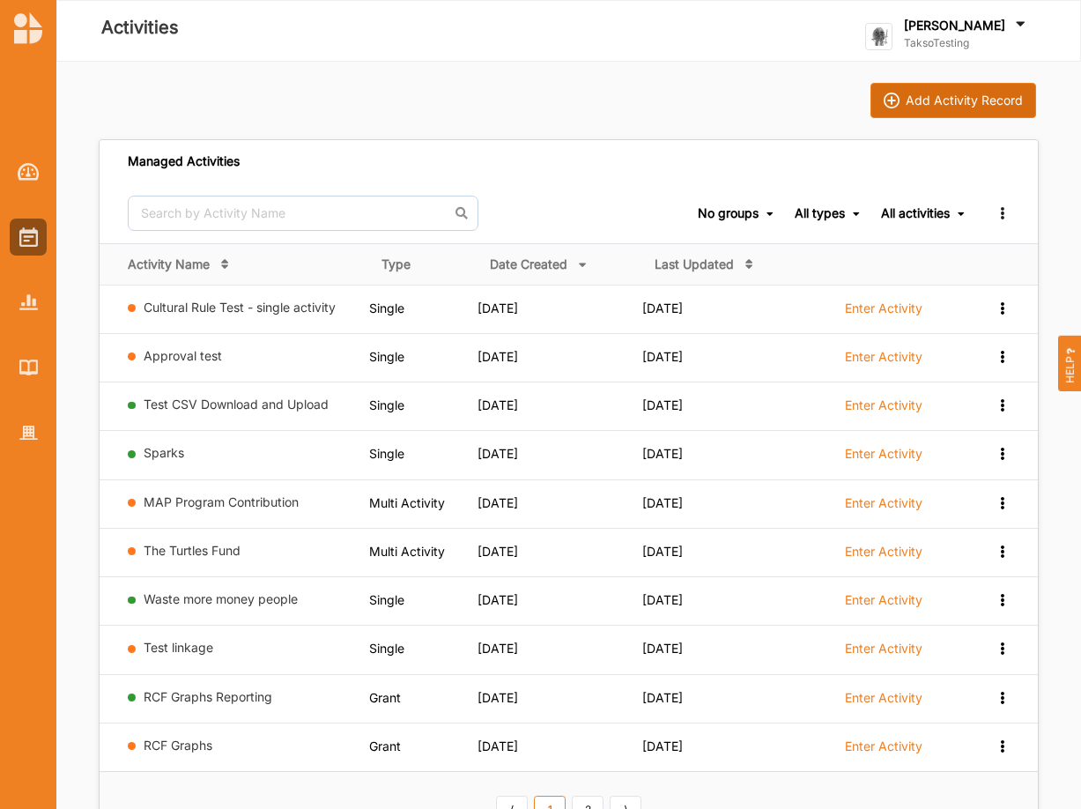
click at [939, 105] on div "Add Activity Record" at bounding box center [964, 101] width 117 height 16
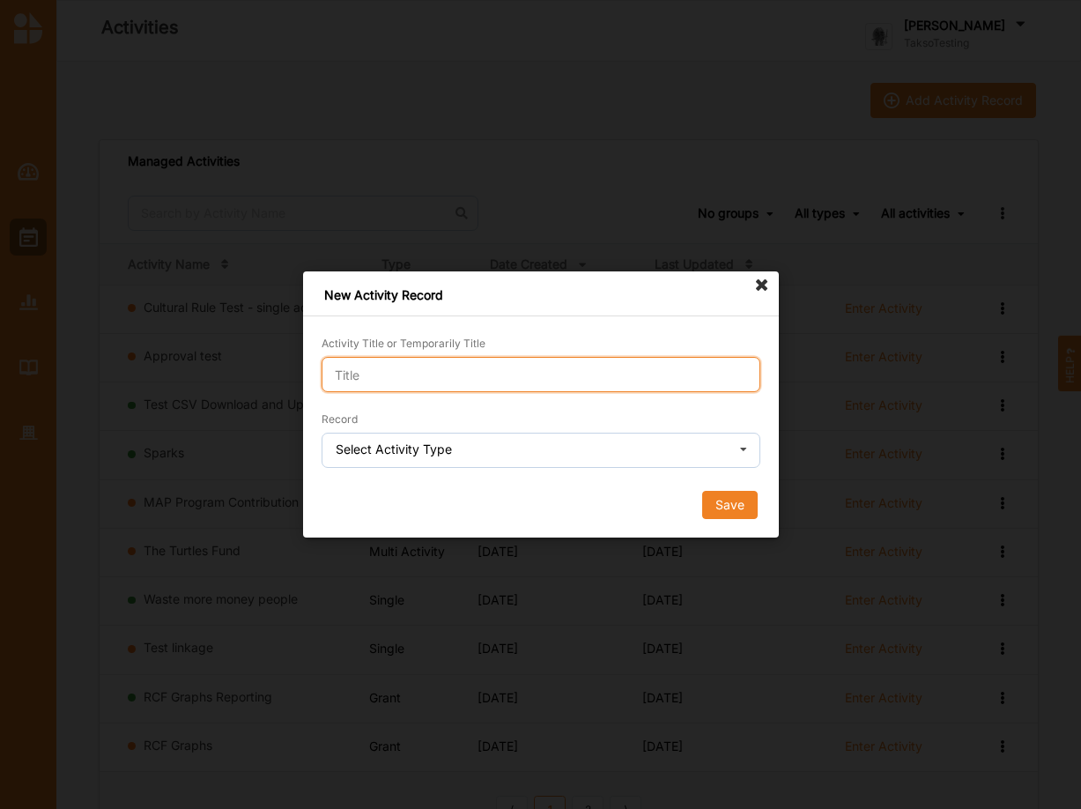
click at [434, 357] on input "Activity Title or Temporarily Title" at bounding box center [541, 374] width 439 height 35
click at [419, 369] on input "Activity Title or Temporarily Title" at bounding box center [541, 374] width 439 height 35
type input "test and remove"
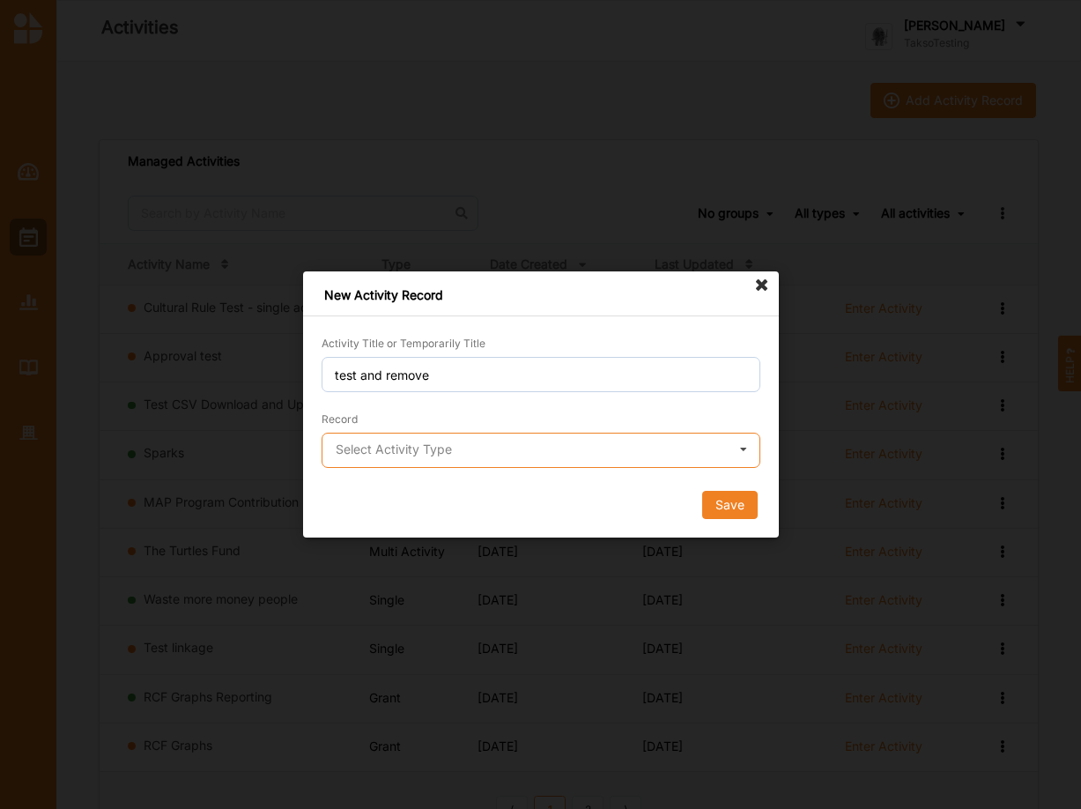
click at [506, 451] on input "text" at bounding box center [541, 451] width 437 height 35
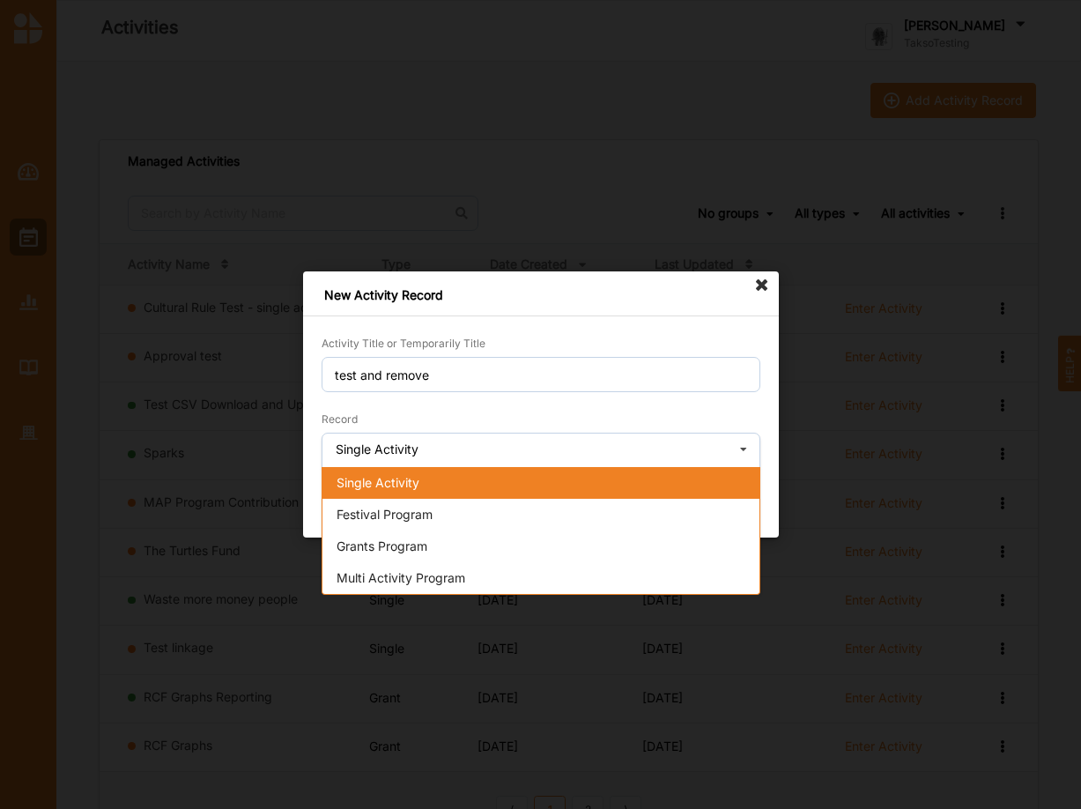
click at [396, 480] on span "Single Activity" at bounding box center [378, 482] width 83 height 15
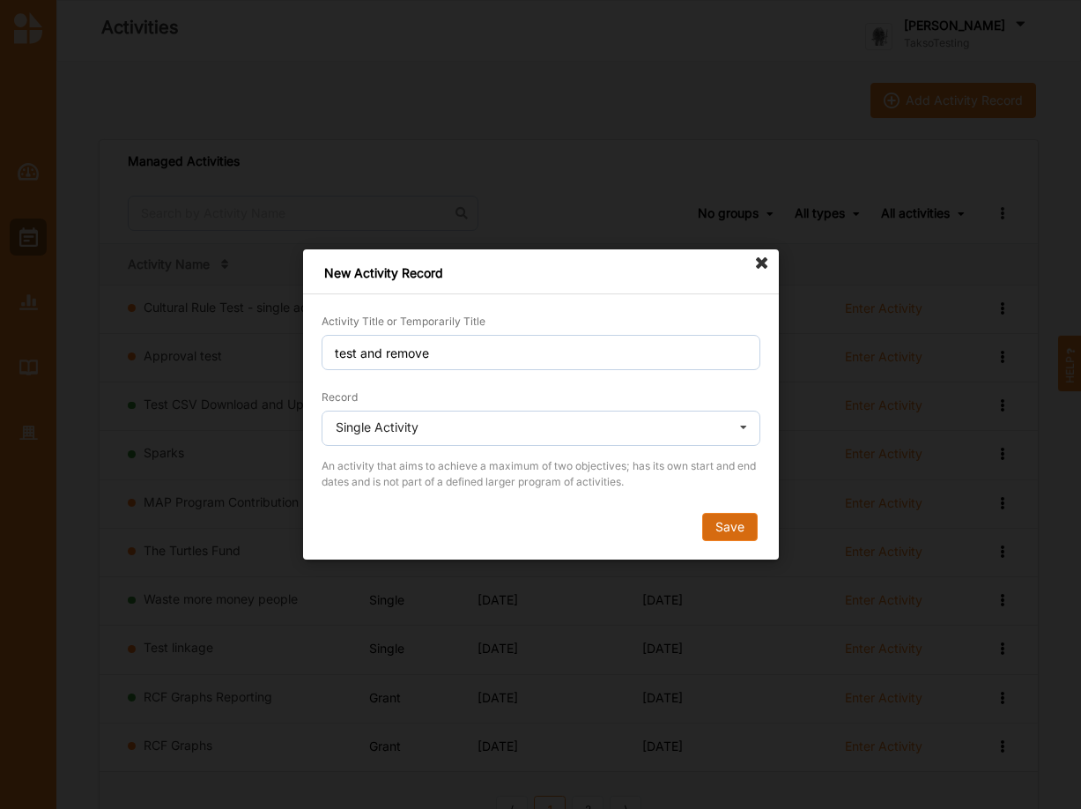
click at [729, 525] on button "Save" at bounding box center [729, 527] width 56 height 28
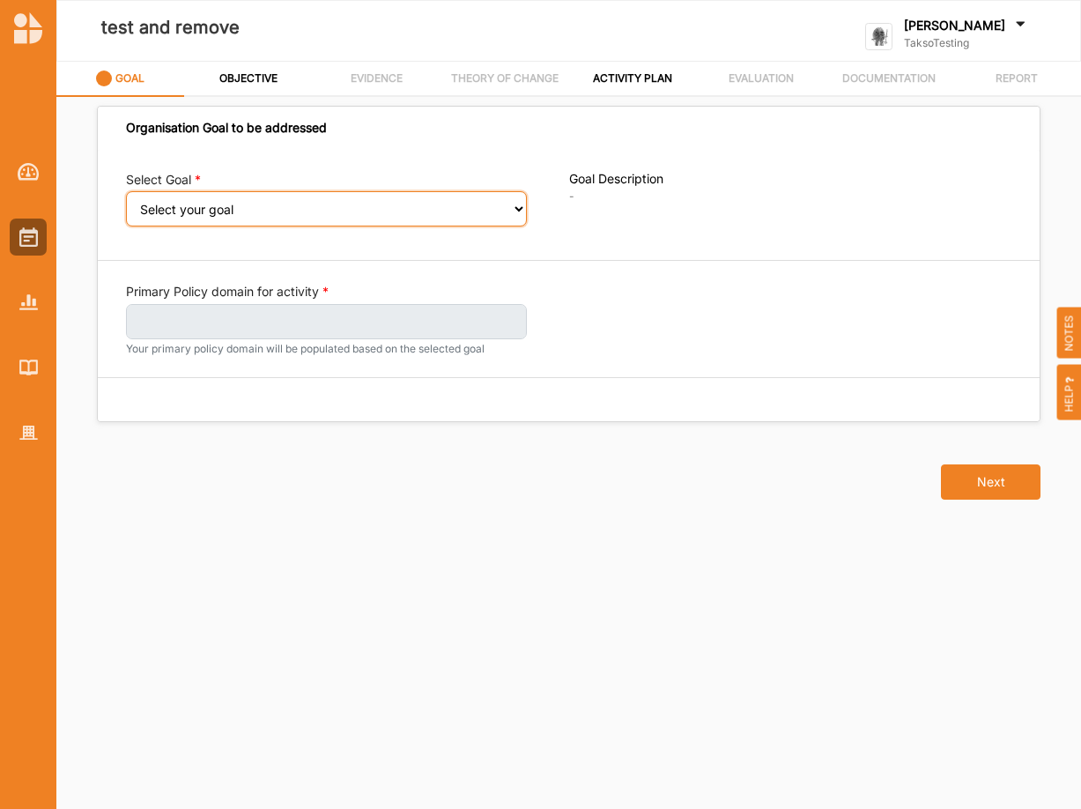
click at [126, 191] on select "Select your goal An equitable economy A vibrant and rich culture Reduced inequa…" at bounding box center [326, 208] width 401 height 35
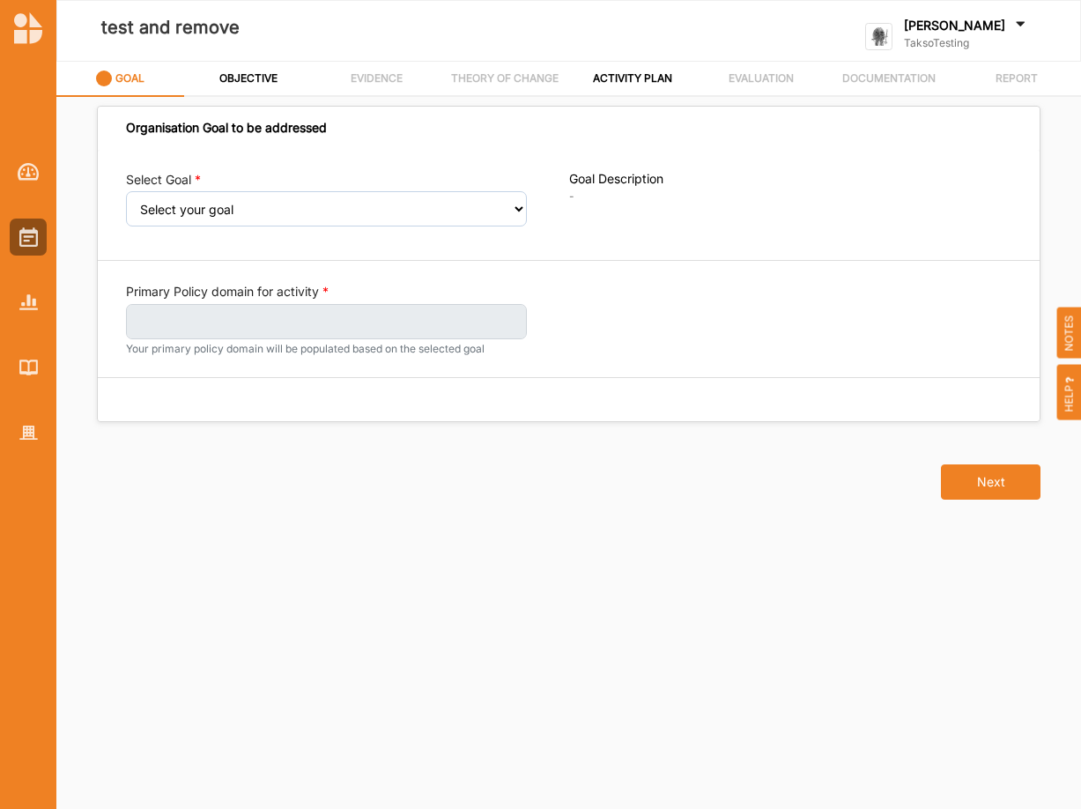
click at [23, 435] on img at bounding box center [28, 433] width 19 height 15
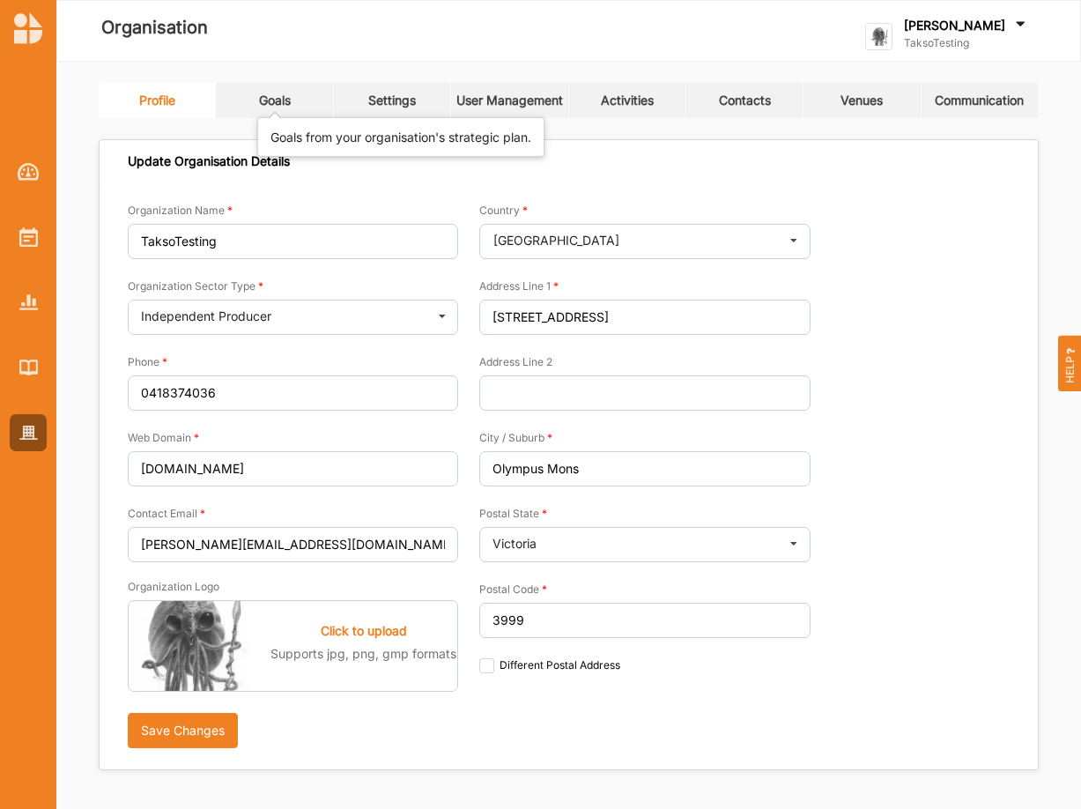
click at [265, 93] on div "Goals" at bounding box center [275, 101] width 32 height 16
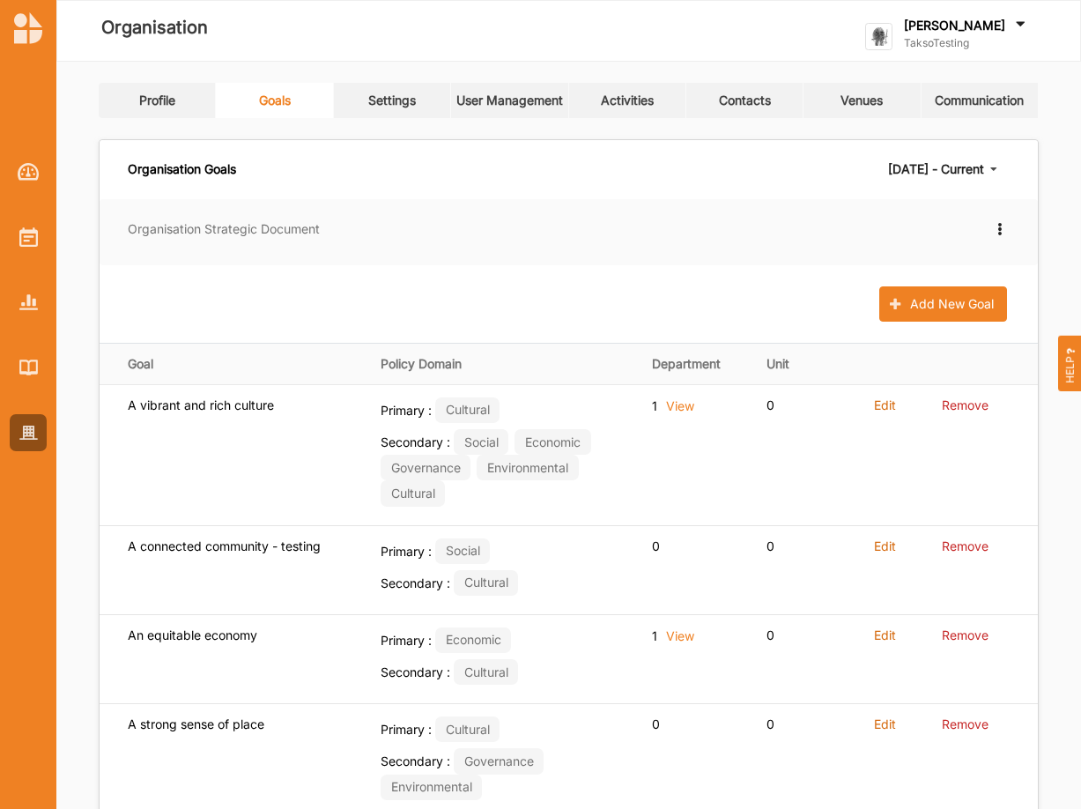
click at [209, 228] on label "Organisation Strategic Document" at bounding box center [224, 229] width 192 height 18
click at [998, 228] on icon at bounding box center [999, 226] width 15 height 12
click at [897, 304] on label "New strategic document" at bounding box center [922, 303] width 143 height 16
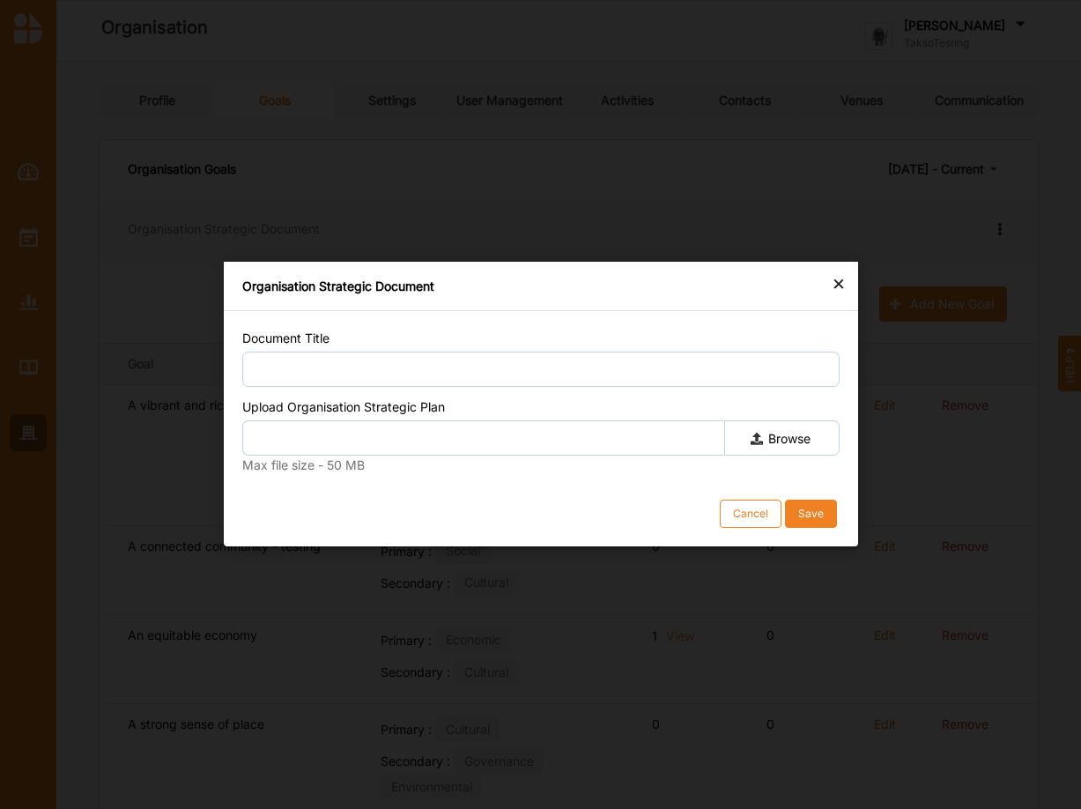
click at [796, 444] on label "Browse" at bounding box center [780, 437] width 115 height 35
click at [0, 0] on input "Browse" at bounding box center [0, 0] width 0 height 0
type input "Takso Introduction.pdf"
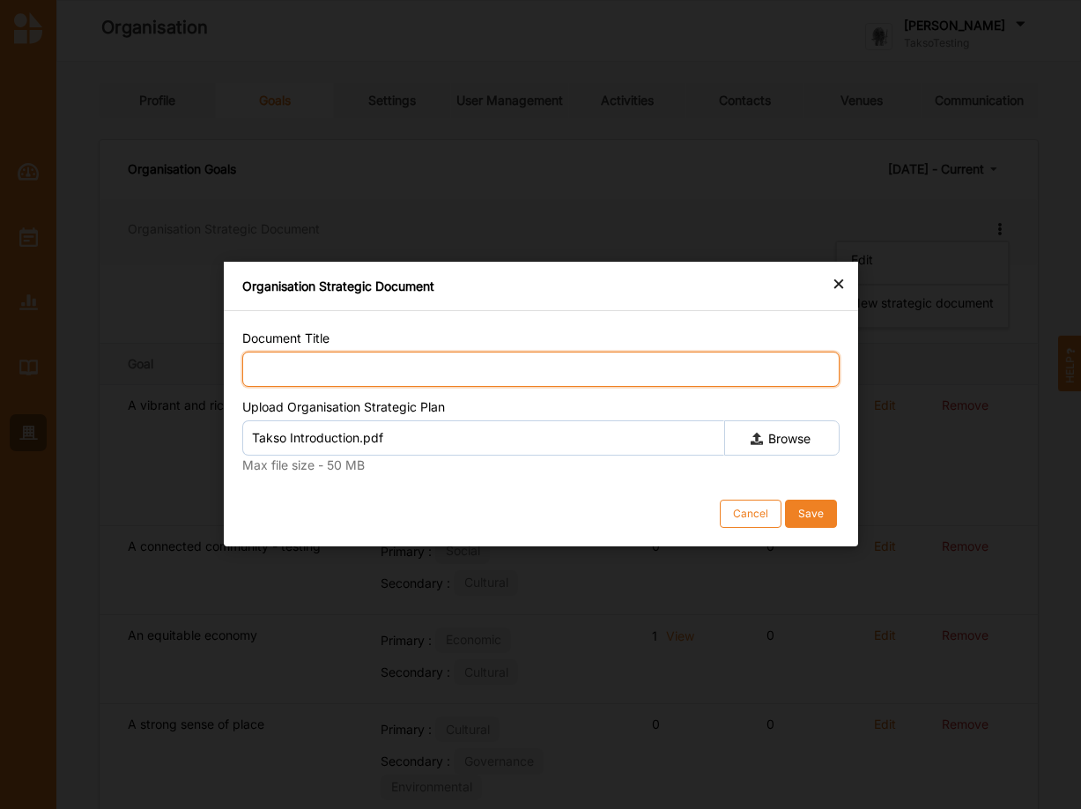
click at [329, 367] on input "Document Title" at bounding box center [540, 369] width 597 height 35
type input "TaksoIntroduction as Strategic Plan"
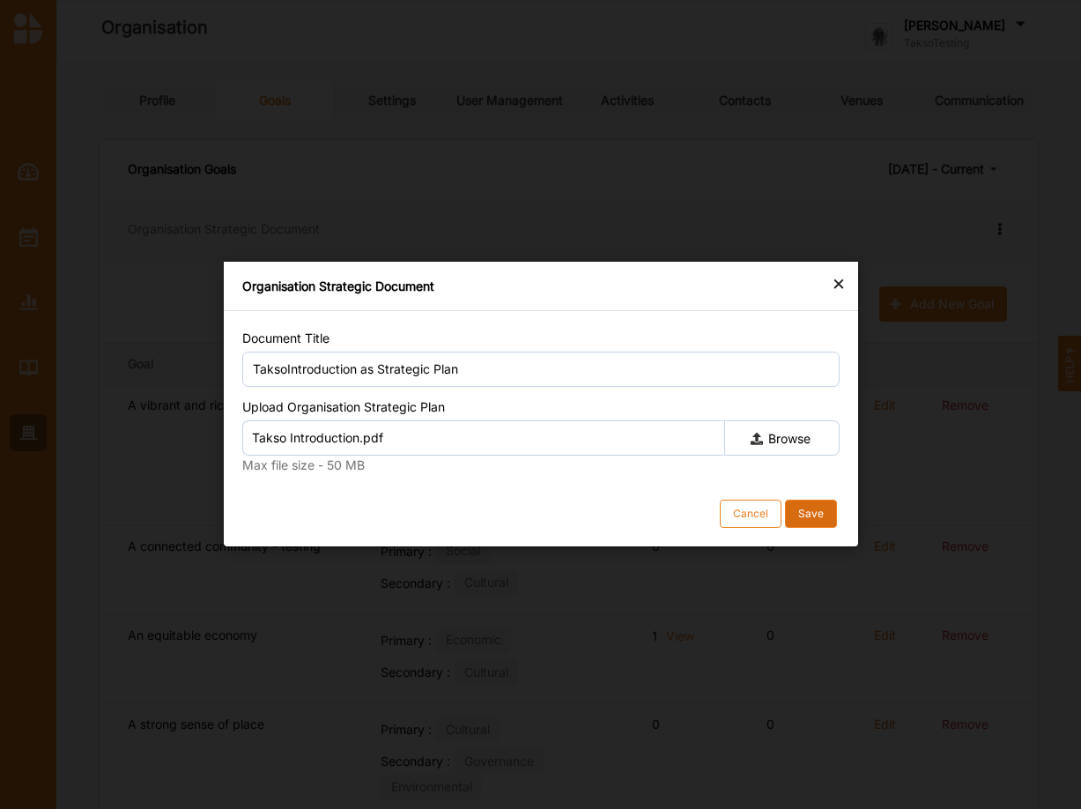
click at [811, 509] on button "Save" at bounding box center [810, 514] width 52 height 28
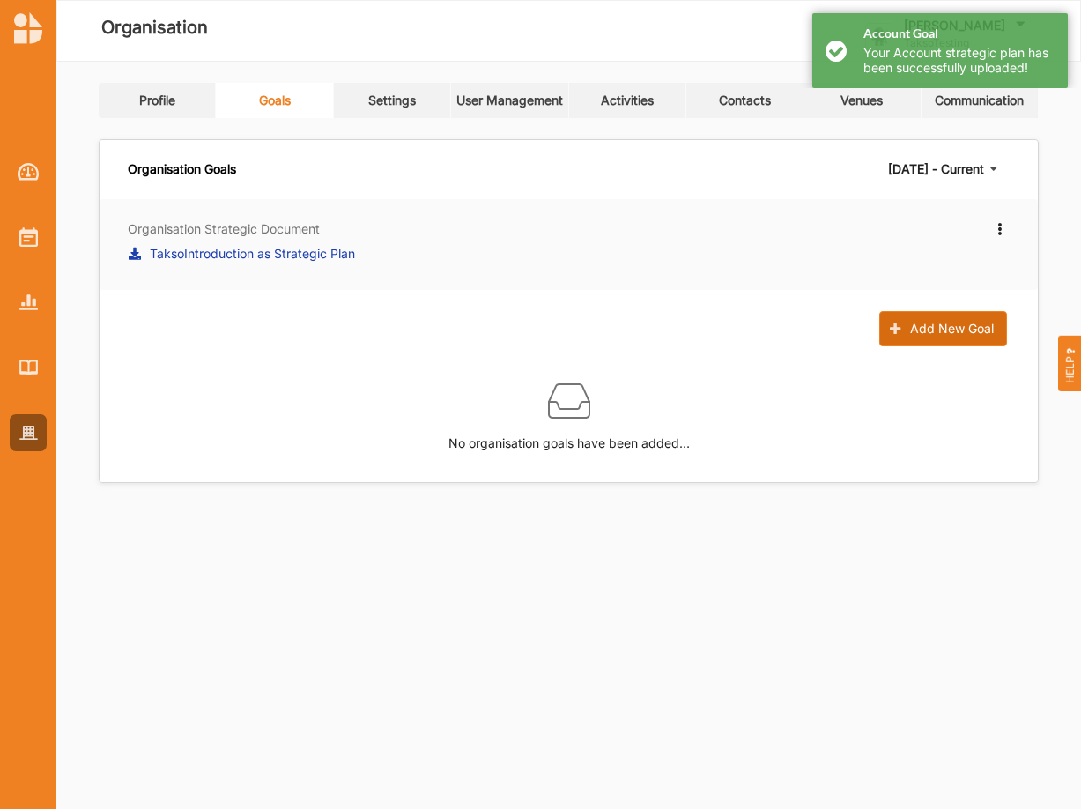
click at [958, 329] on button "Add New Goal" at bounding box center [943, 328] width 128 height 35
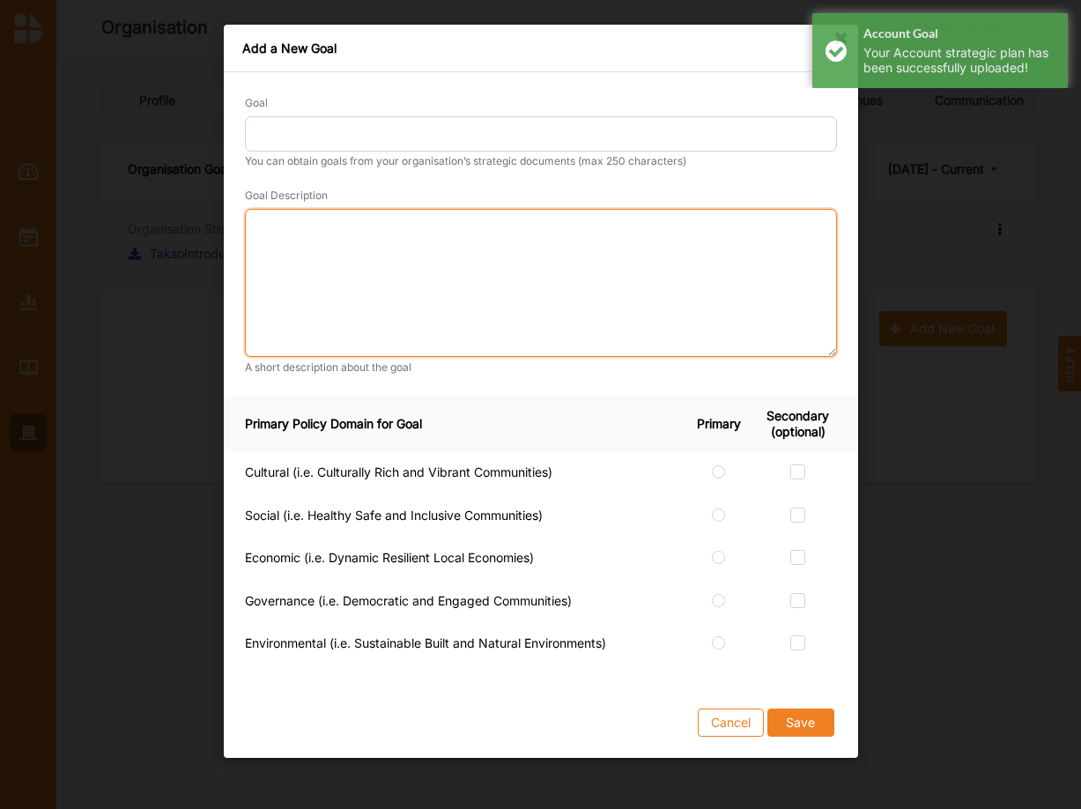
click at [307, 239] on textarea at bounding box center [541, 283] width 592 height 148
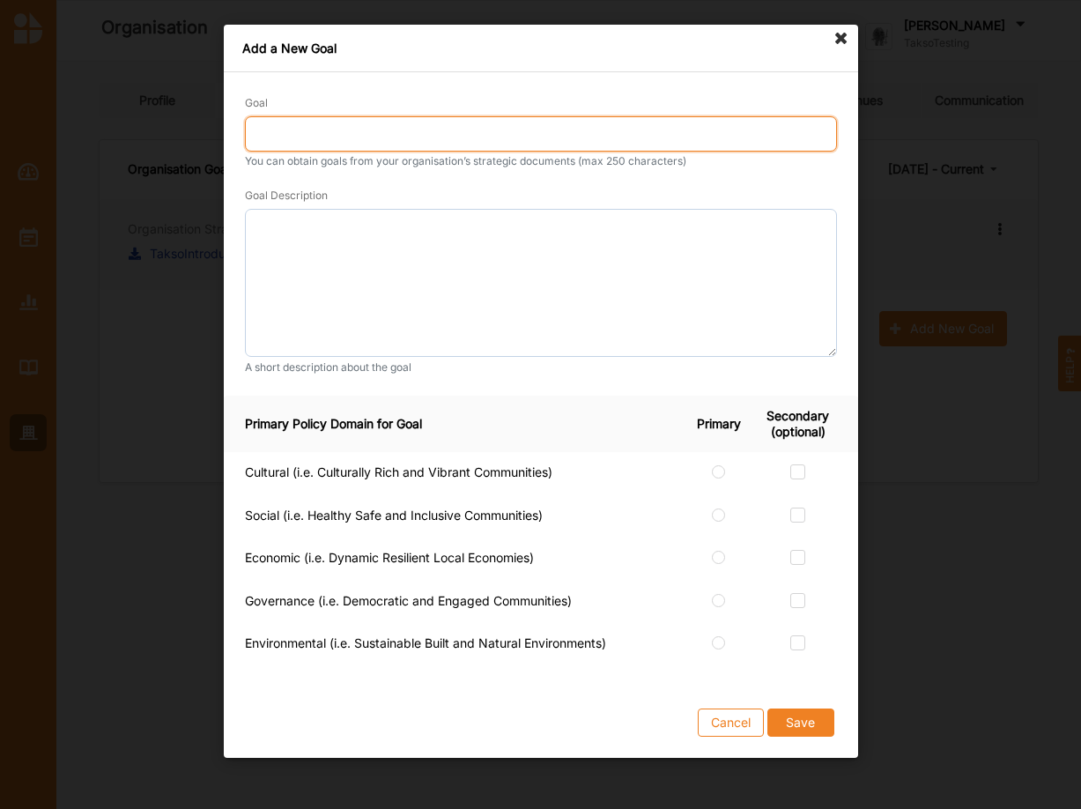
click at [330, 126] on input "Goal" at bounding box center [541, 133] width 592 height 35
type input "A connected and vibrant community"
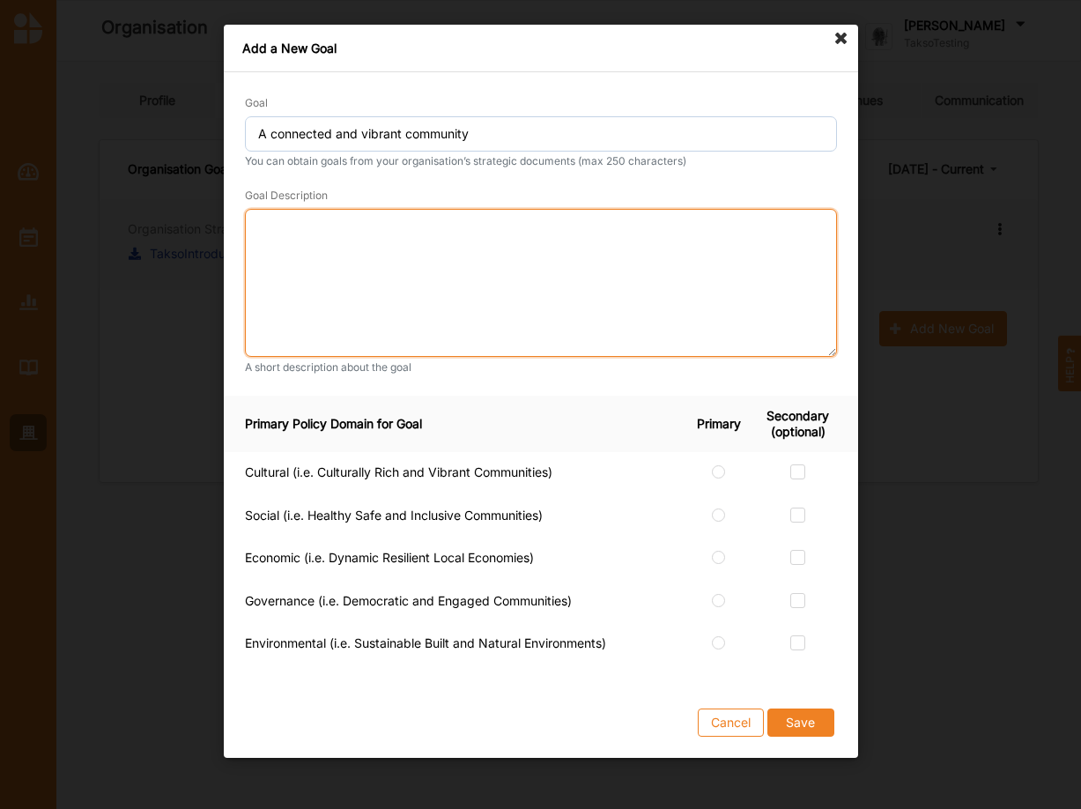
click at [258, 241] on textarea at bounding box center [541, 283] width 592 height 148
drag, startPoint x: 273, startPoint y: 225, endPoint x: 241, endPoint y: 227, distance: 31.8
click at [245, 227] on textarea "Test goal for rule testing" at bounding box center [541, 283] width 592 height 148
type textarea "Temp goal for rule testing"
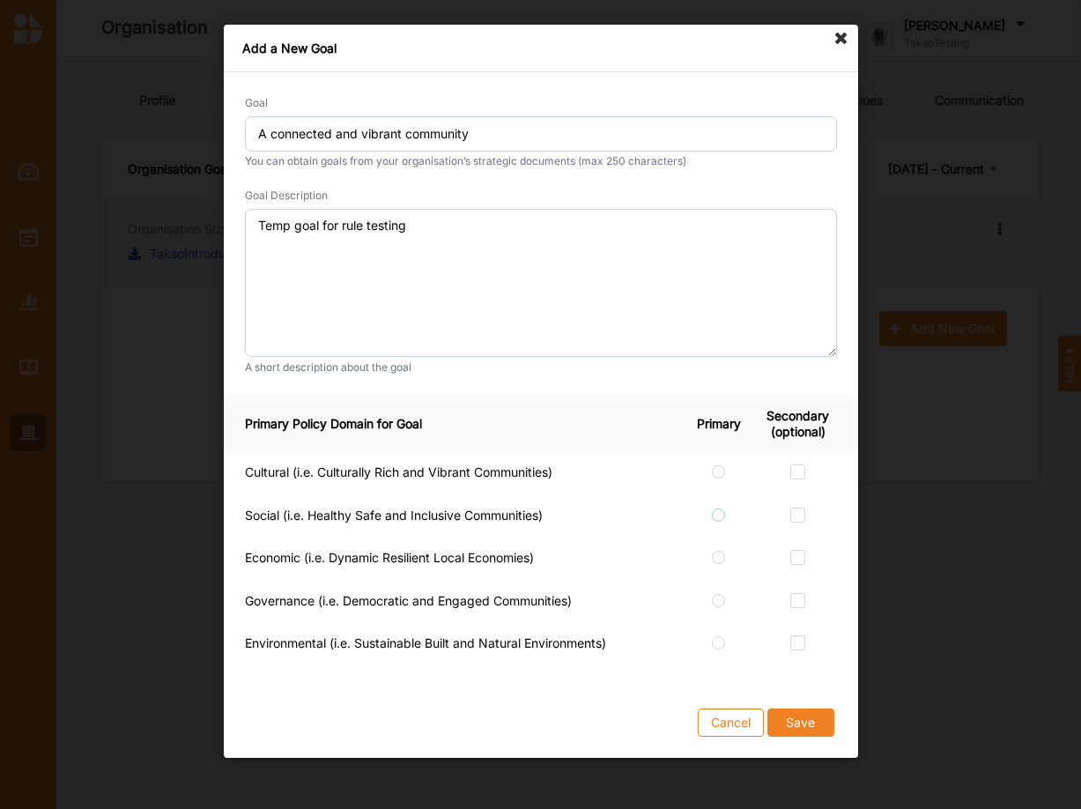
click at [714, 508] on label at bounding box center [718, 508] width 15 height 0
radio input "true"
click at [801, 464] on label at bounding box center [797, 464] width 15 height 0
click at [801, 471] on input "checkbox" at bounding box center [797, 471] width 14 height 14
checkbox input "true"
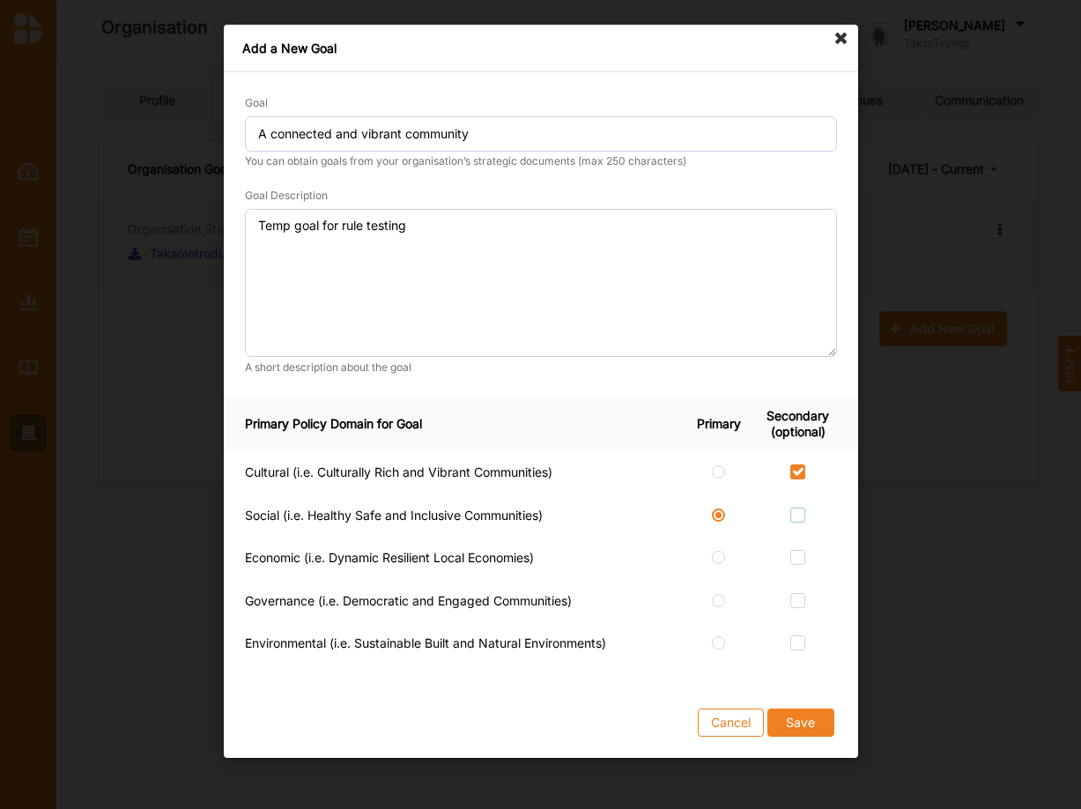
click at [800, 508] on label at bounding box center [797, 508] width 15 height 0
click at [800, 513] on input "checkbox" at bounding box center [797, 515] width 14 height 14
checkbox input "true"
drag, startPoint x: 796, startPoint y: 561, endPoint x: 800, endPoint y: 585, distance: 24.2
click at [796, 550] on label at bounding box center [797, 550] width 15 height 0
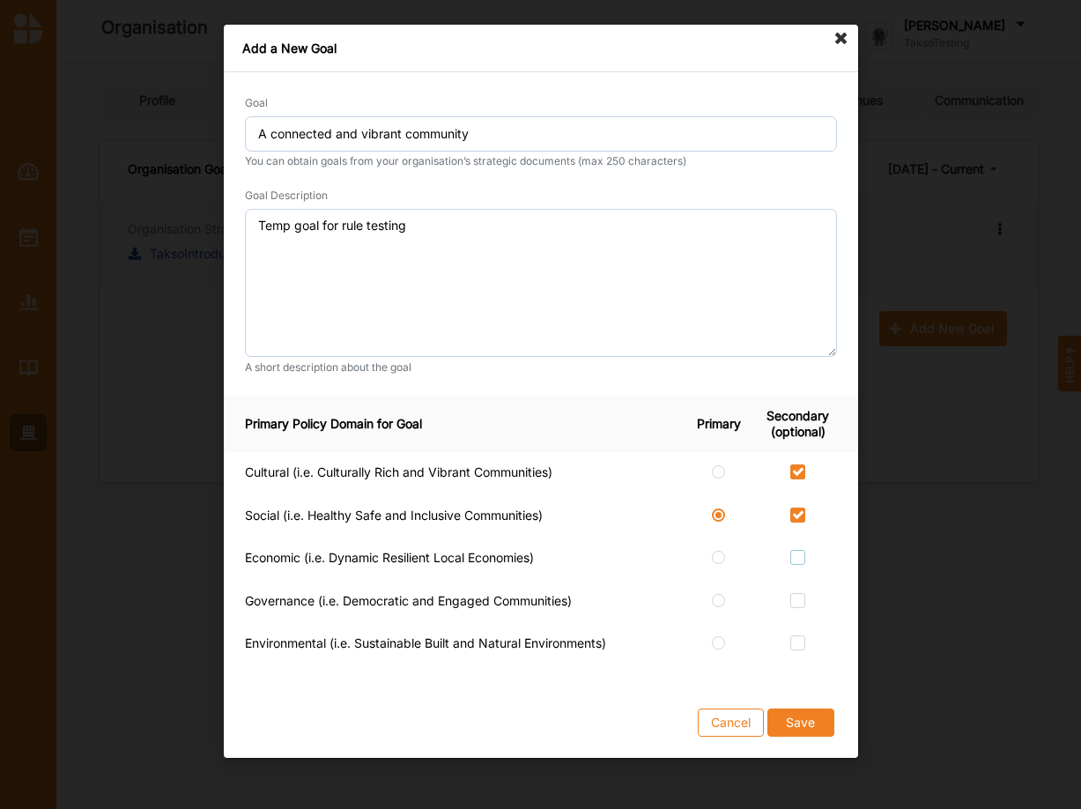
click at [796, 562] on input "checkbox" at bounding box center [797, 557] width 14 height 14
checkbox input "true"
click at [797, 593] on label at bounding box center [797, 593] width 15 height 0
click at [797, 598] on input "checkbox" at bounding box center [797, 600] width 14 height 14
checkbox input "true"
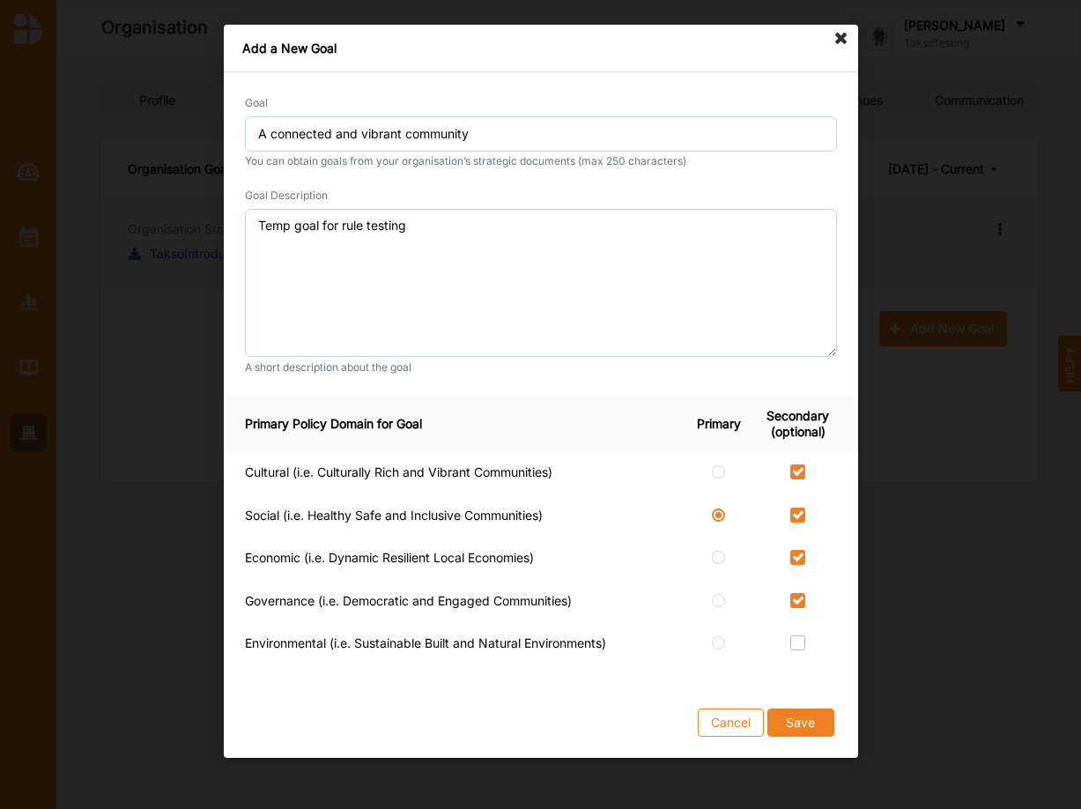
click at [796, 635] on label at bounding box center [797, 635] width 15 height 0
click at [796, 641] on input "checkbox" at bounding box center [797, 642] width 14 height 14
checkbox input "true"
click at [792, 711] on button "Save" at bounding box center [800, 722] width 67 height 28
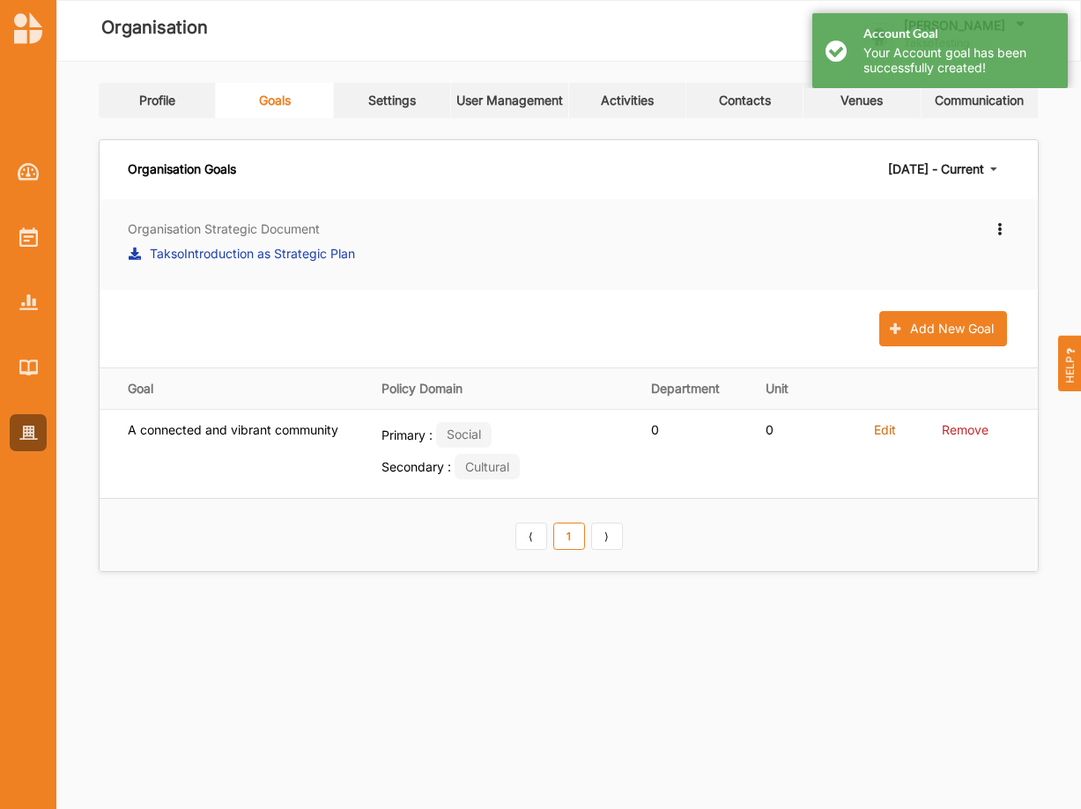
click at [960, 167] on div "[DATE] - Current" at bounding box center [936, 169] width 96 height 12
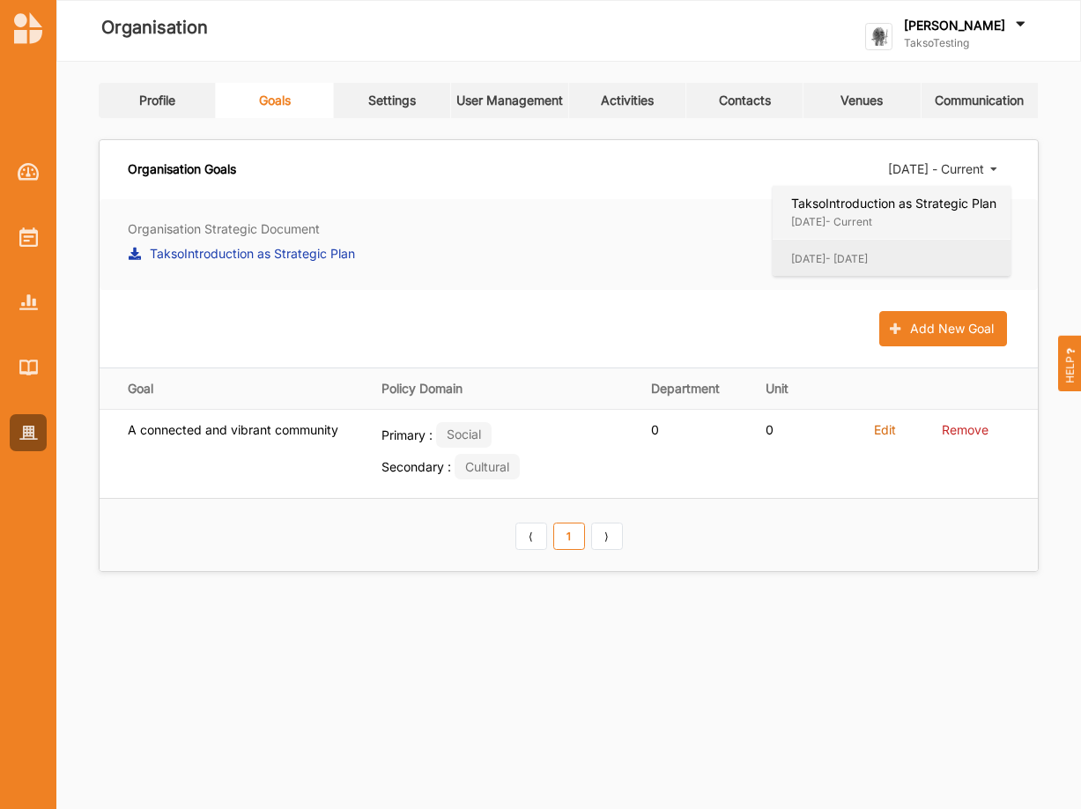
click at [916, 257] on div "[DATE] - [DATE]" at bounding box center [893, 259] width 205 height 14
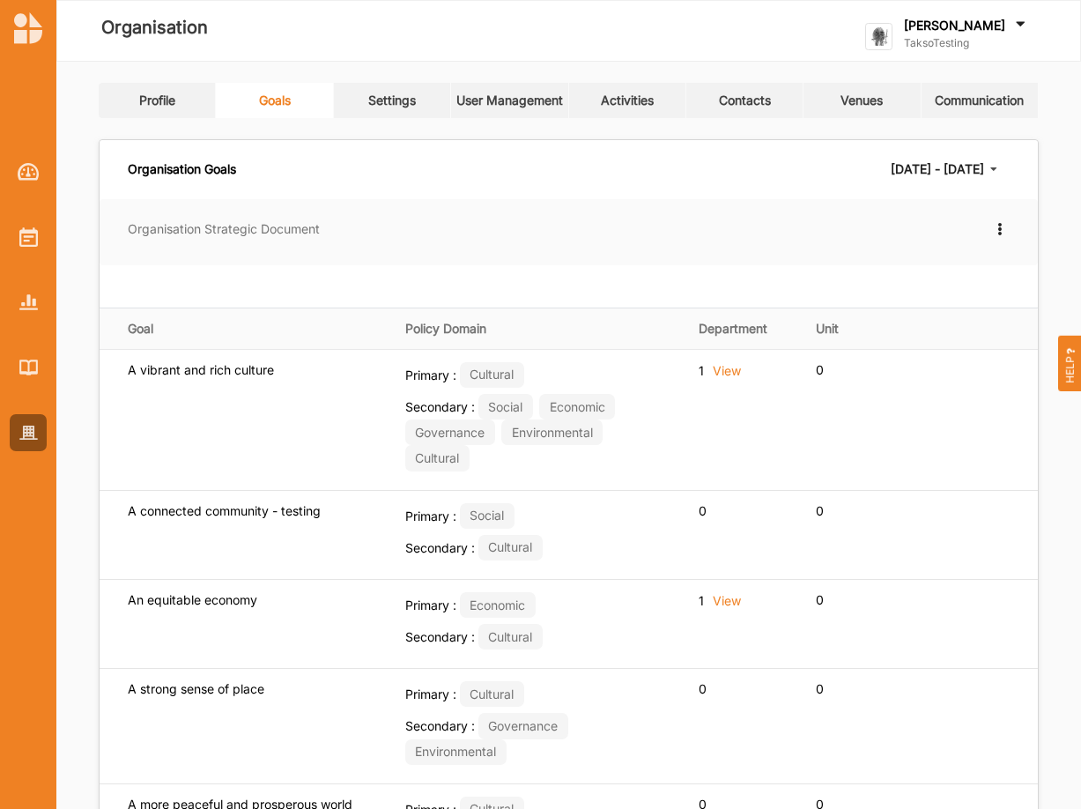
click at [956, 166] on div "[DATE] - [DATE]" at bounding box center [937, 169] width 93 height 12
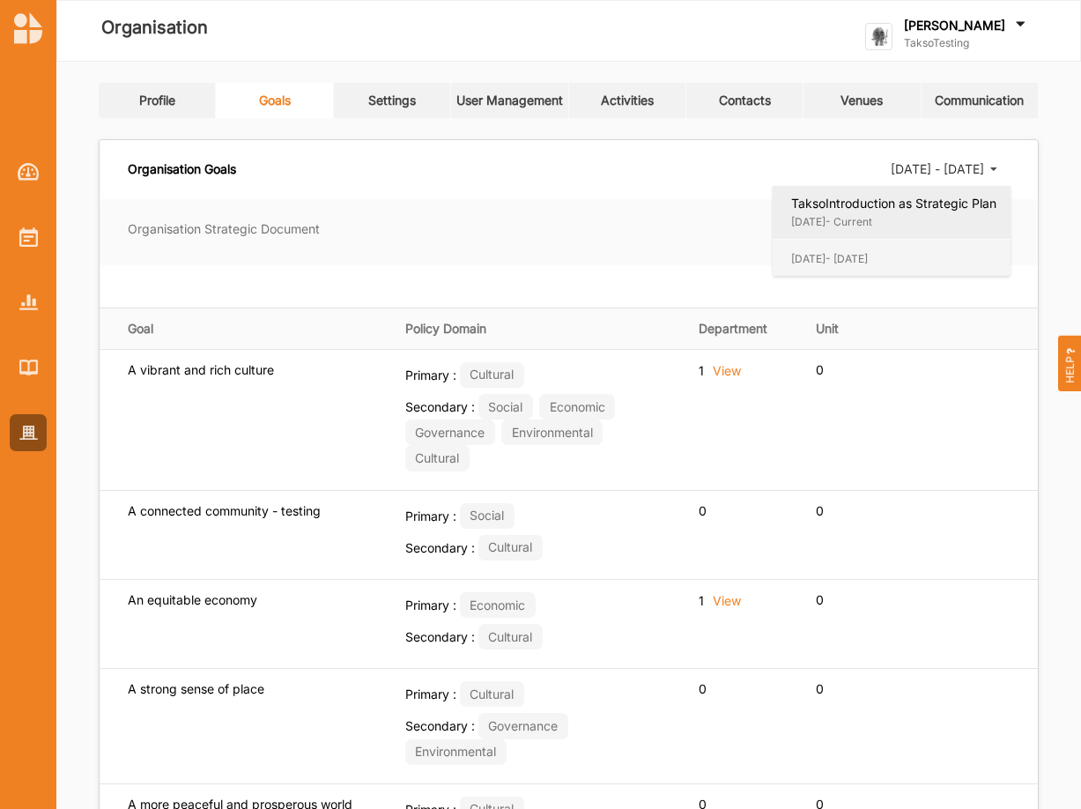
click at [916, 202] on div "TaksoIntroduction as Strategic Plan" at bounding box center [893, 204] width 205 height 16
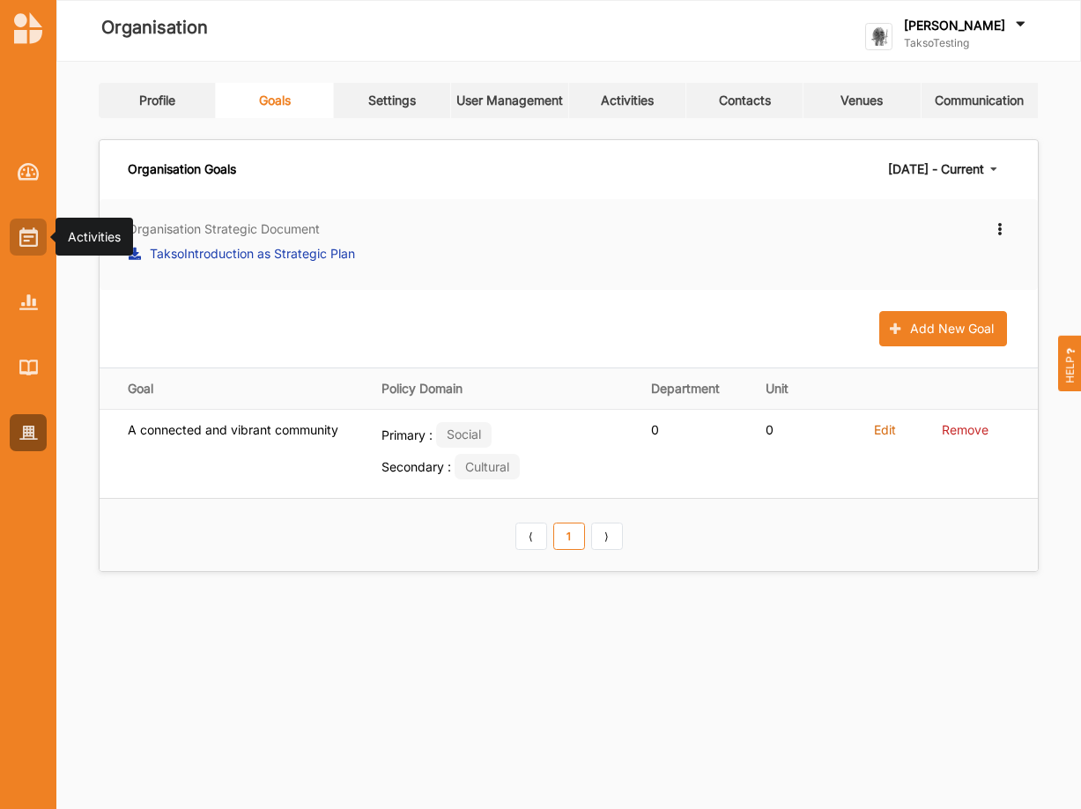
click at [25, 231] on img at bounding box center [28, 236] width 19 height 19
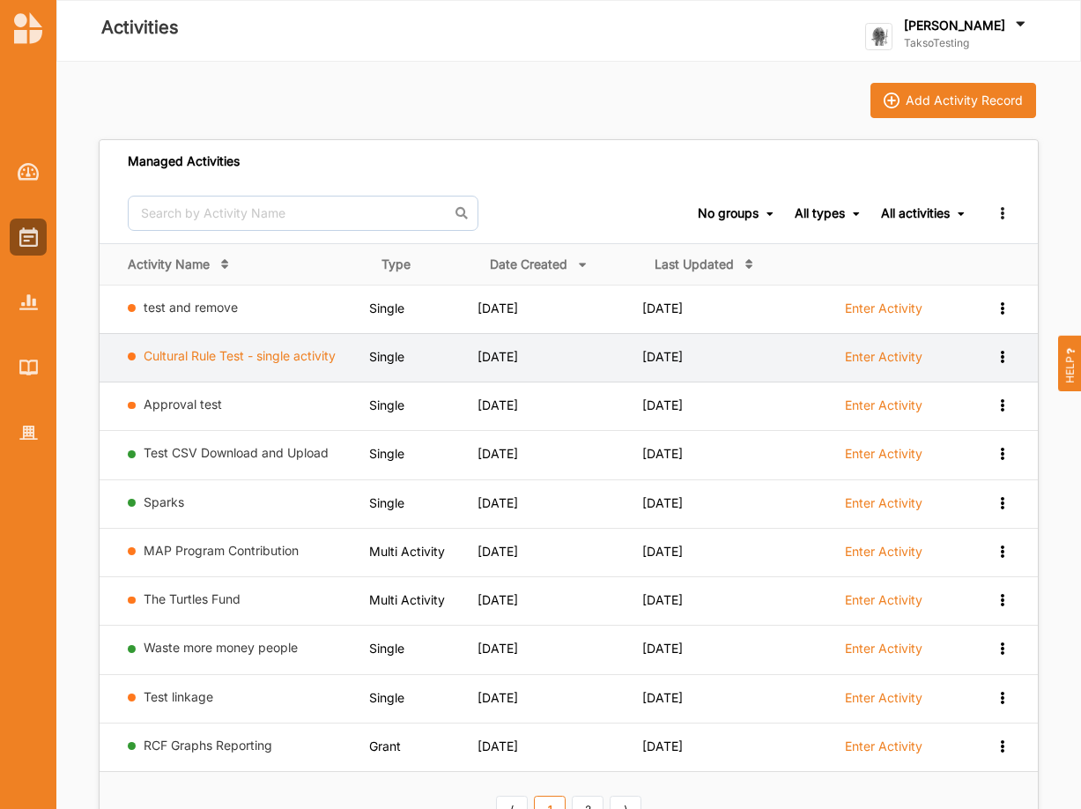
click at [224, 355] on link "Cultural Rule Test - single activity" at bounding box center [240, 355] width 192 height 15
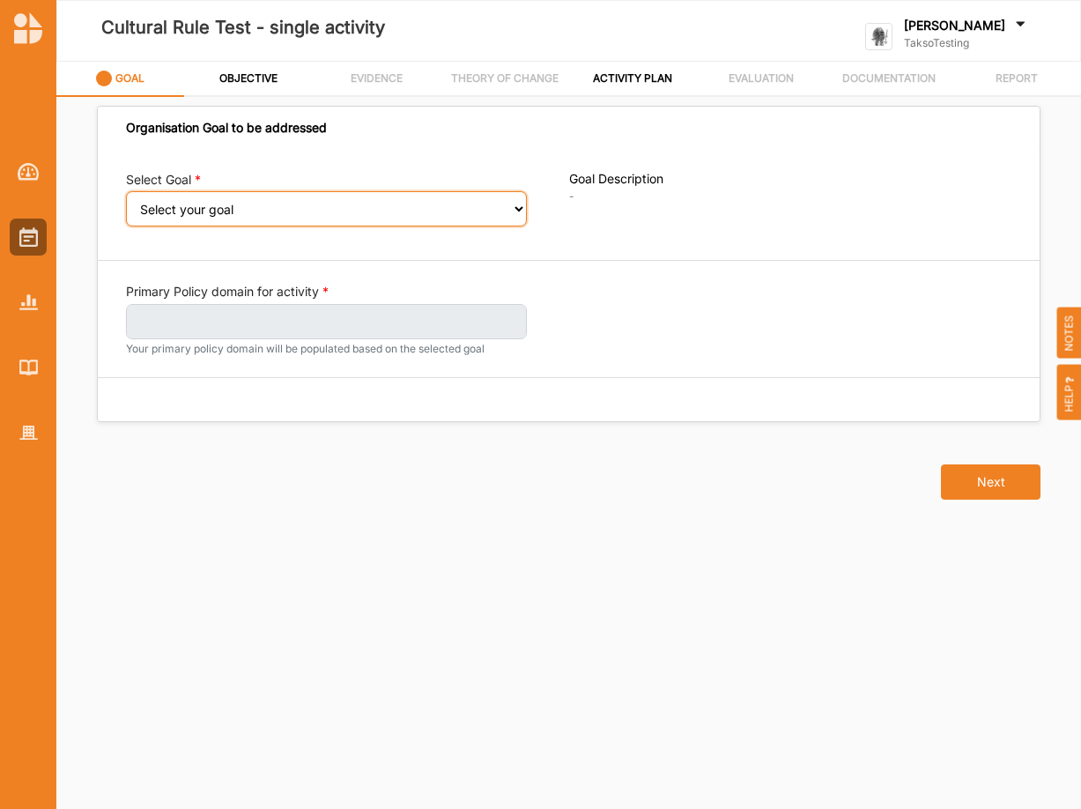
click at [126, 191] on select "Select your goal" at bounding box center [326, 208] width 401 height 35
click at [515, 211] on select "Select your goal" at bounding box center [326, 208] width 401 height 35
click at [126, 191] on select "Select your goal" at bounding box center [326, 208] width 401 height 35
click at [515, 204] on select "Select your goal" at bounding box center [326, 208] width 401 height 35
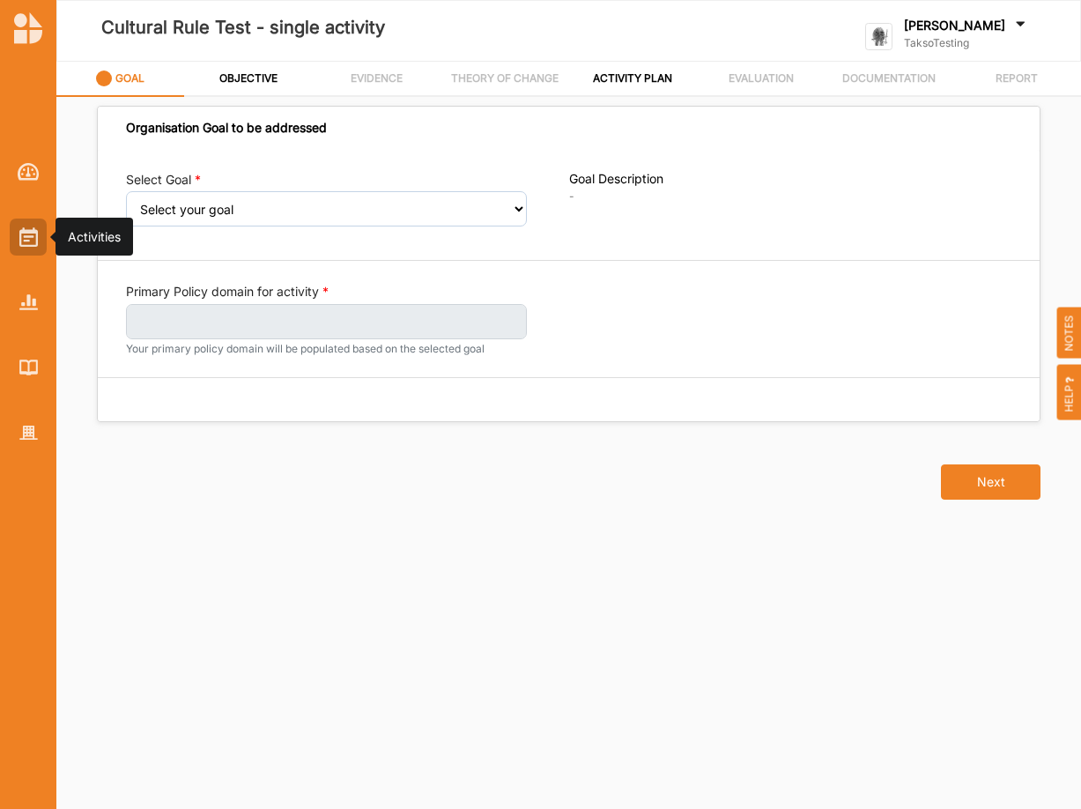
click at [17, 241] on div at bounding box center [28, 237] width 37 height 37
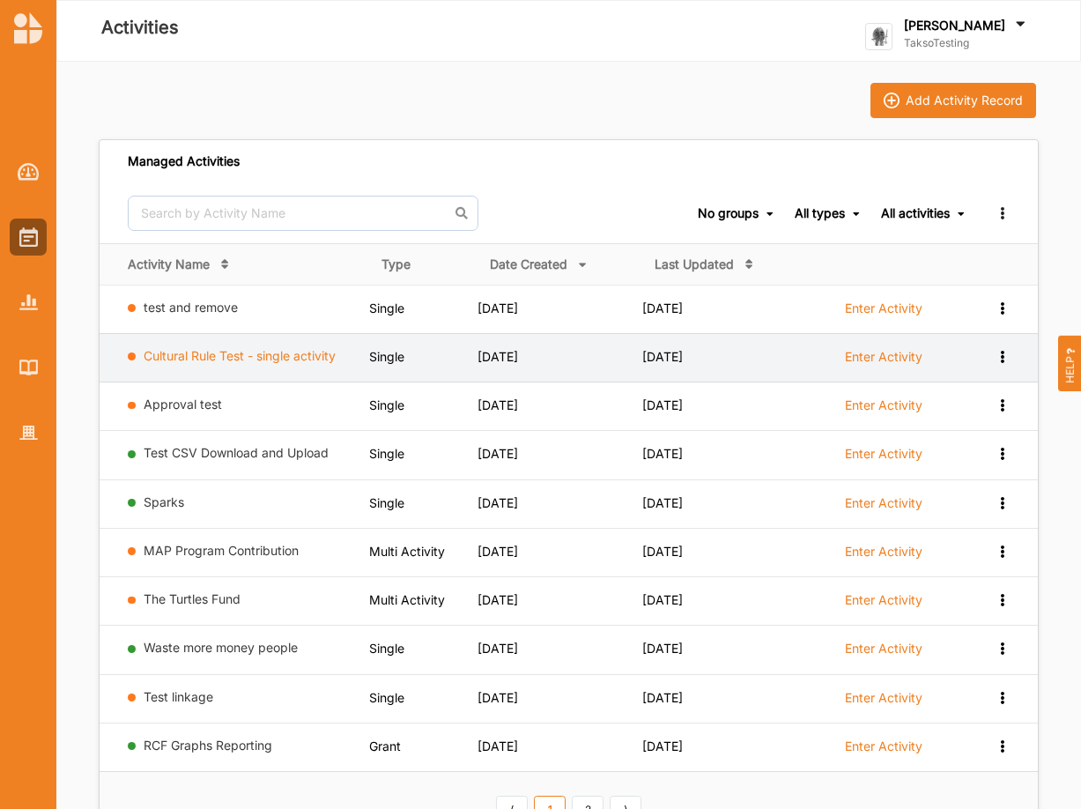
click at [321, 359] on link "Cultural Rule Test - single activity" at bounding box center [240, 355] width 192 height 15
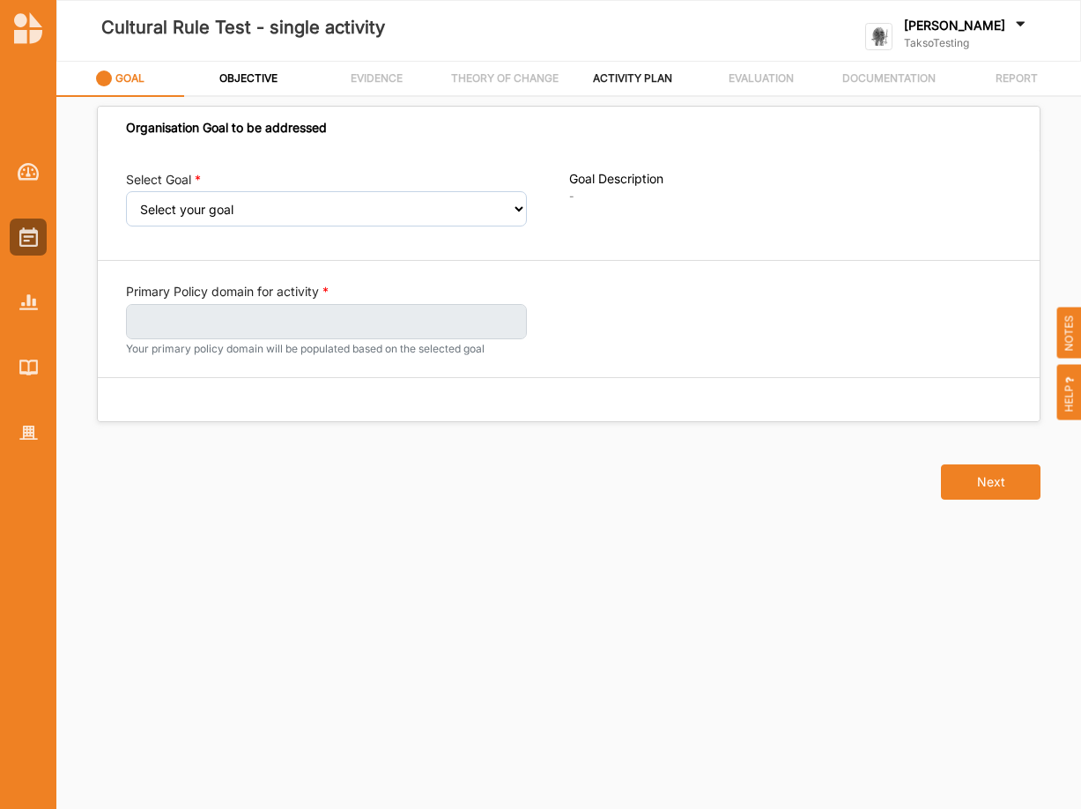
click at [639, 71] on label "ACTIVITY PLAN" at bounding box center [632, 78] width 79 height 14
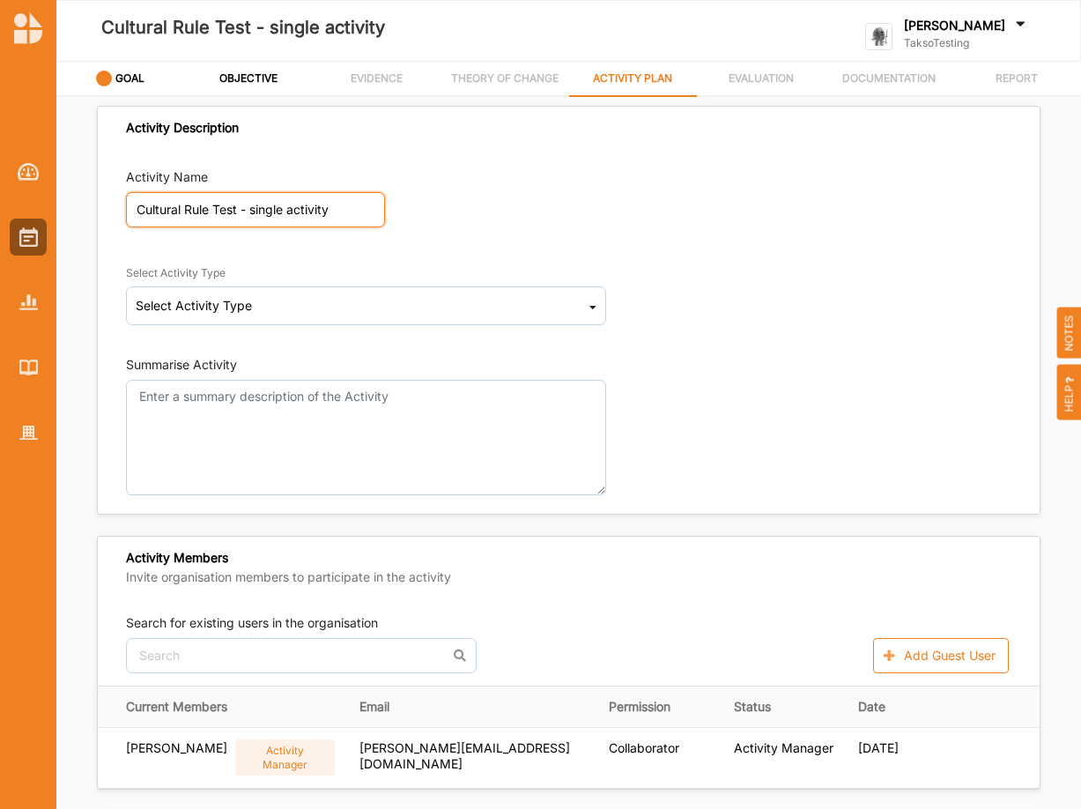
drag, startPoint x: 337, startPoint y: 211, endPoint x: 41, endPoint y: 204, distance: 297.1
click at [126, 204] on input "Cultural Rule Test - single activity" at bounding box center [255, 209] width 259 height 35
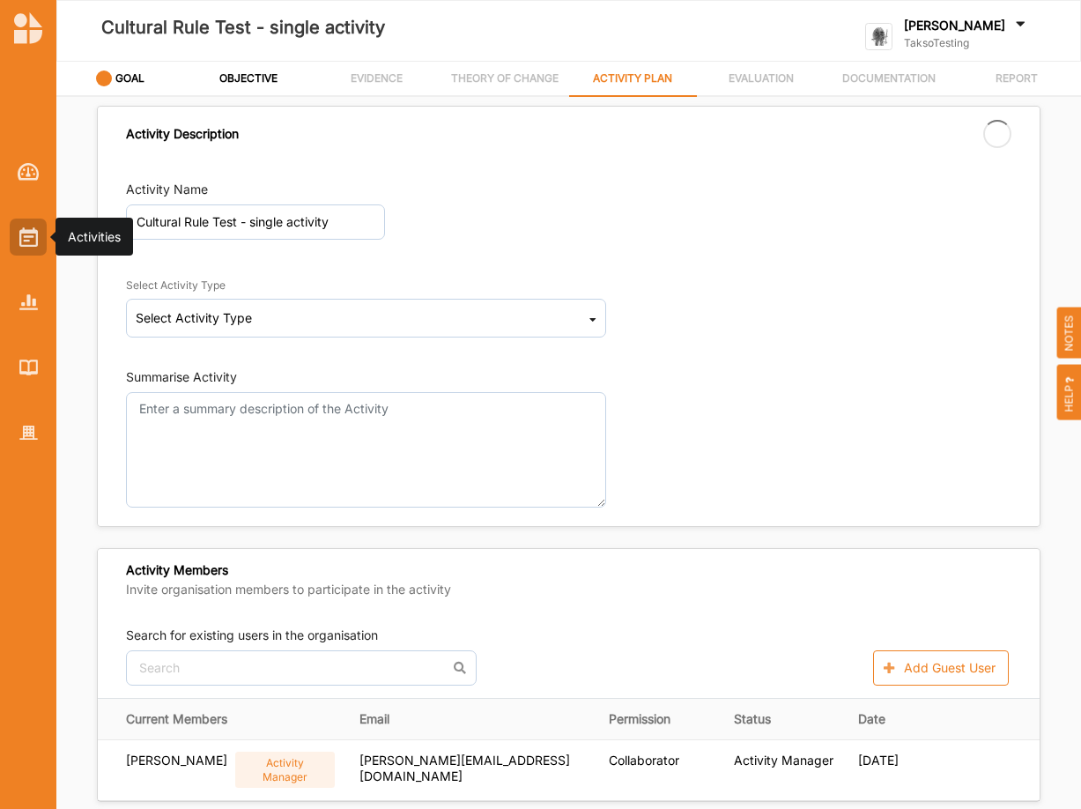
click at [23, 236] on img at bounding box center [28, 236] width 19 height 19
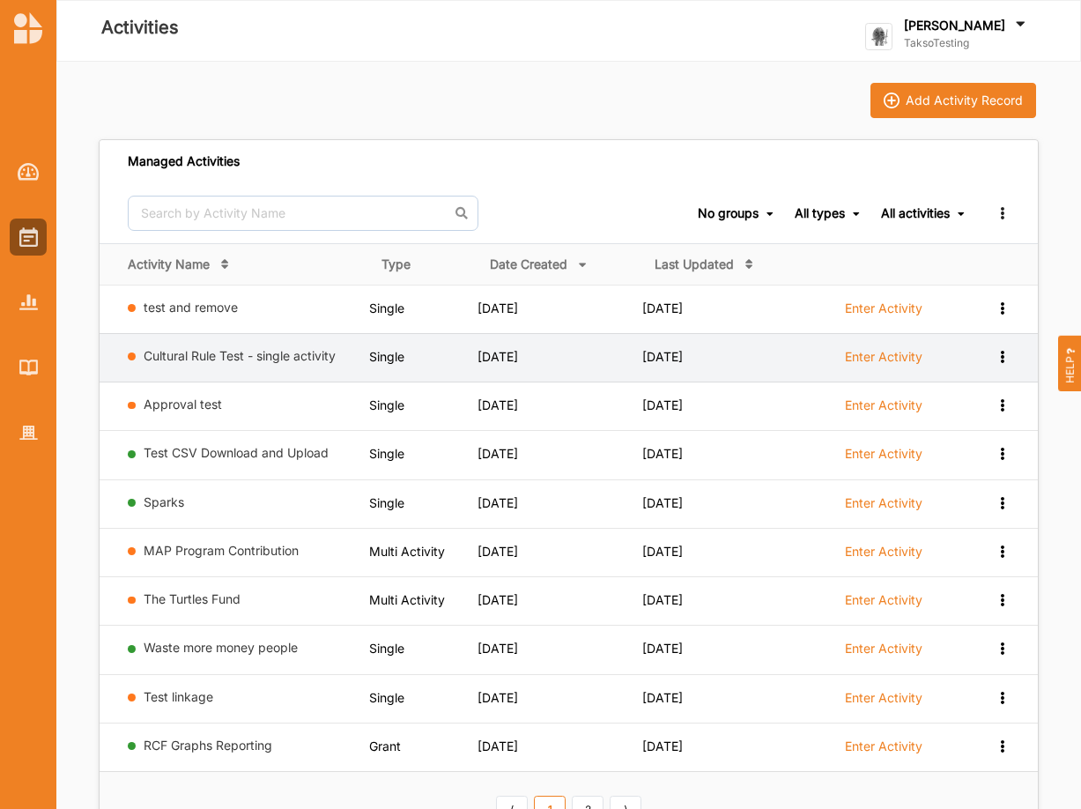
click at [1005, 352] on icon at bounding box center [1002, 355] width 15 height 12
click at [958, 486] on div "Remove" at bounding box center [957, 483] width 78 height 12
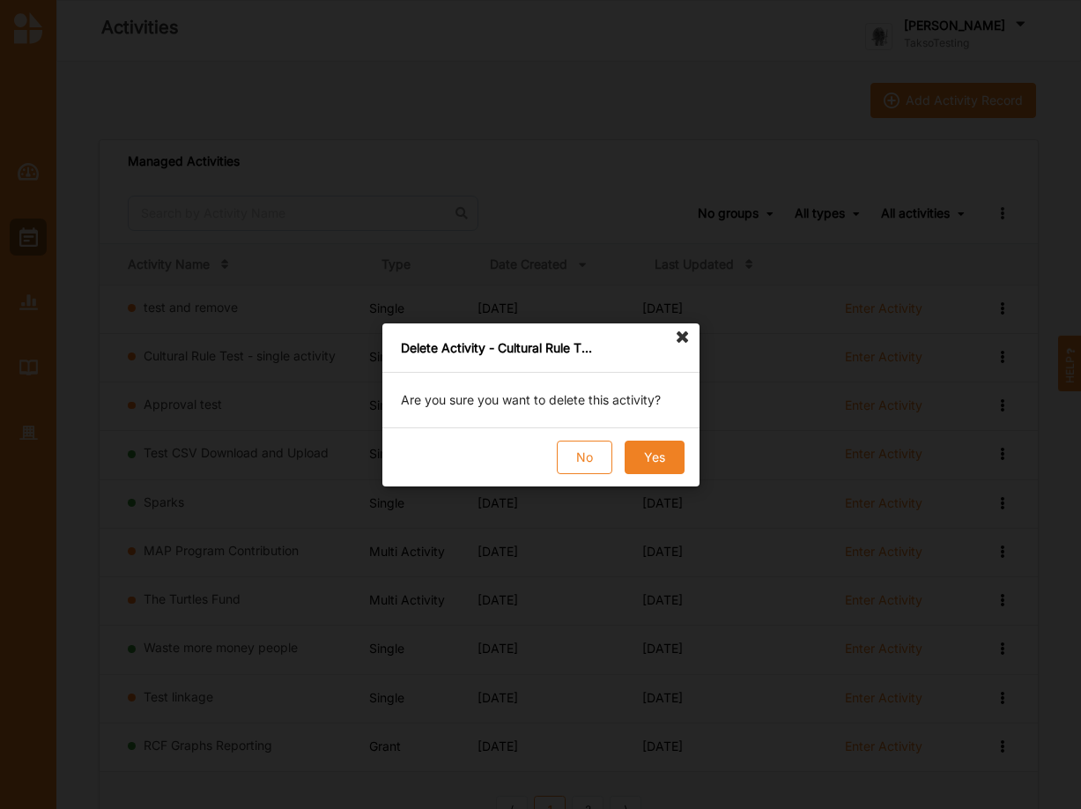
click at [656, 449] on button "Yes" at bounding box center [654, 457] width 60 height 33
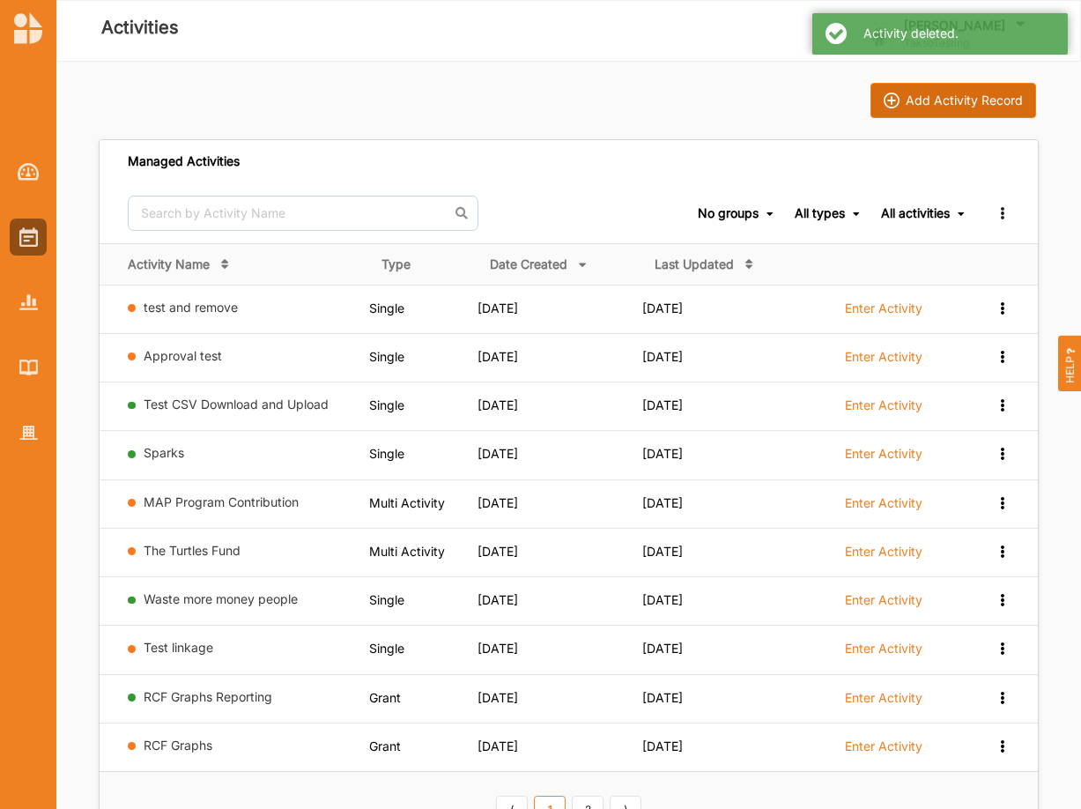
click at [914, 96] on div "Add Activity Record" at bounding box center [964, 101] width 117 height 16
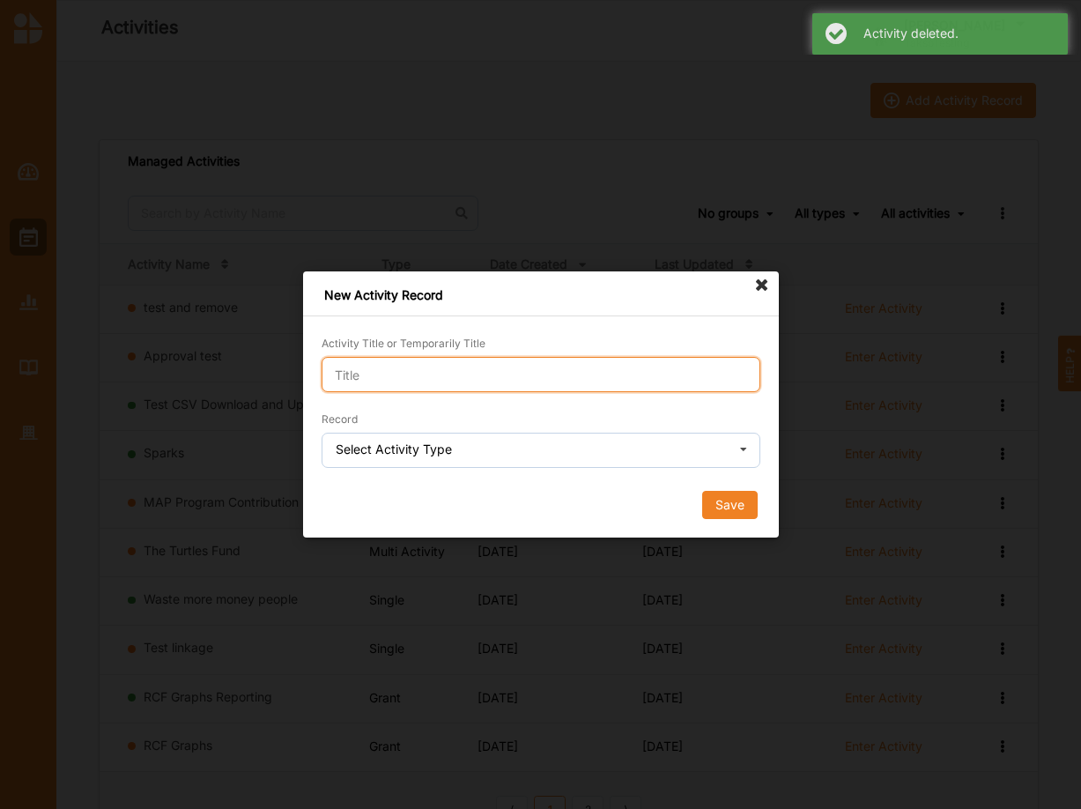
click at [468, 366] on input "Activity Title or Temporarily Title" at bounding box center [541, 374] width 439 height 35
paste input "Cultural Rule Test - single activity"
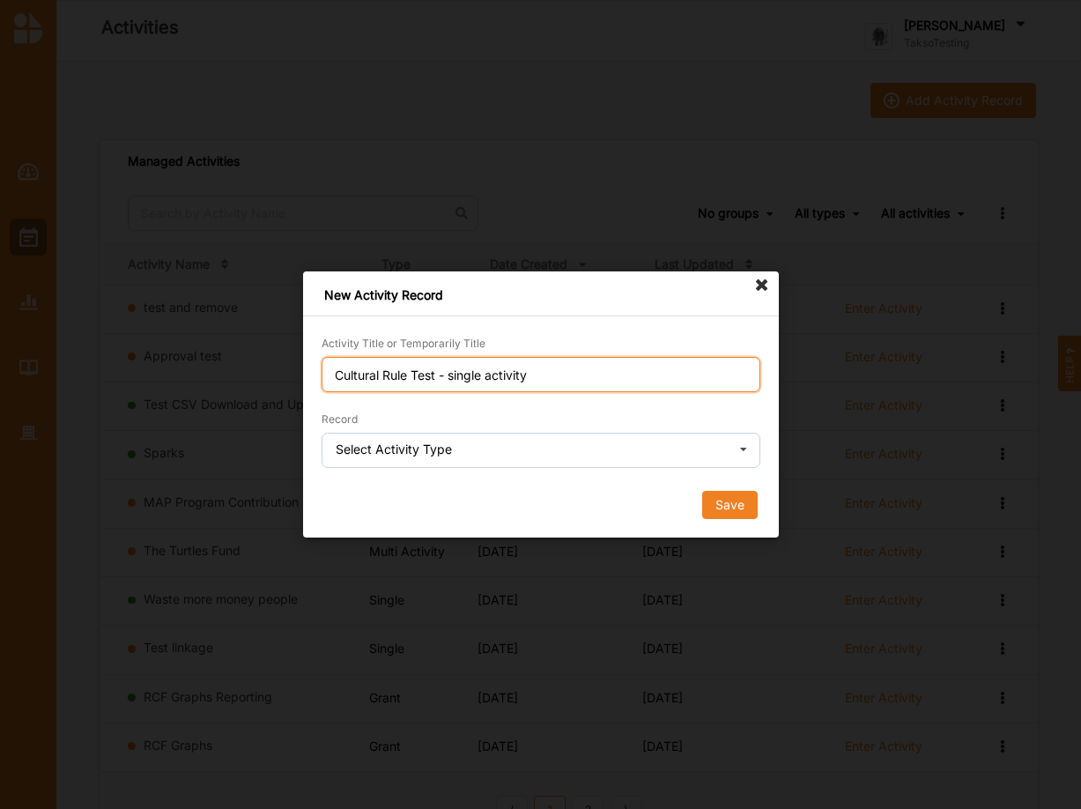
type input "Cultural Rule Test - single activity"
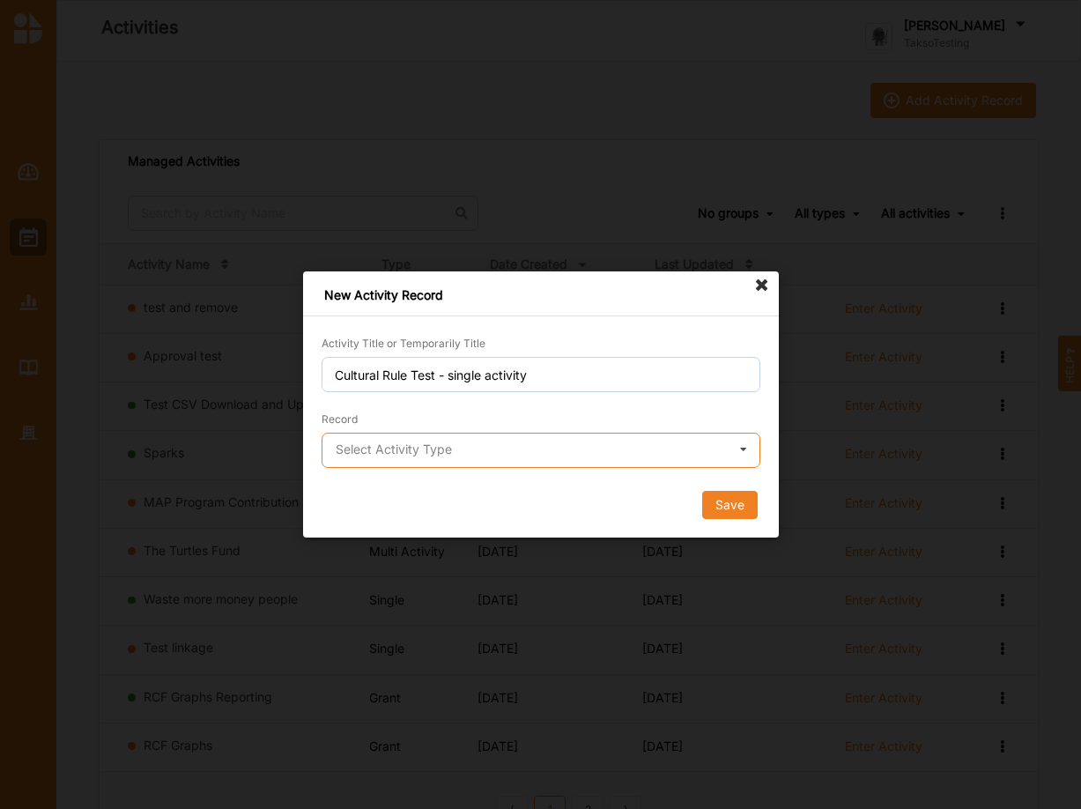
click at [557, 448] on input "text" at bounding box center [541, 451] width 437 height 35
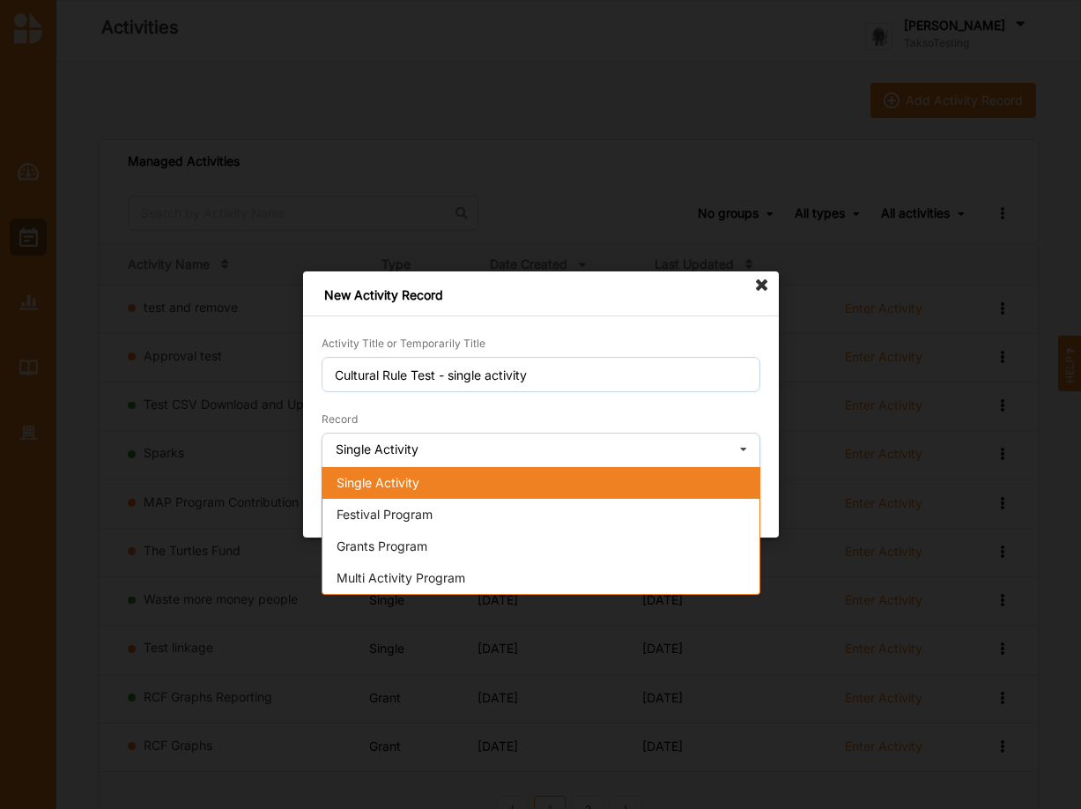
click at [460, 478] on div "Single Activity" at bounding box center [540, 483] width 437 height 32
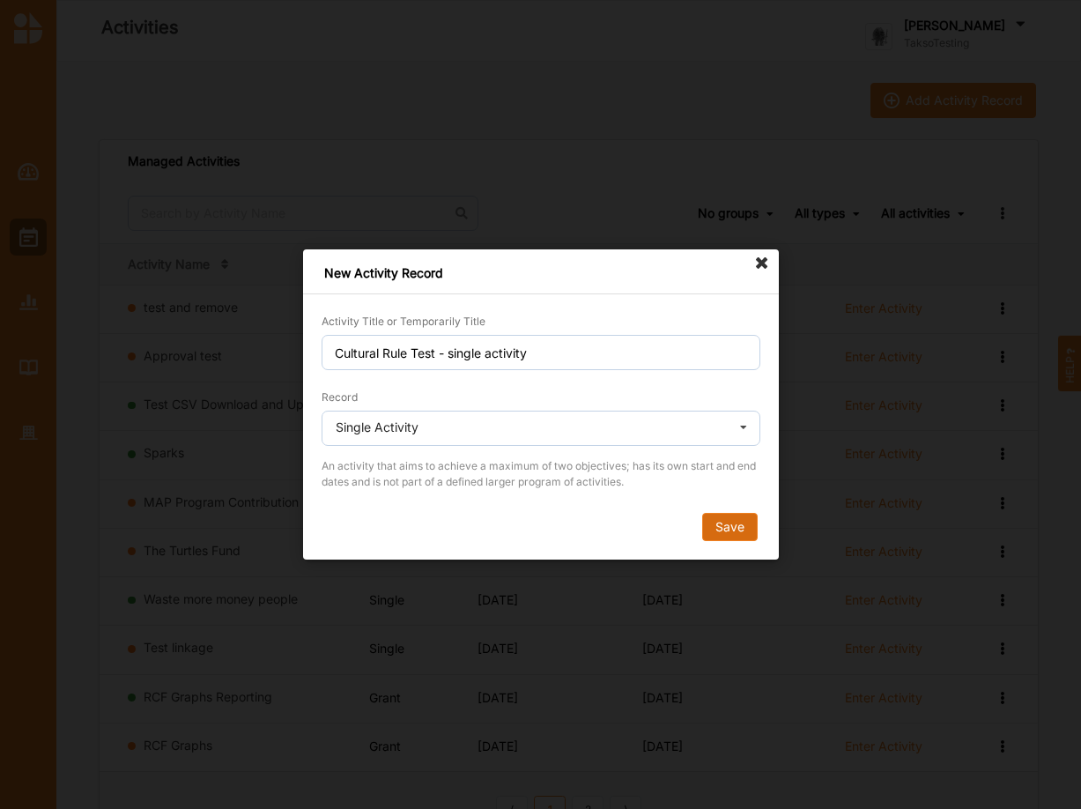
click at [731, 527] on button "Save" at bounding box center [729, 527] width 56 height 28
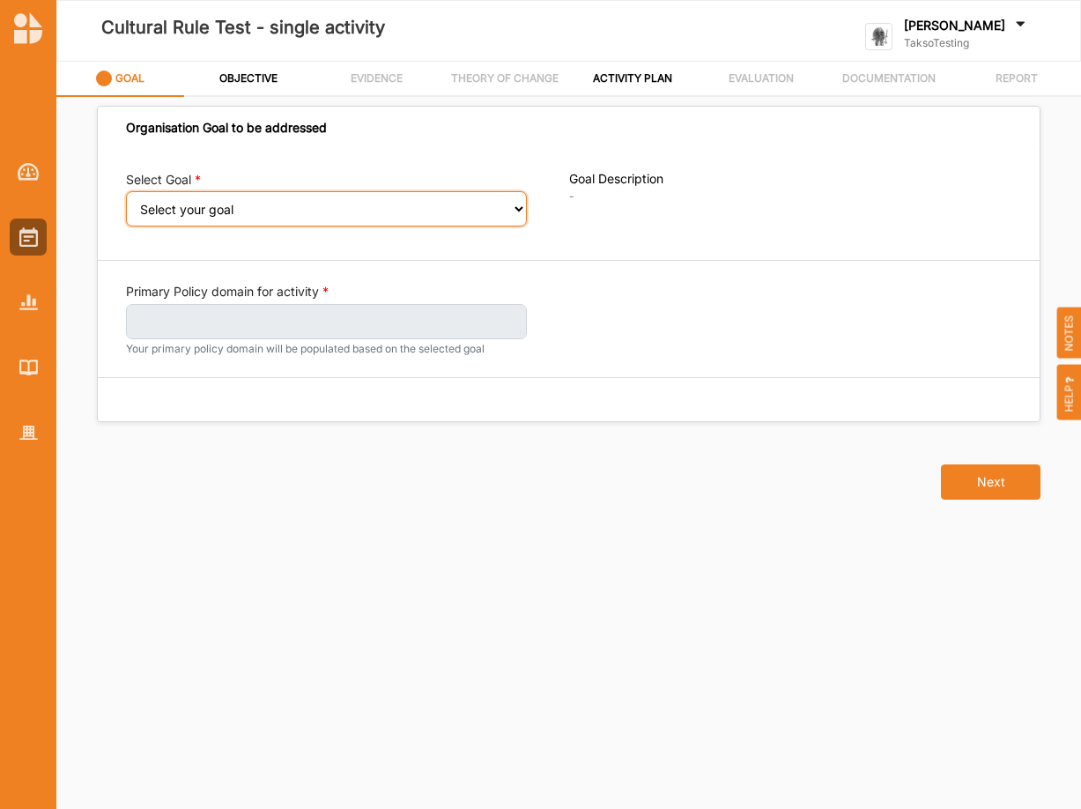
click at [126, 191] on select "Select your goal" at bounding box center [326, 208] width 401 height 35
click at [416, 204] on select "Select your goal" at bounding box center [326, 208] width 401 height 35
click at [126, 191] on select "Select your goal" at bounding box center [326, 208] width 401 height 35
click at [350, 208] on select "Select your goal" at bounding box center [326, 208] width 401 height 35
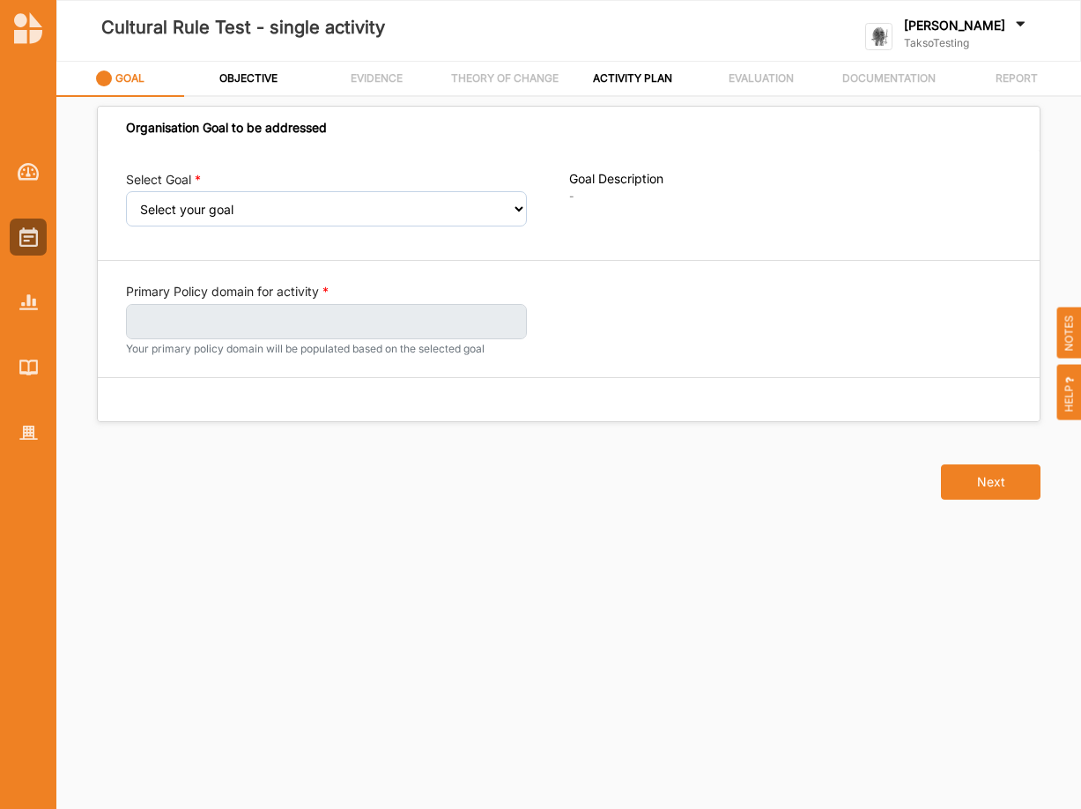
click at [115, 79] on div "GOAL" at bounding box center [120, 79] width 49 height 32
click at [26, 432] on img at bounding box center [28, 433] width 19 height 15
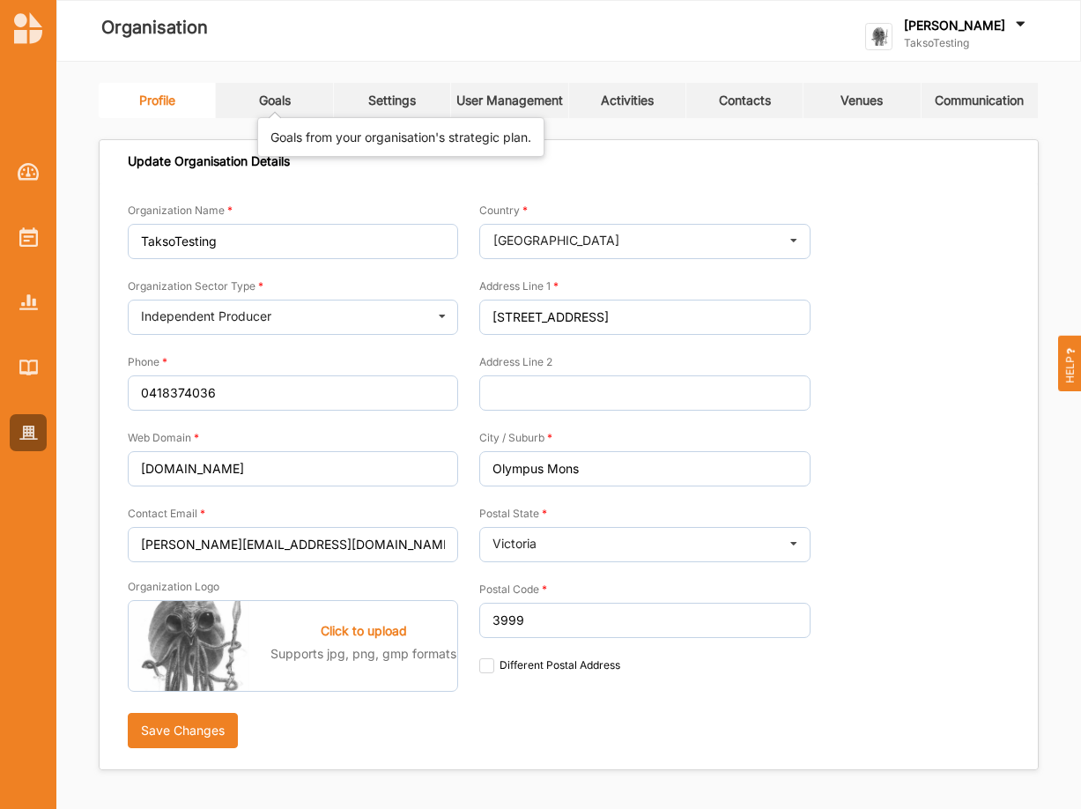
click at [263, 94] on div "Goals" at bounding box center [275, 101] width 32 height 16
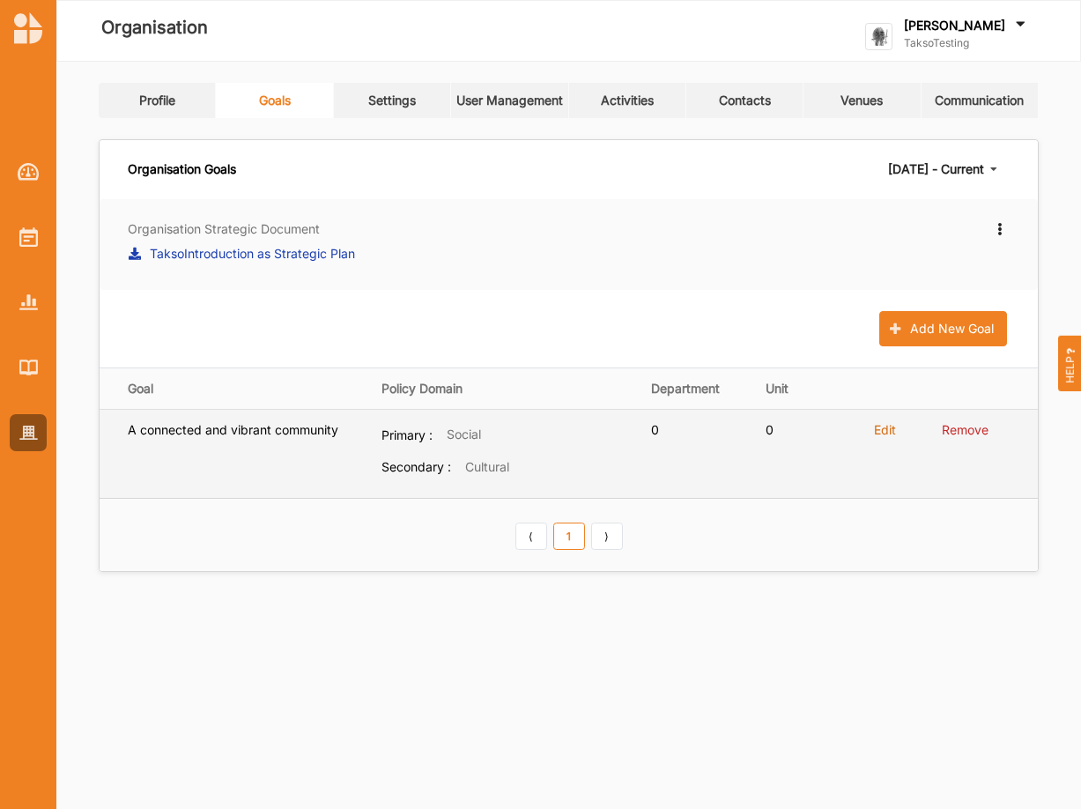
click at [893, 428] on label "Edit" at bounding box center [885, 430] width 22 height 16
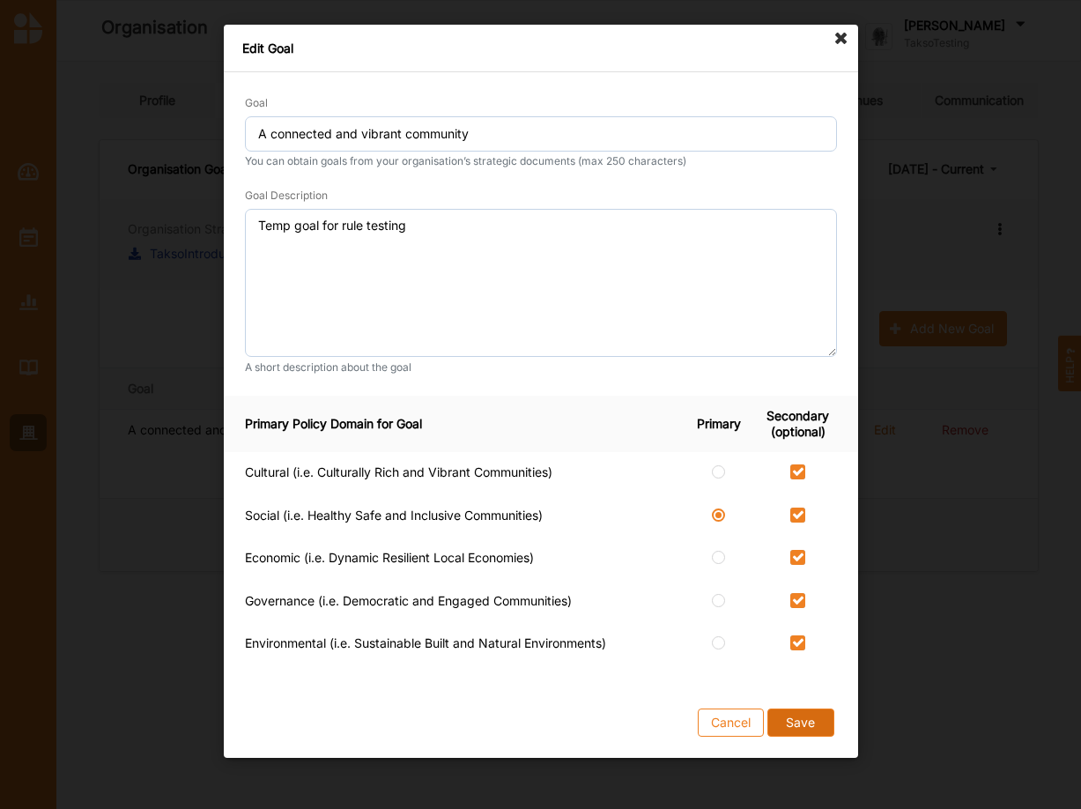
click at [796, 718] on button "Save" at bounding box center [800, 722] width 67 height 28
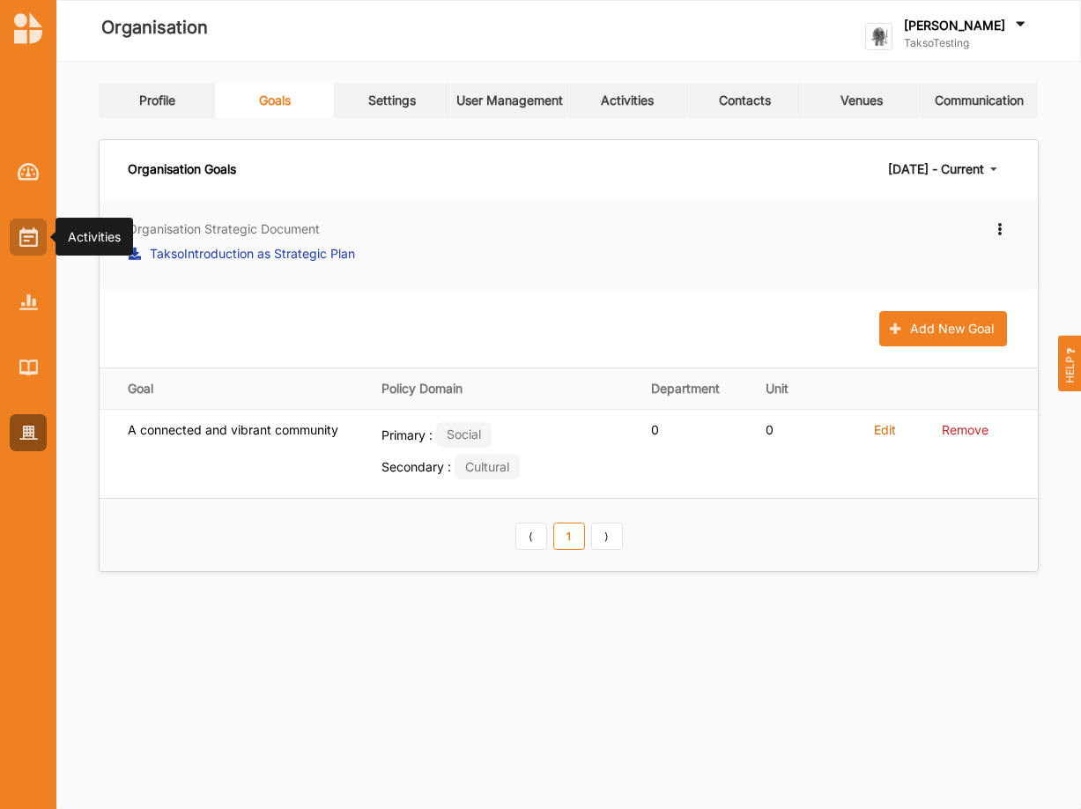
click at [33, 241] on img at bounding box center [28, 236] width 19 height 19
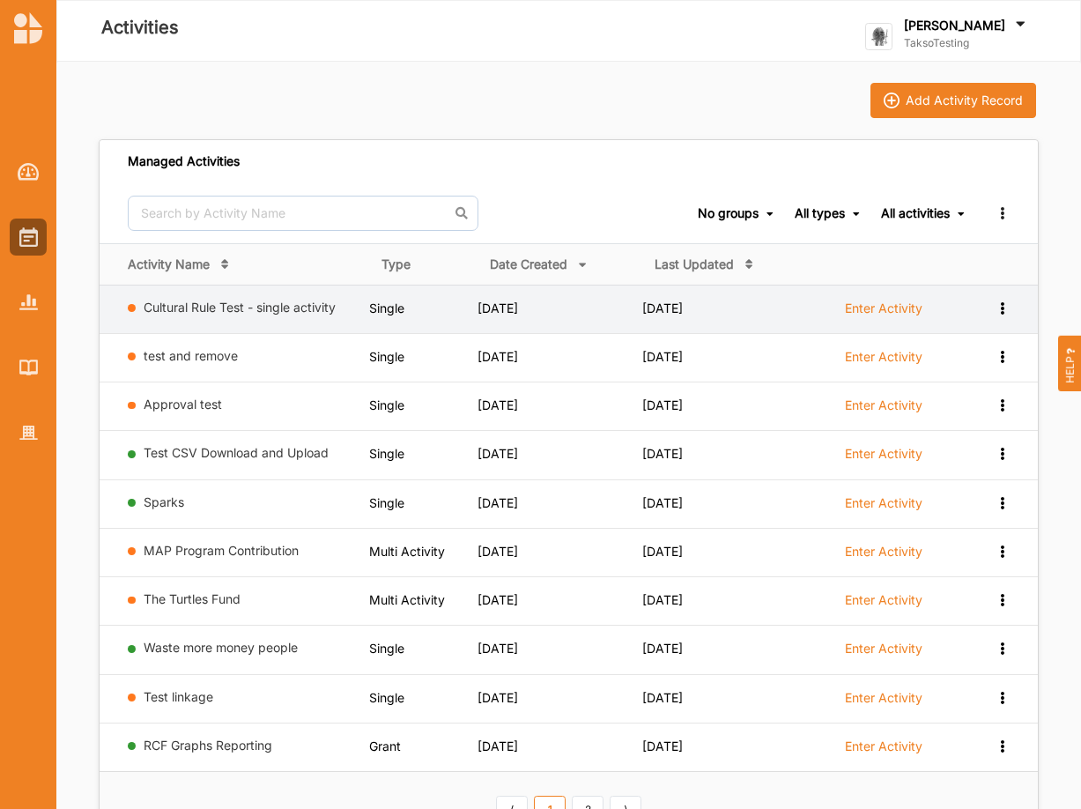
click at [326, 315] on div "Cultural Rule Test - single activity" at bounding box center [245, 311] width 234 height 22
click at [315, 305] on link "Cultural Rule Test - single activity" at bounding box center [240, 307] width 192 height 15
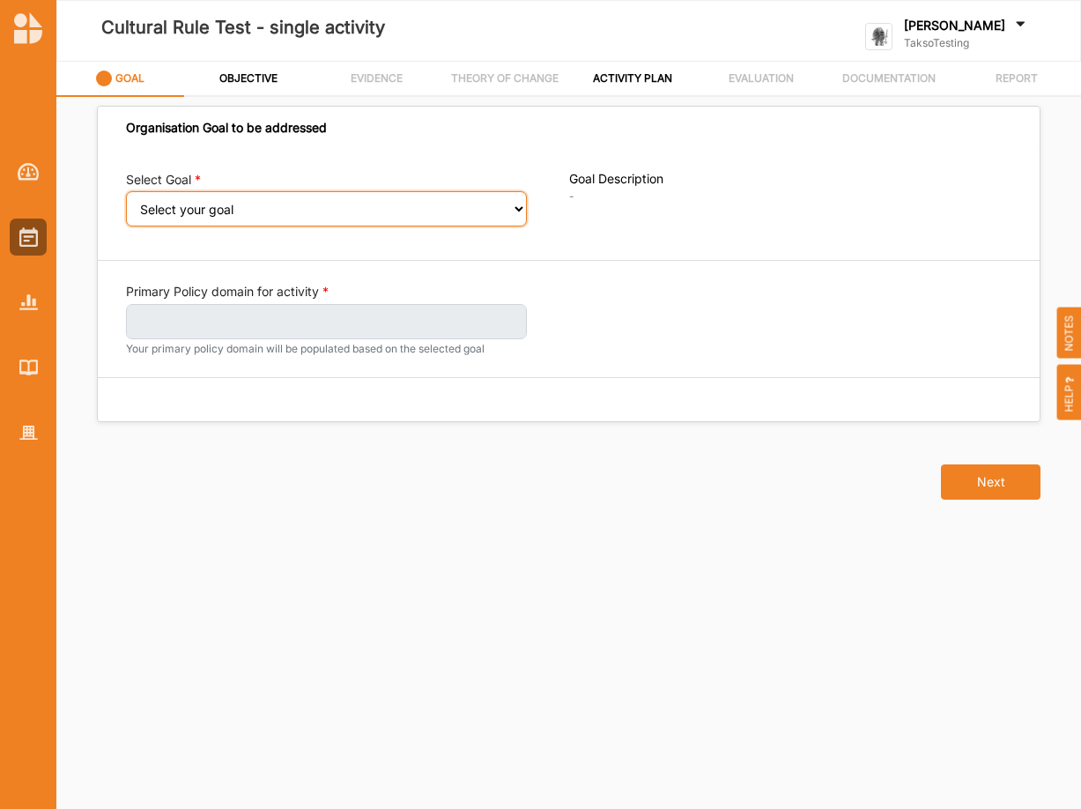
click at [126, 191] on select "Select your goal" at bounding box center [326, 208] width 401 height 35
click at [377, 211] on select "Select your goal" at bounding box center [326, 208] width 401 height 35
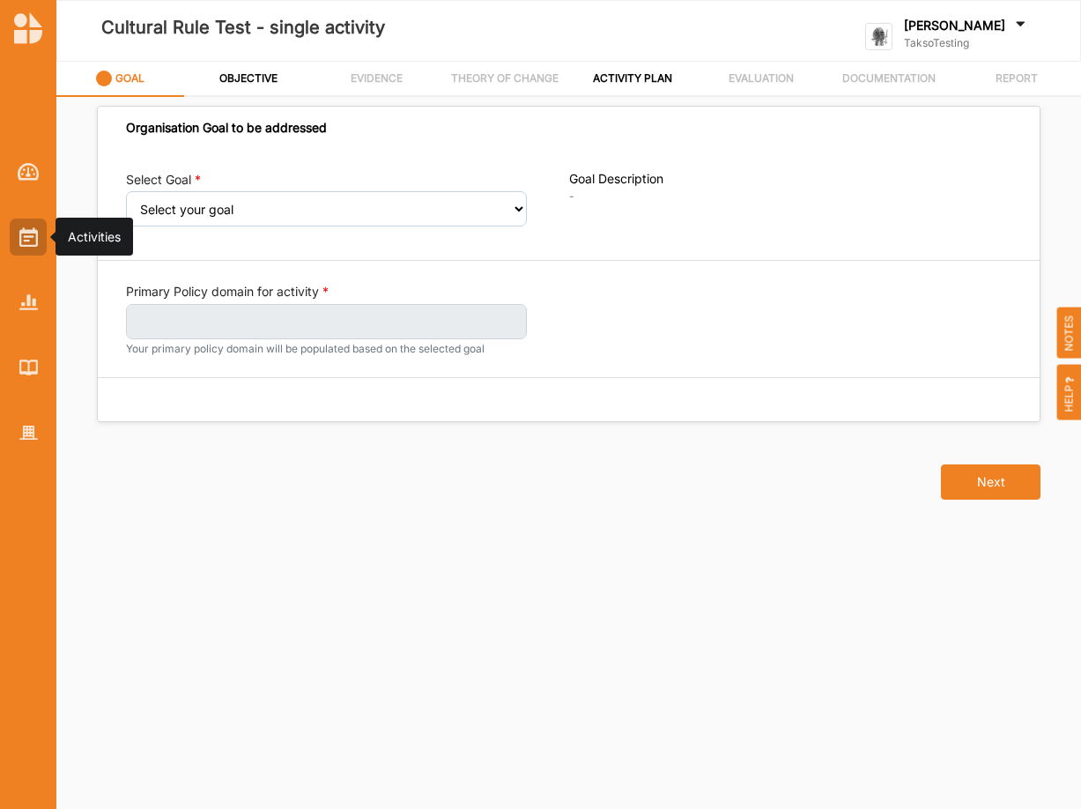
click at [26, 232] on img at bounding box center [28, 236] width 19 height 19
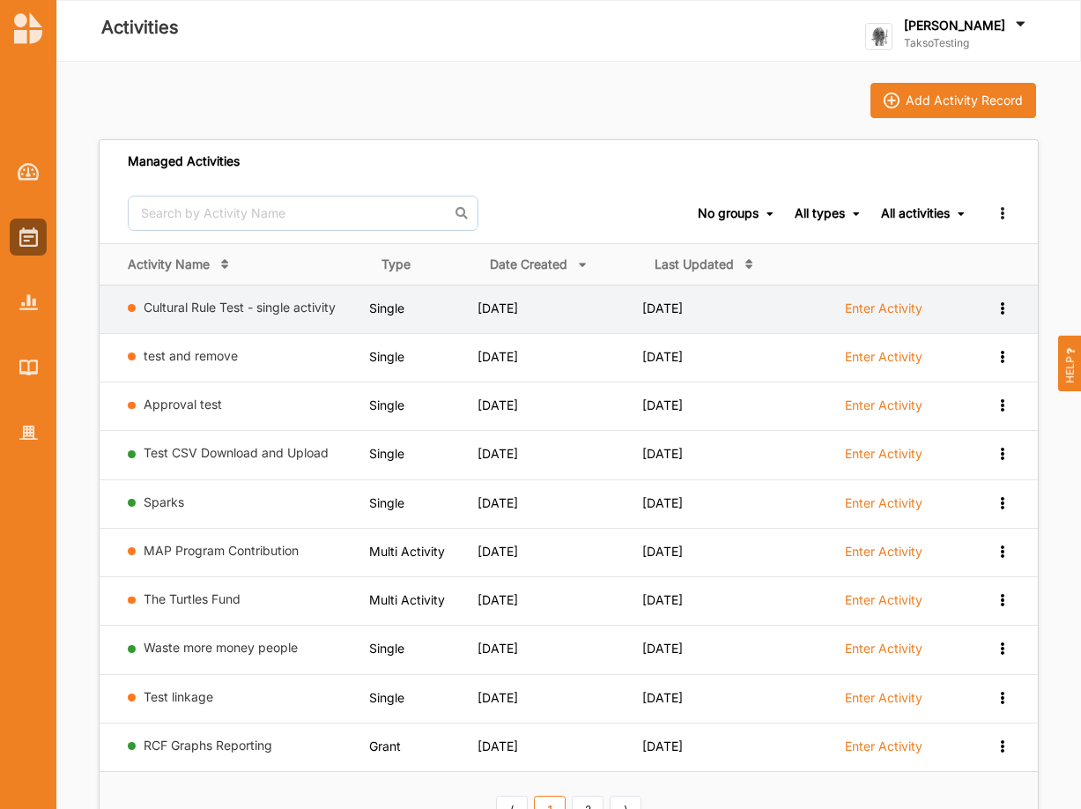
click at [1005, 306] on icon at bounding box center [1002, 306] width 15 height 12
click at [953, 432] on div "Remove" at bounding box center [957, 433] width 78 height 12
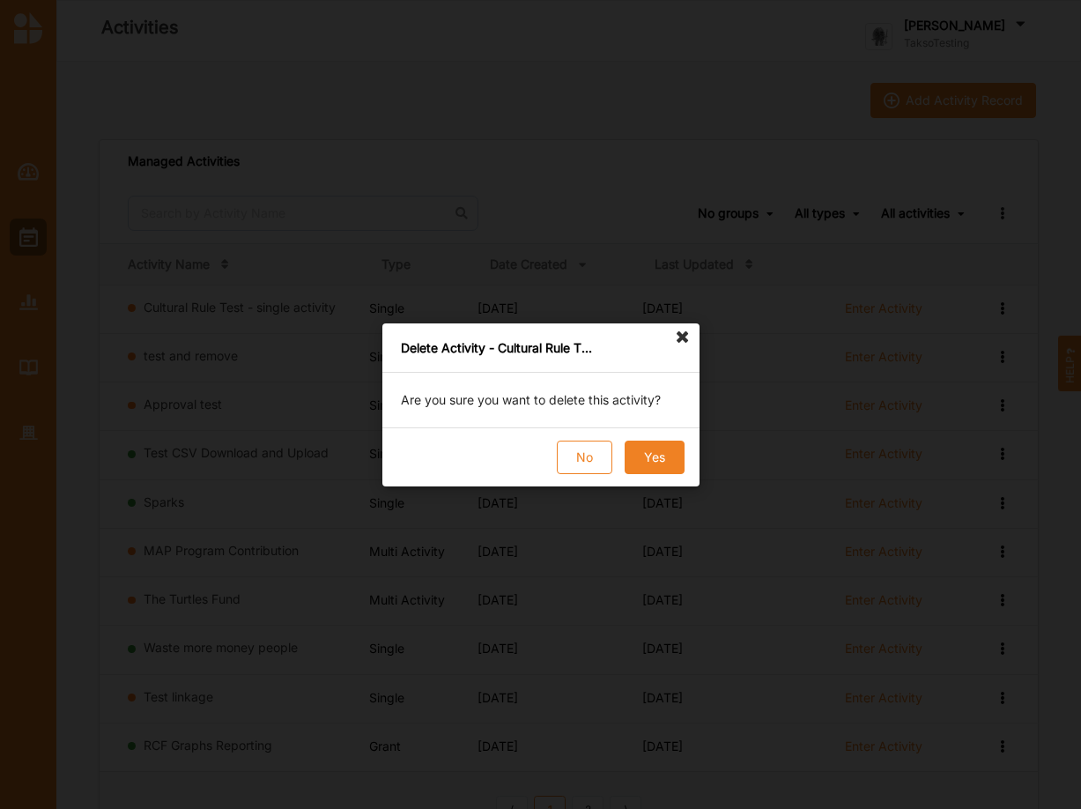
click at [664, 455] on button "Yes" at bounding box center [654, 457] width 60 height 33
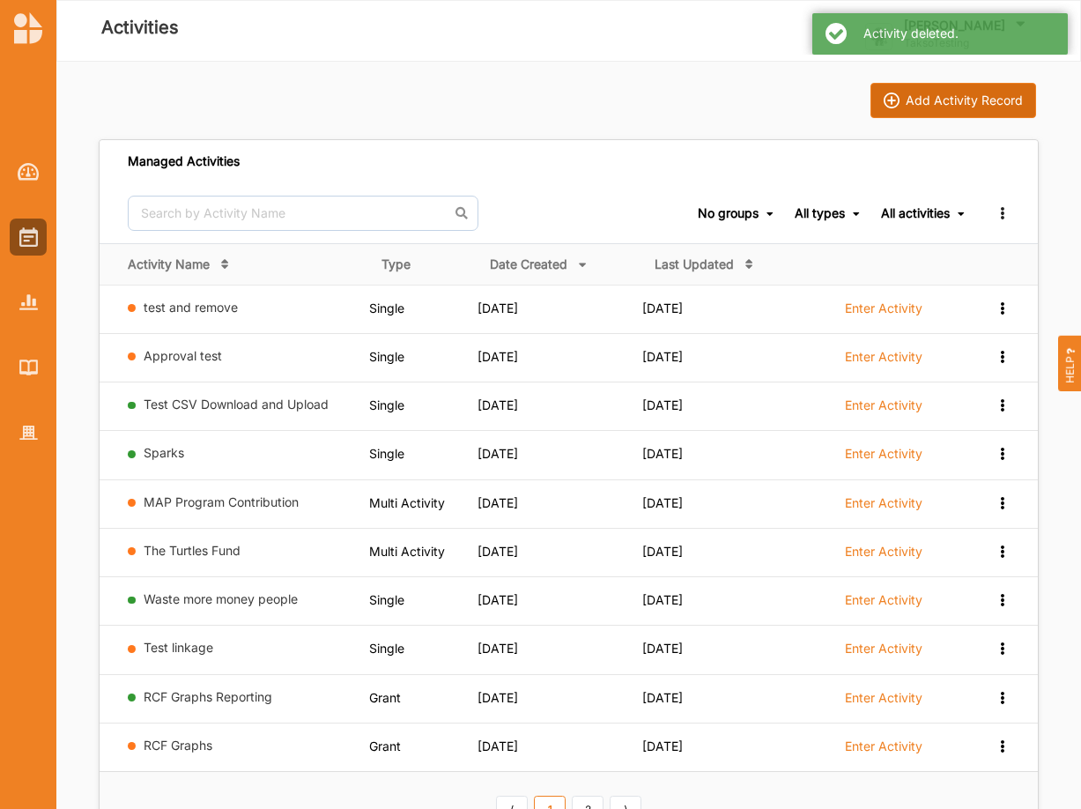
click at [937, 90] on button "Add Activity Record" at bounding box center [954, 100] width 166 height 35
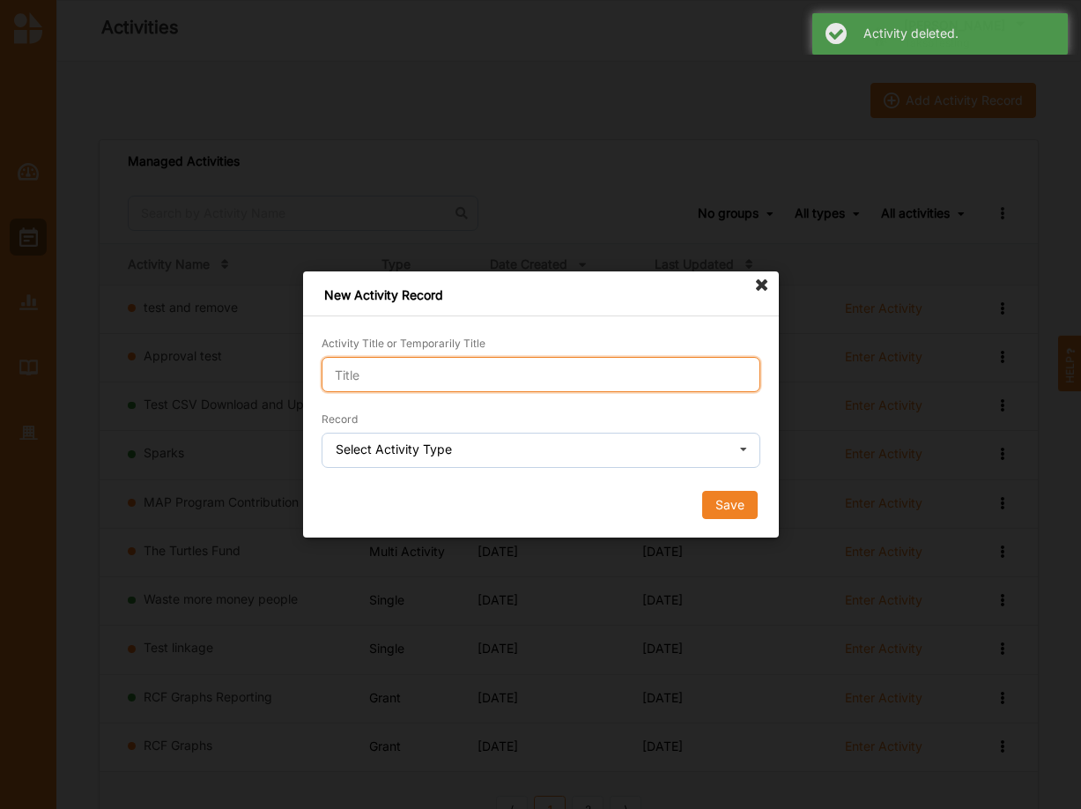
click at [435, 378] on input "Activity Title or Temporarily Title" at bounding box center [541, 374] width 439 height 35
paste input "Cultural Rule Test - single activity"
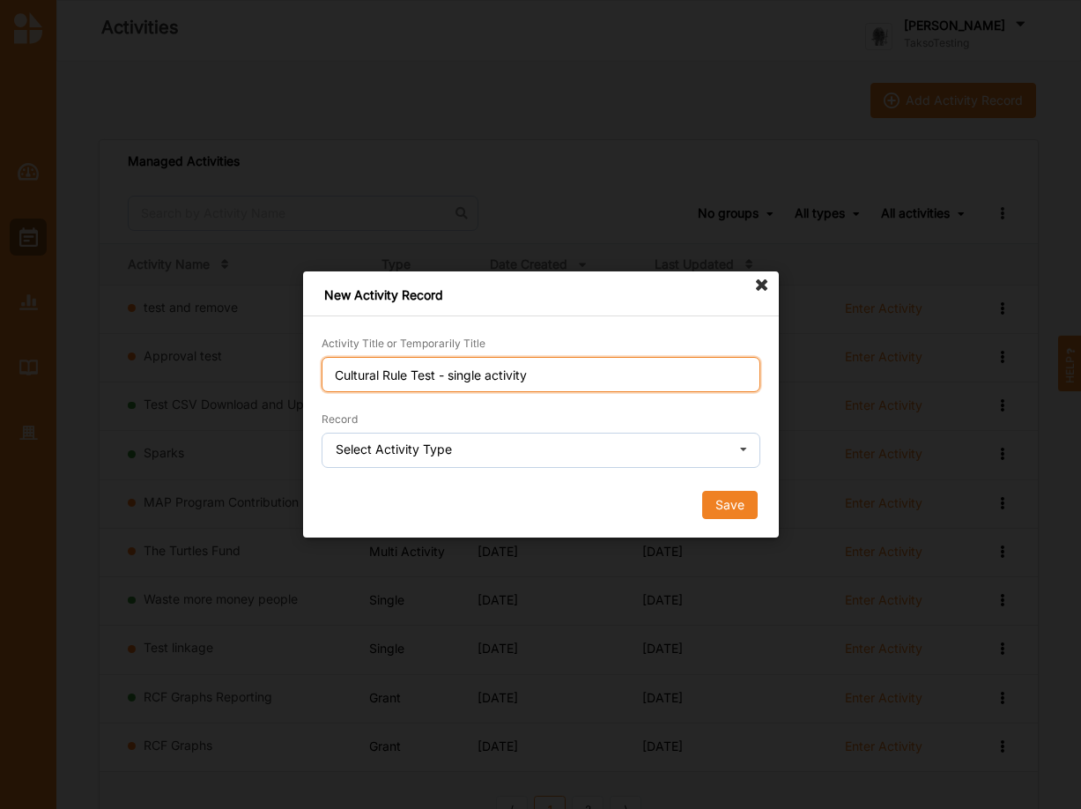
type input "Cultural Rule Test - single activity"
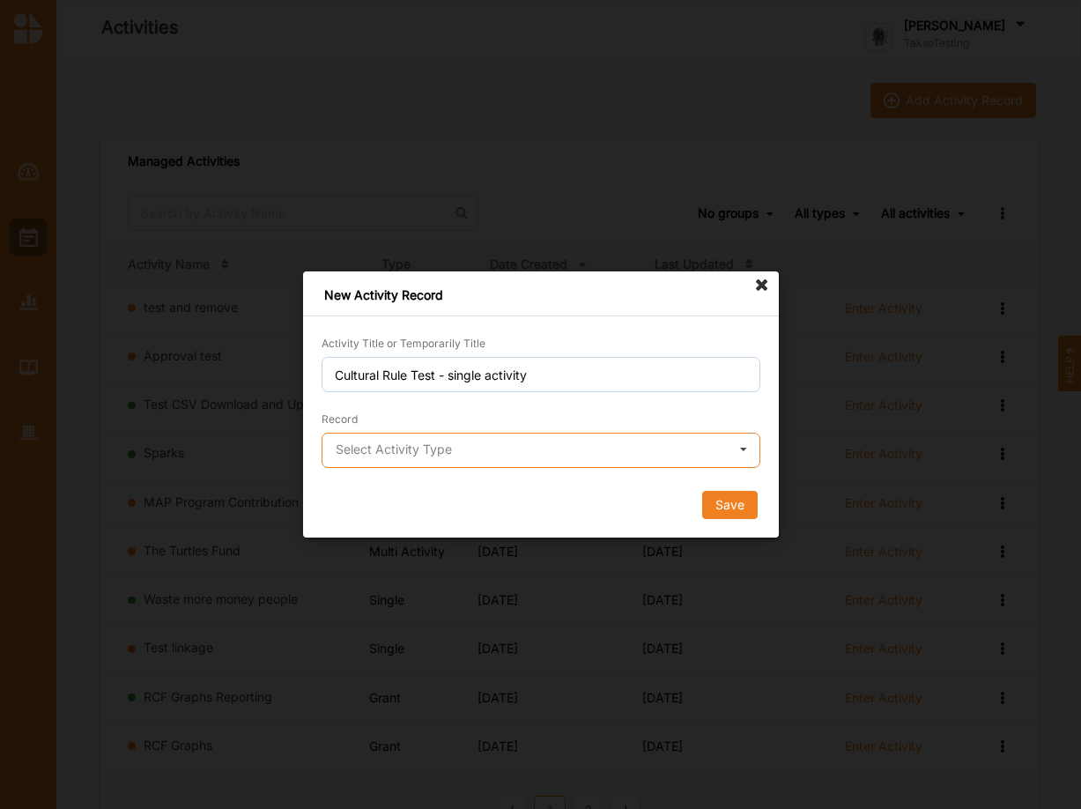
click at [521, 448] on input "text" at bounding box center [541, 451] width 437 height 35
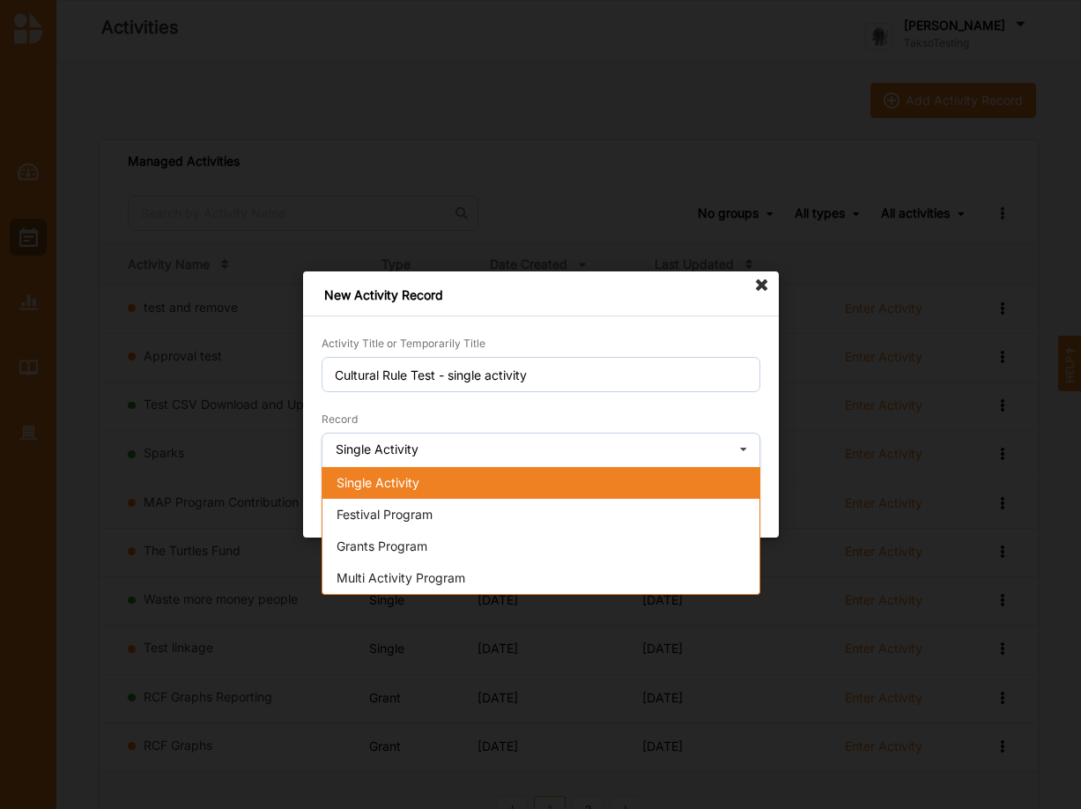
click at [441, 478] on div "Single Activity" at bounding box center [540, 483] width 437 height 32
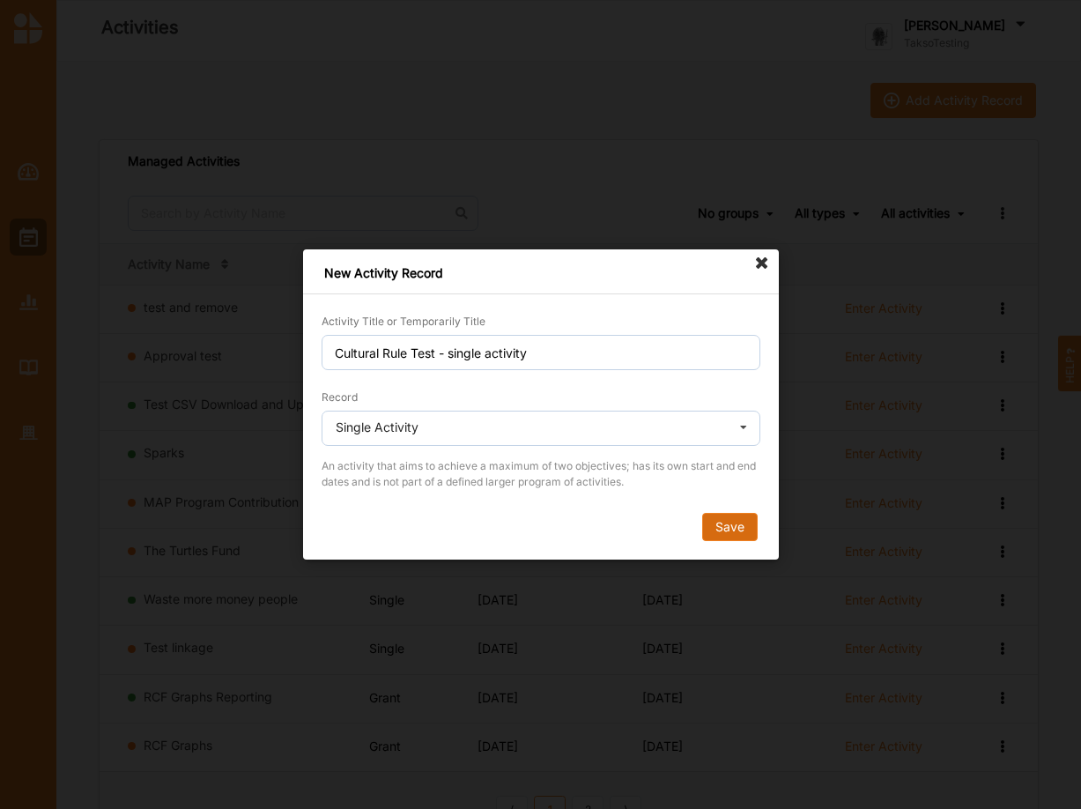
click at [734, 521] on button "Save" at bounding box center [729, 527] width 56 height 28
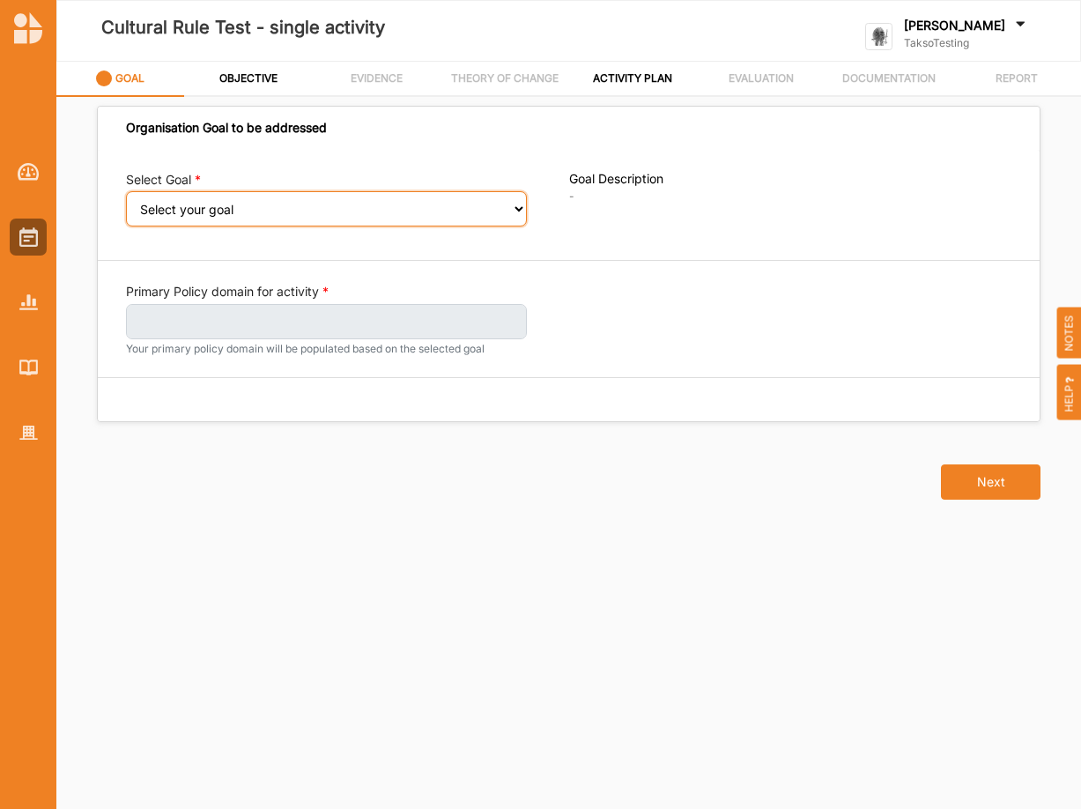
click at [126, 191] on select "Select your goal" at bounding box center [326, 208] width 401 height 35
click at [515, 212] on select "Select your goal" at bounding box center [326, 208] width 401 height 35
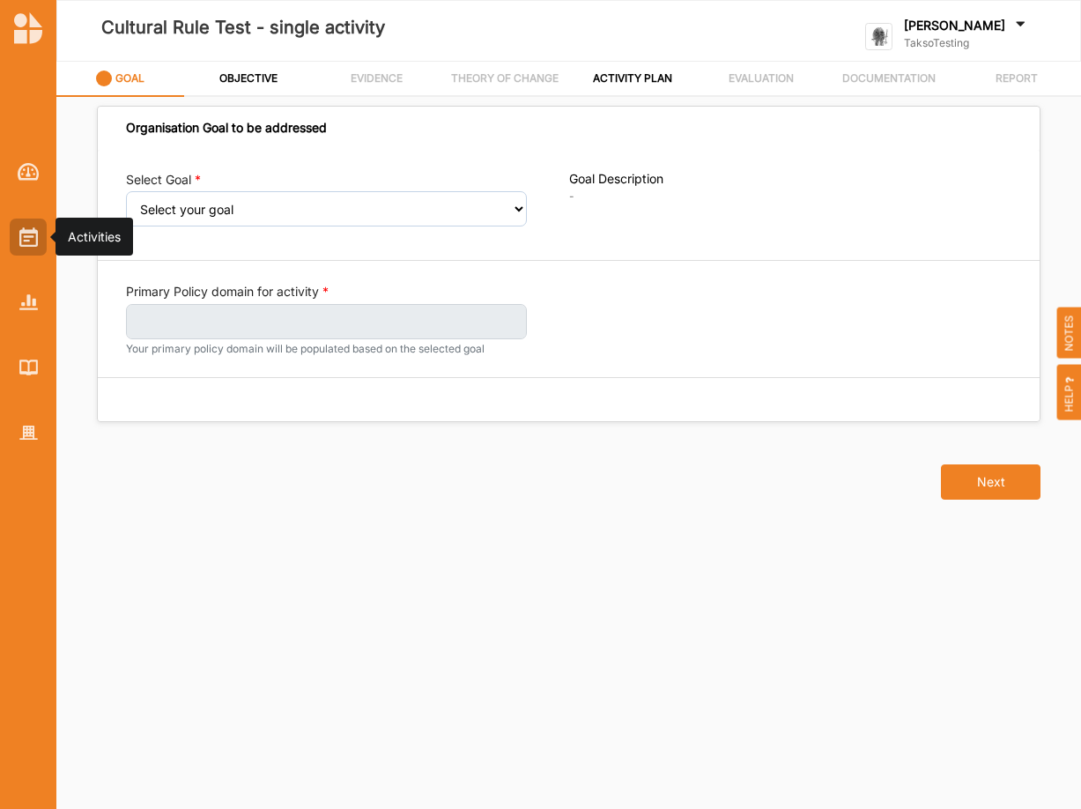
click at [26, 238] on img at bounding box center [28, 236] width 19 height 19
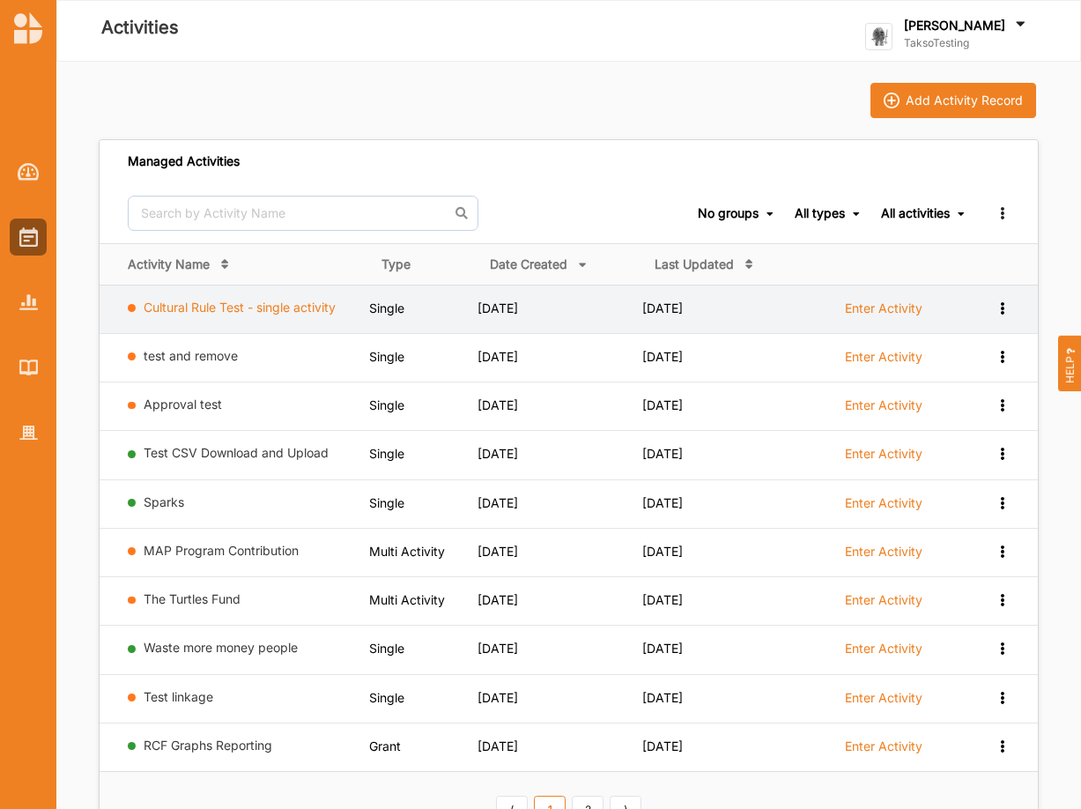
click at [226, 308] on link "Cultural Rule Test - single activity" at bounding box center [240, 307] width 192 height 15
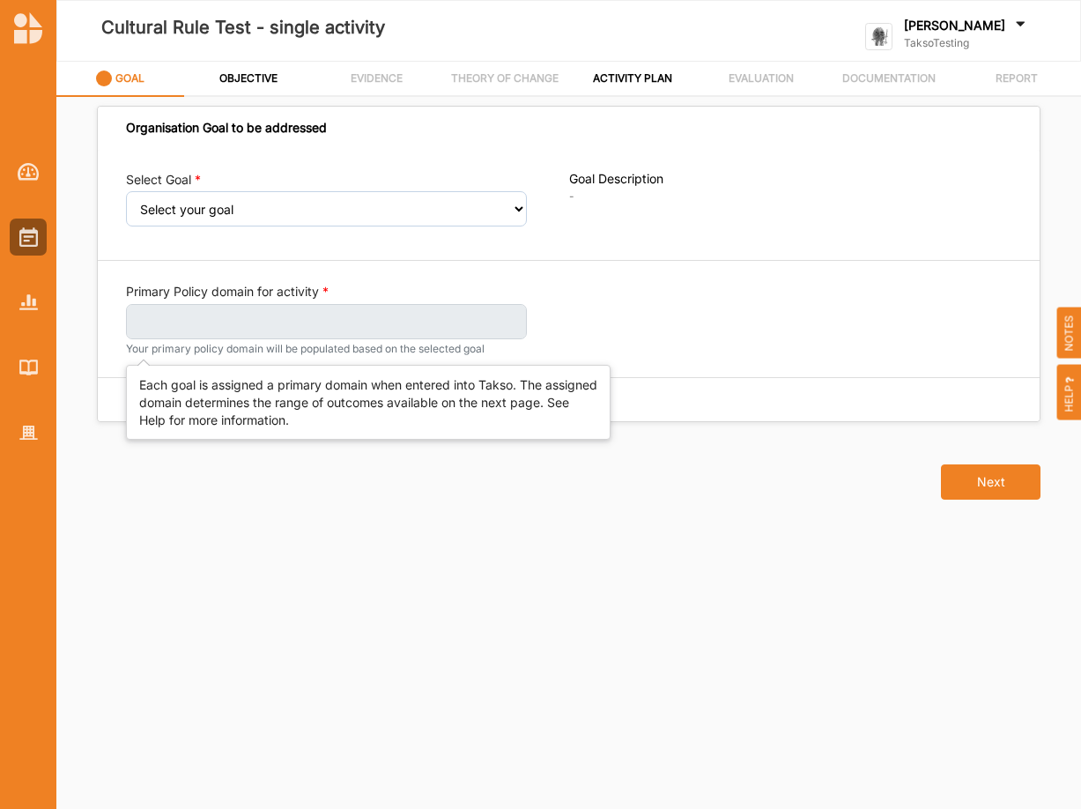
click at [237, 308] on label at bounding box center [326, 321] width 401 height 35
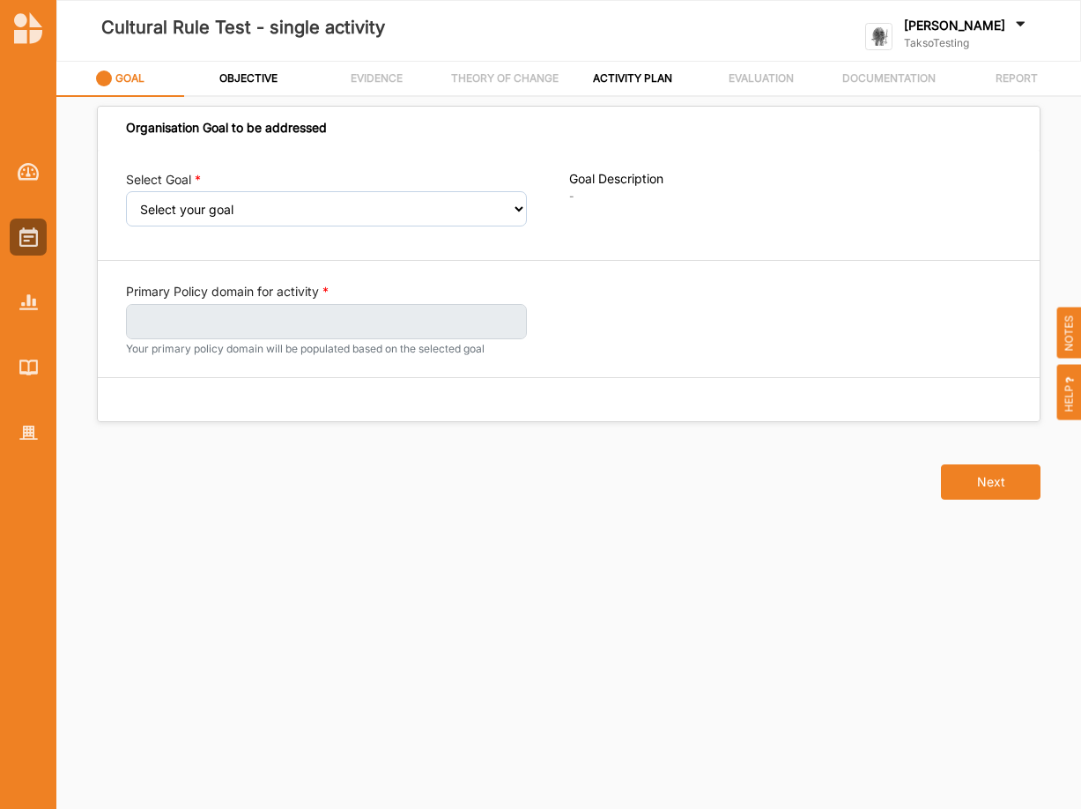
click at [953, 38] on label "TaksoTesting" at bounding box center [966, 43] width 125 height 14
click at [903, 224] on div "Log Out" at bounding box center [942, 219] width 125 height 16
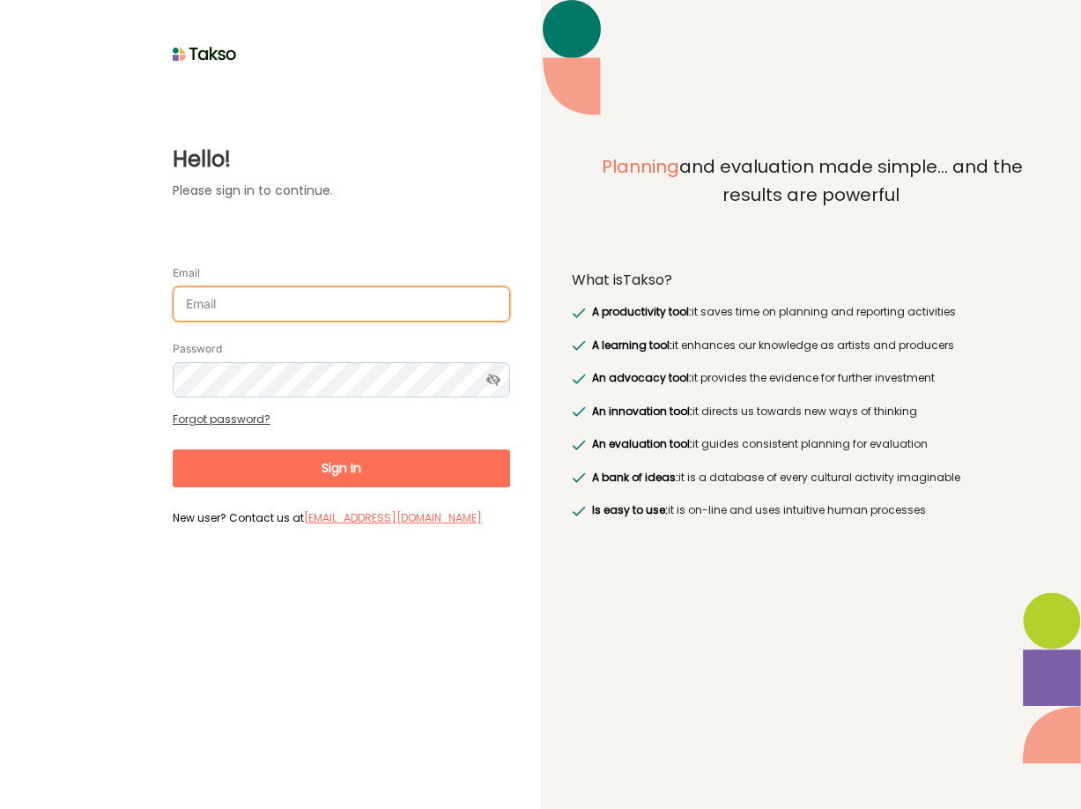
type input "john@acao.cloud"
